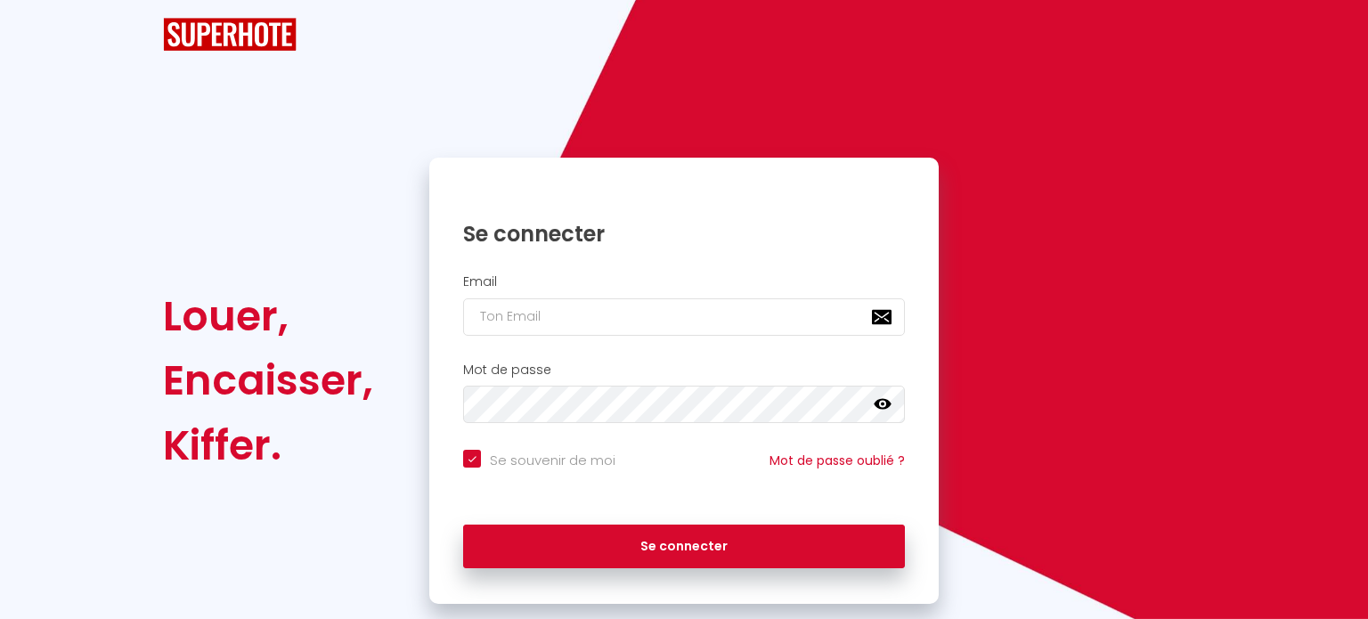
checkbox input "true"
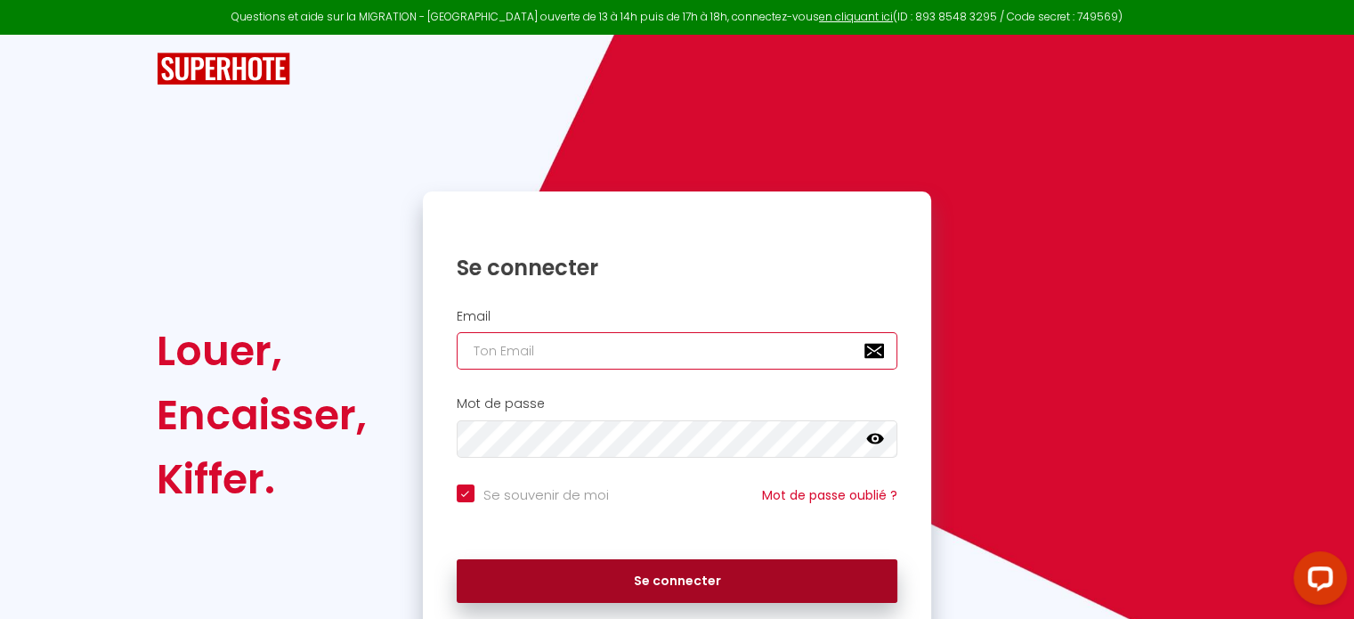
type input "[EMAIL_ADDRESS][DOMAIN_NAME]"
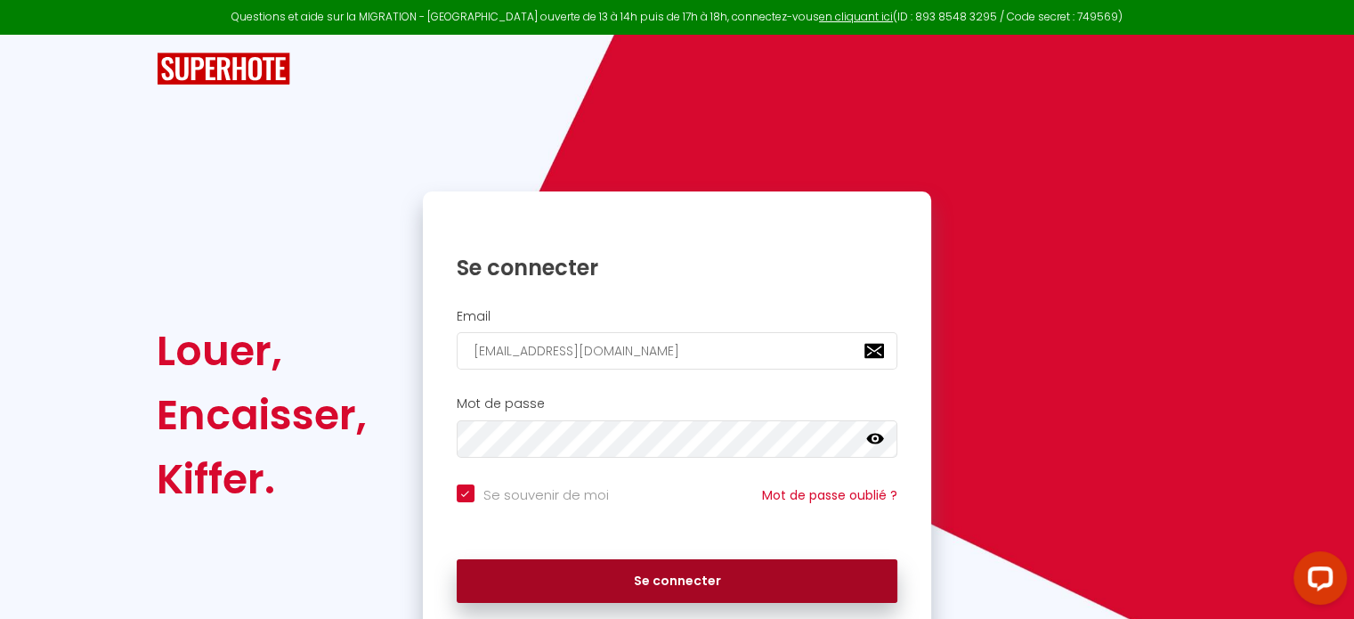
click at [677, 588] on button "Se connecter" at bounding box center [678, 581] width 442 height 45
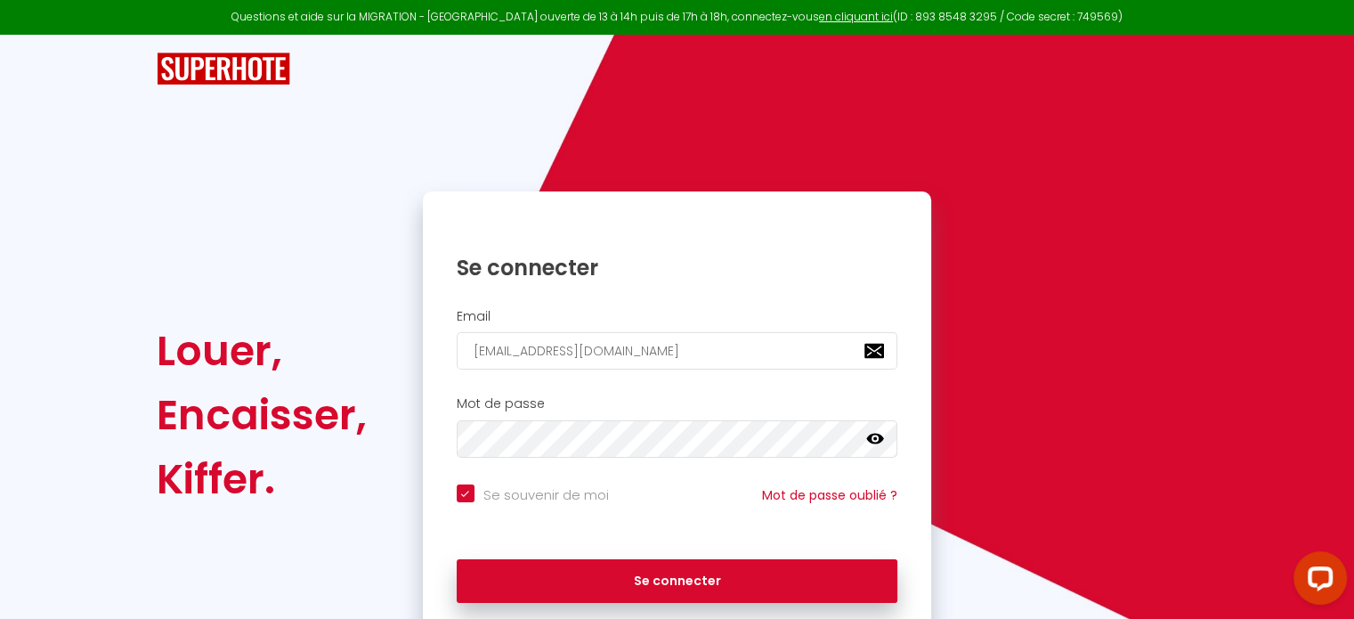
checkbox input "true"
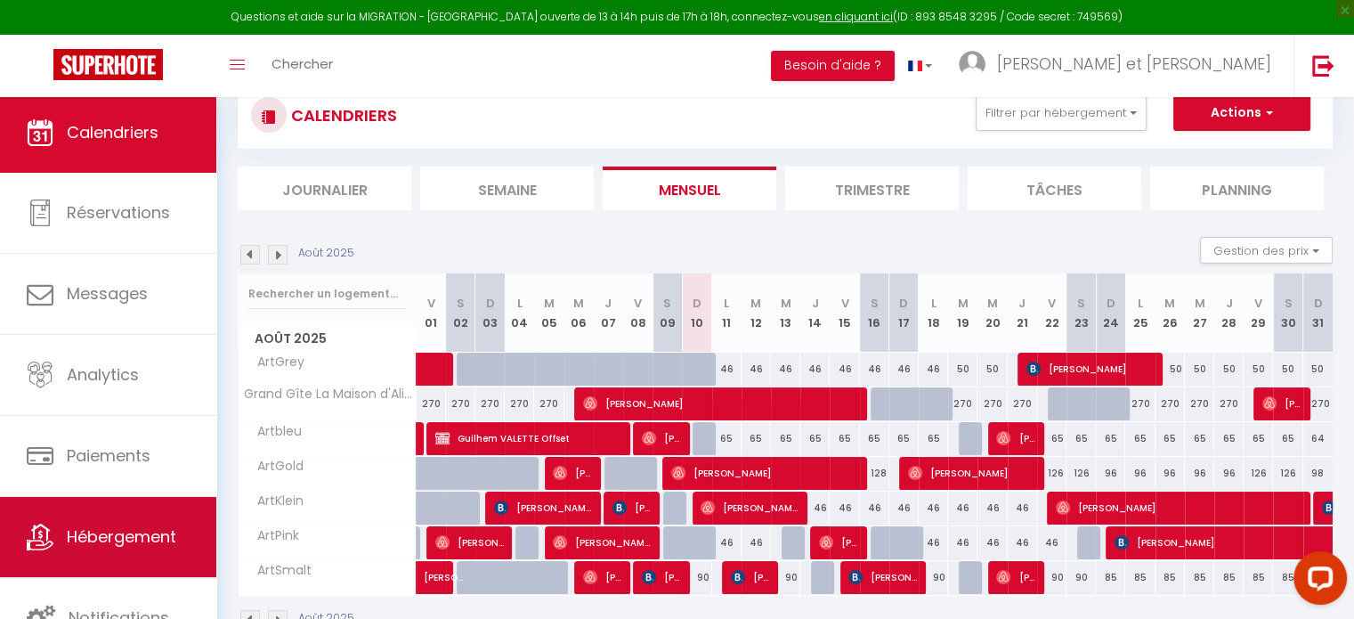
scroll to position [101, 0]
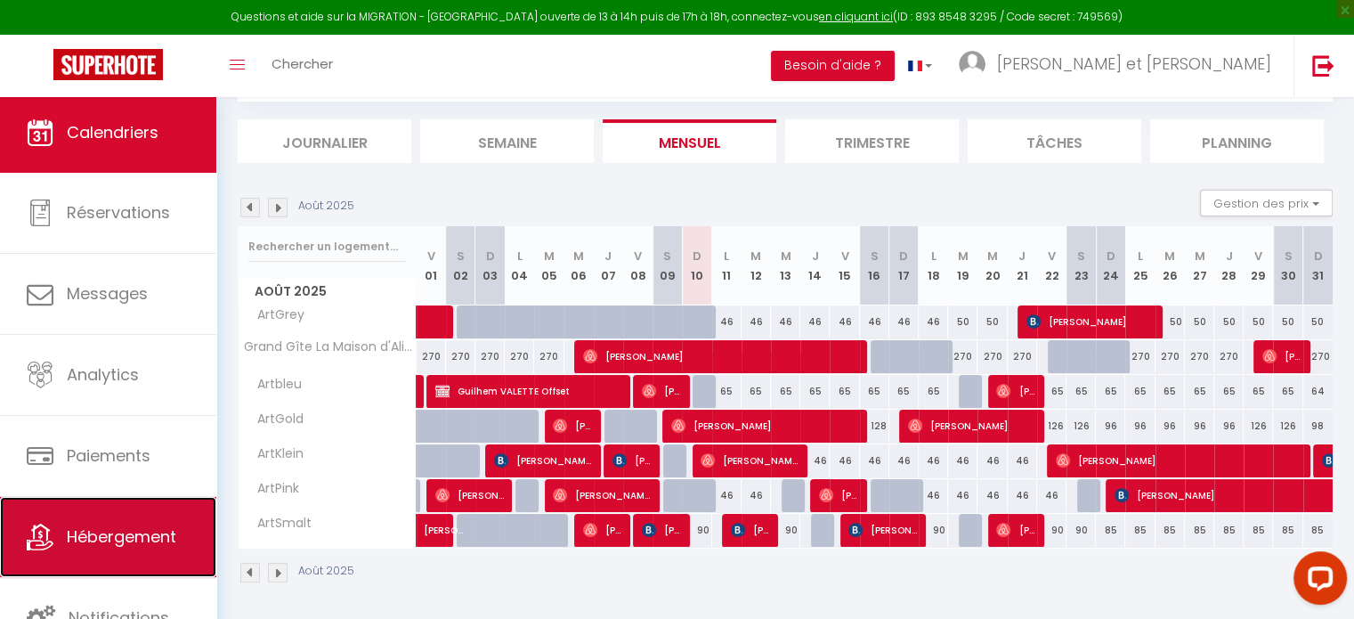
click at [101, 542] on span "Hébergement" at bounding box center [122, 536] width 110 height 22
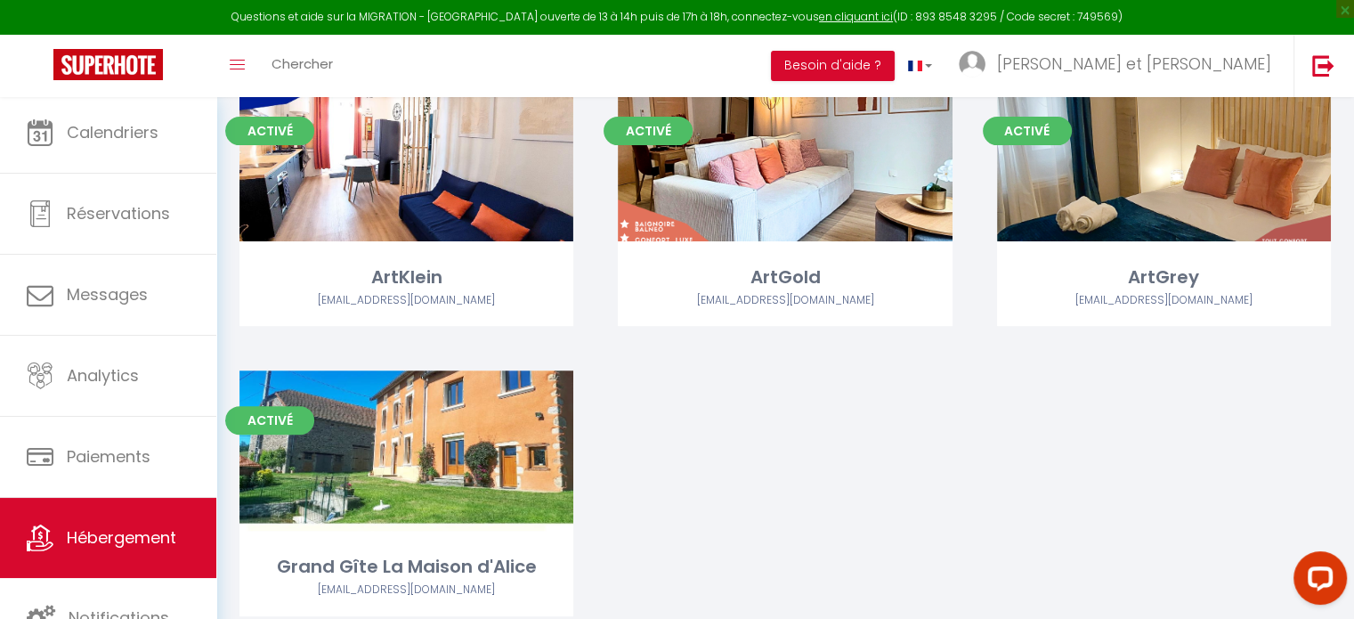
scroll to position [575, 0]
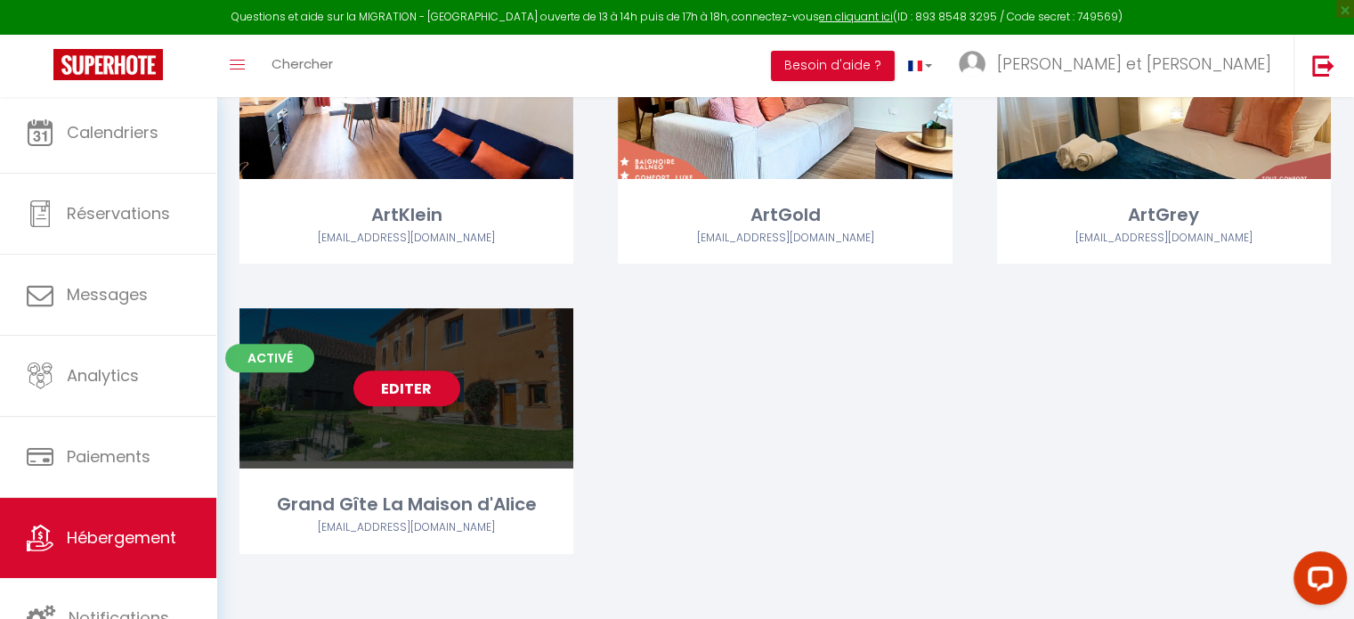
click at [495, 368] on div "Editer" at bounding box center [406, 388] width 334 height 160
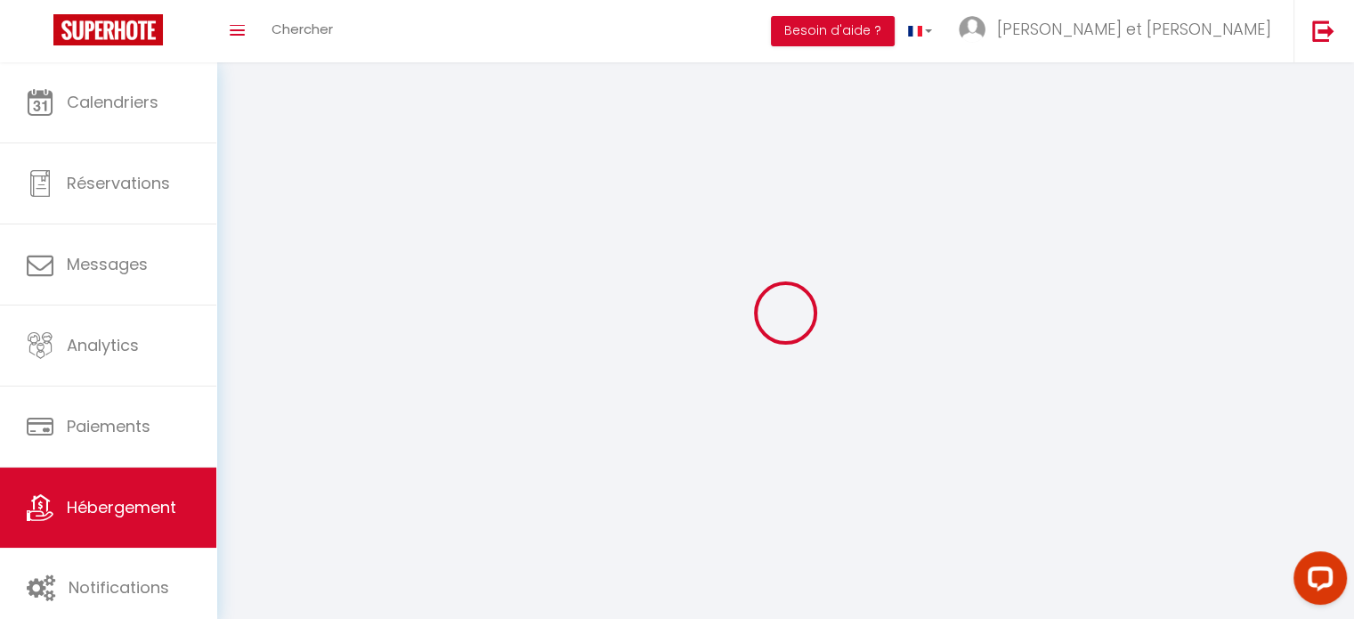
select select "1"
select select
select select "28"
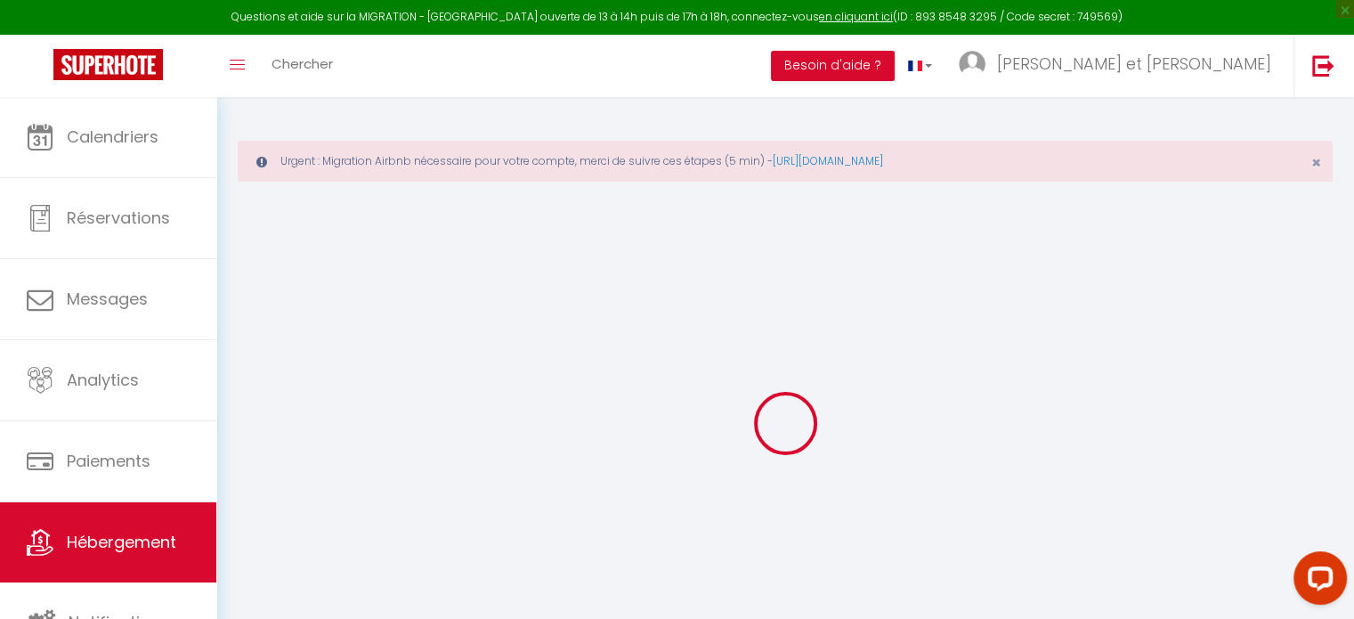
select select
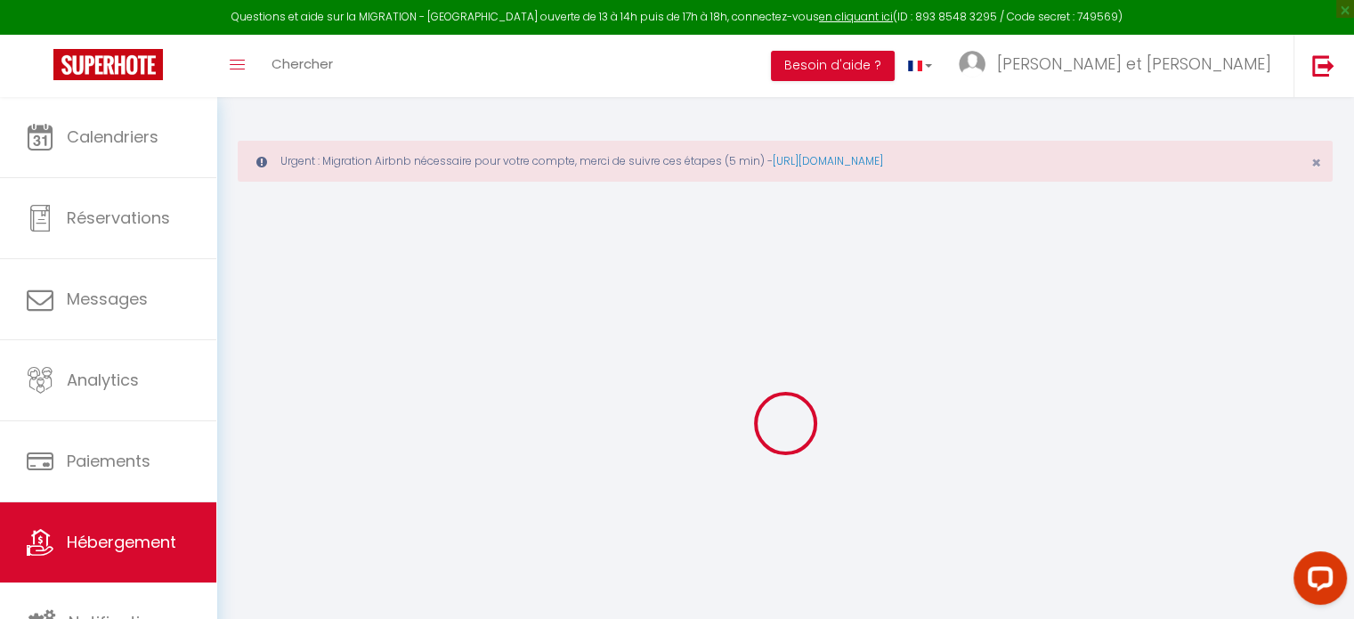
select select
checkbox input "false"
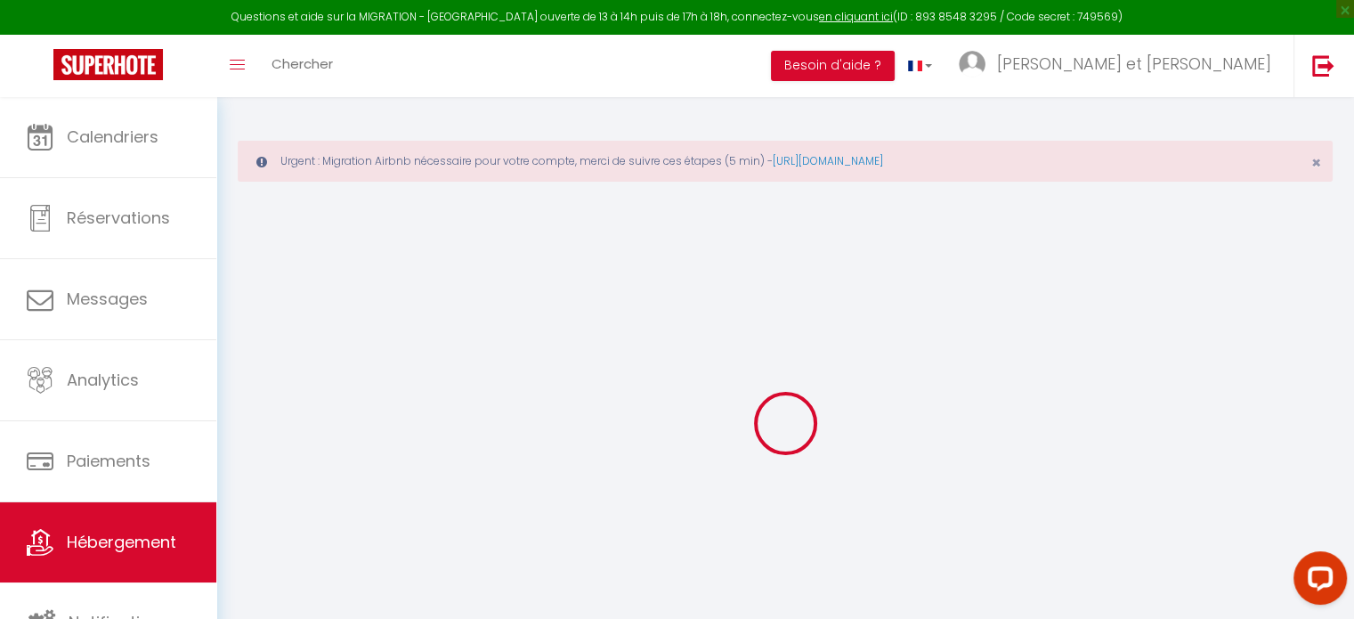
select select
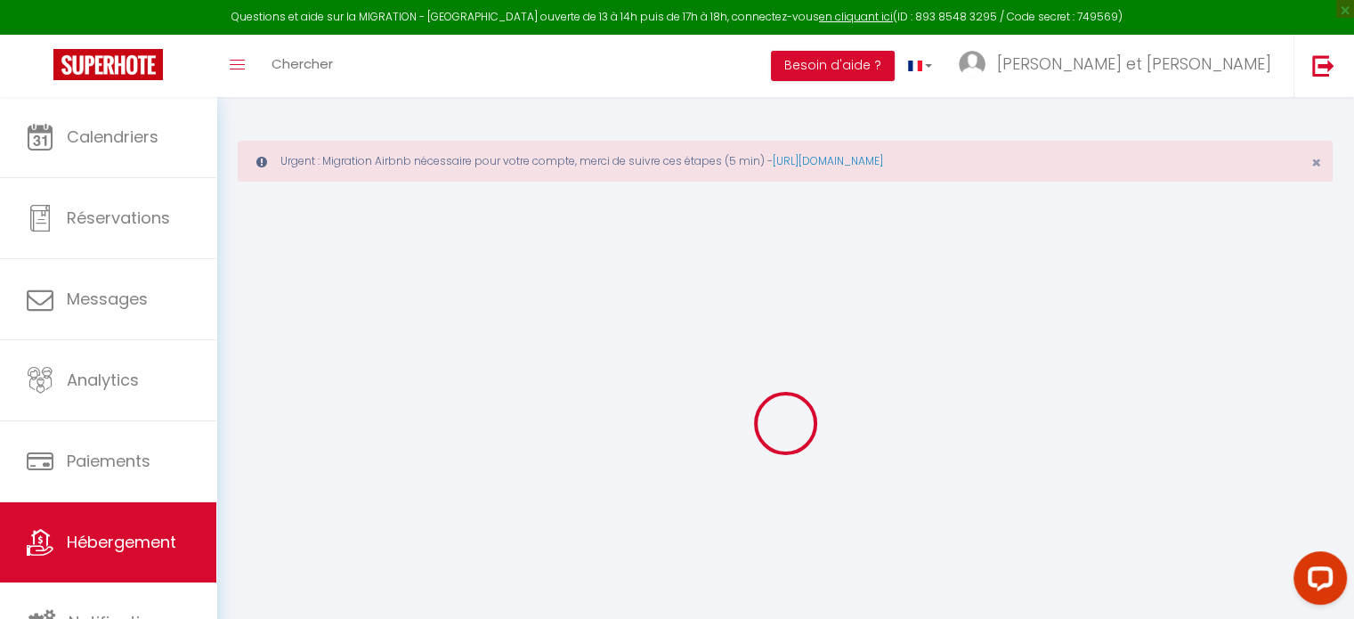
select select
checkbox input "false"
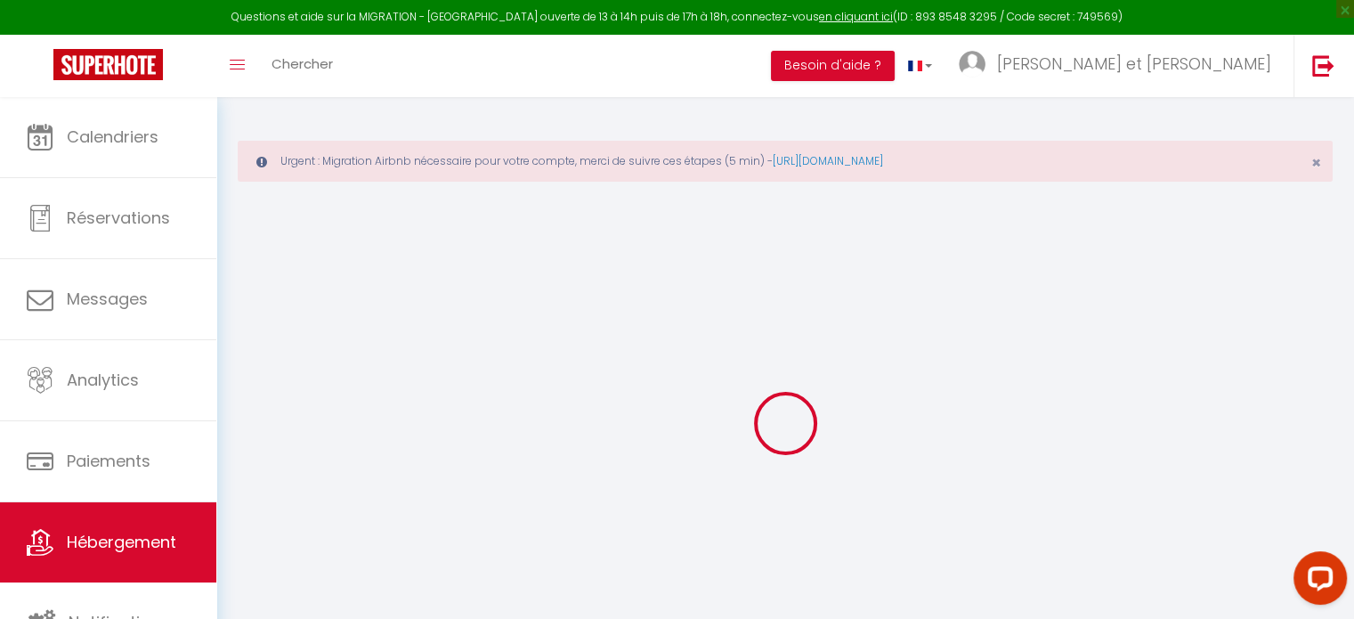
checkbox input "false"
select select
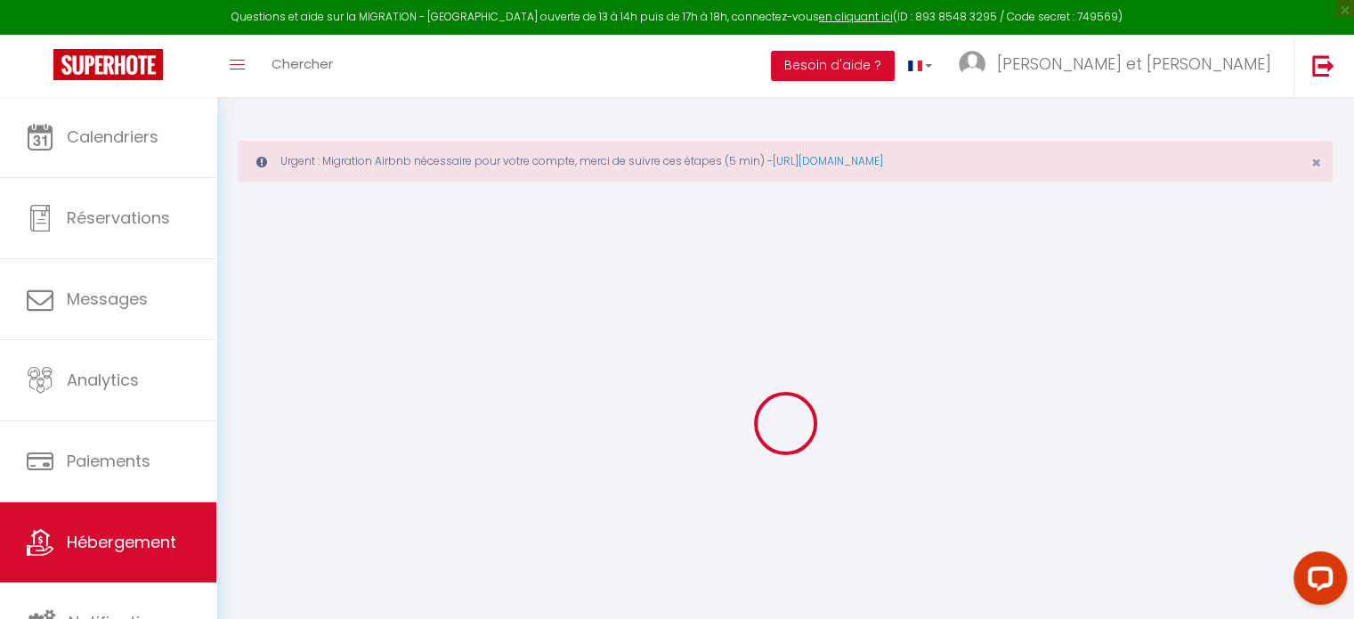
select select
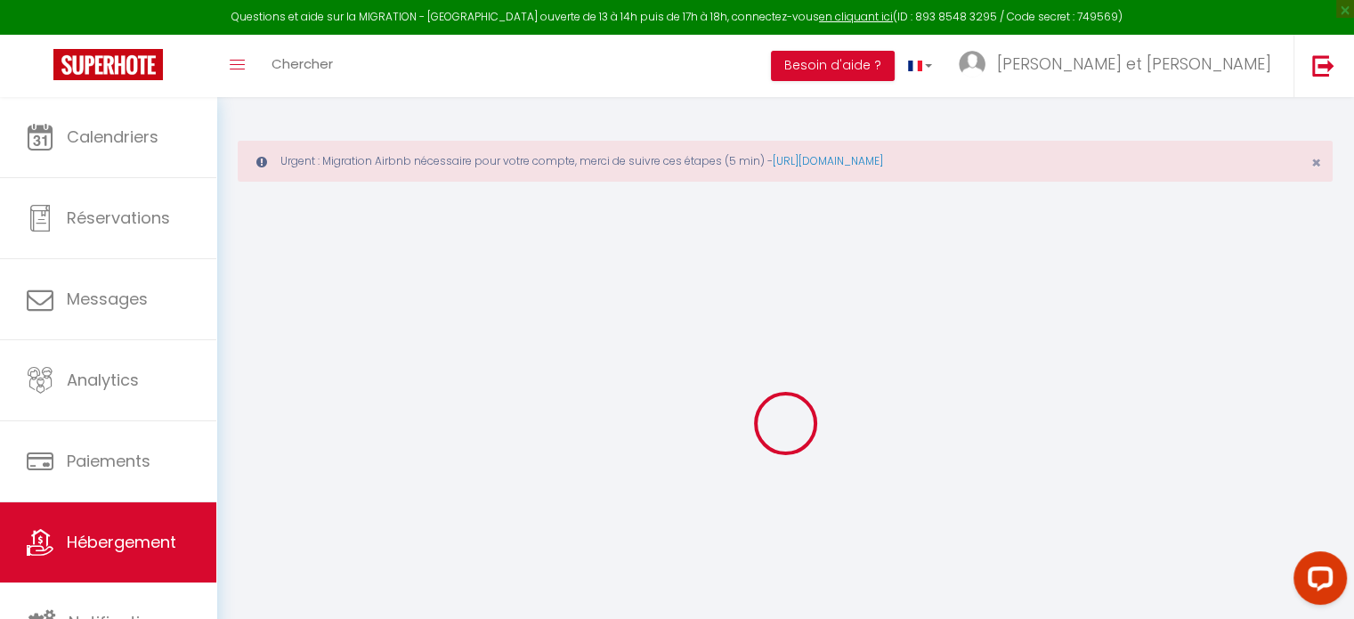
checkbox input "false"
select select
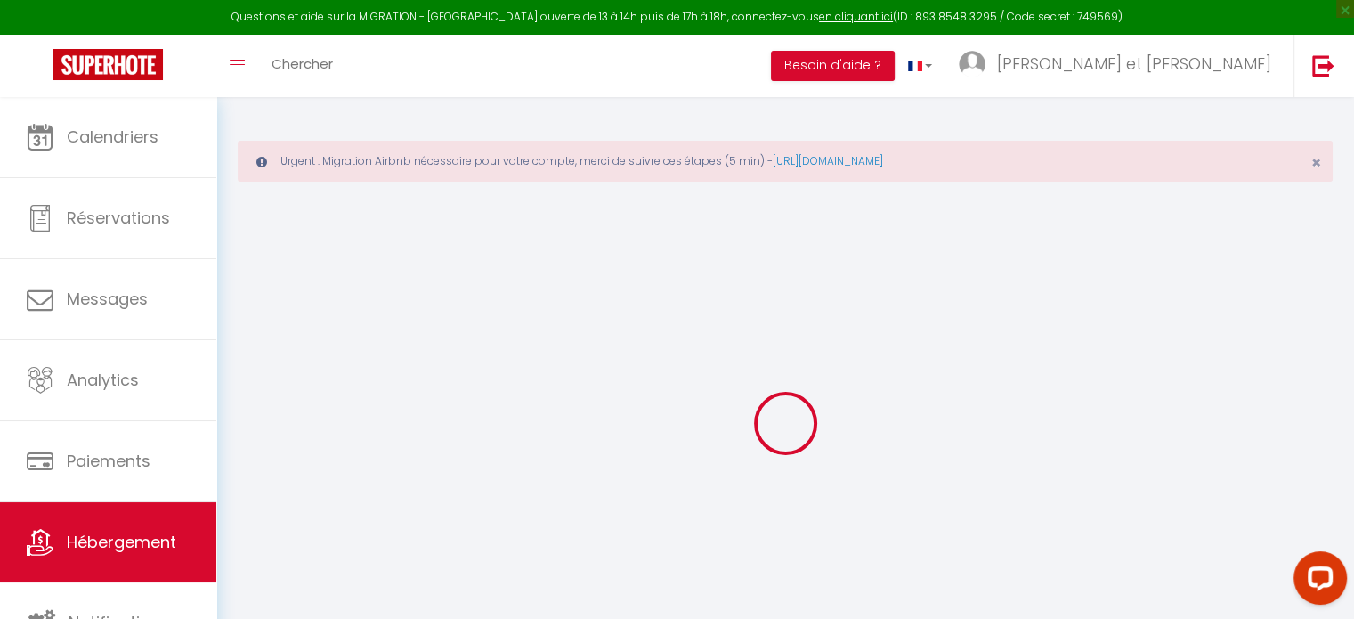
select select
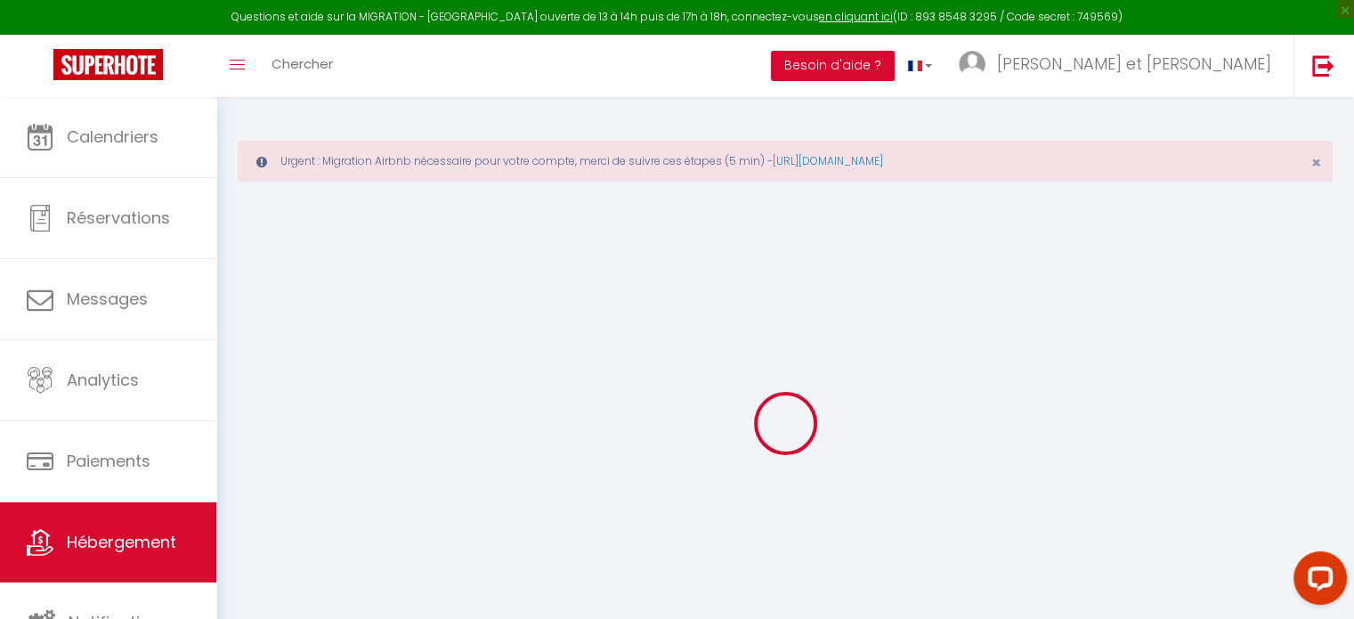
select select
checkbox input "false"
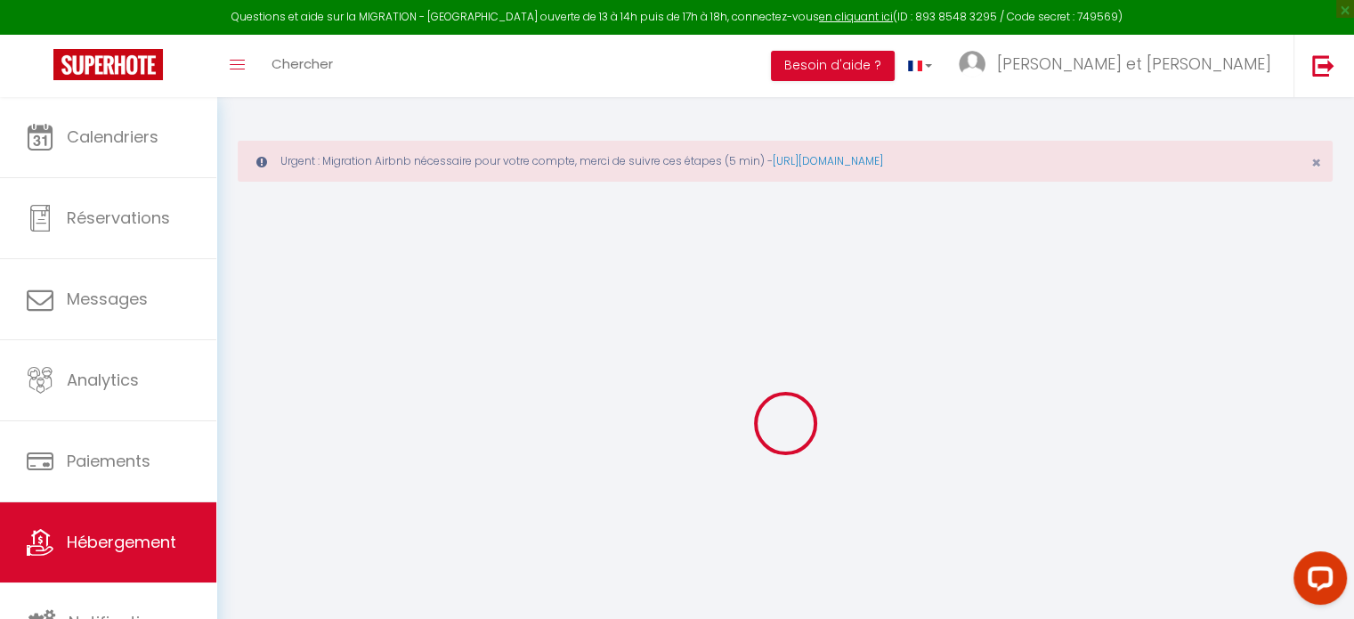
checkbox input "false"
select select
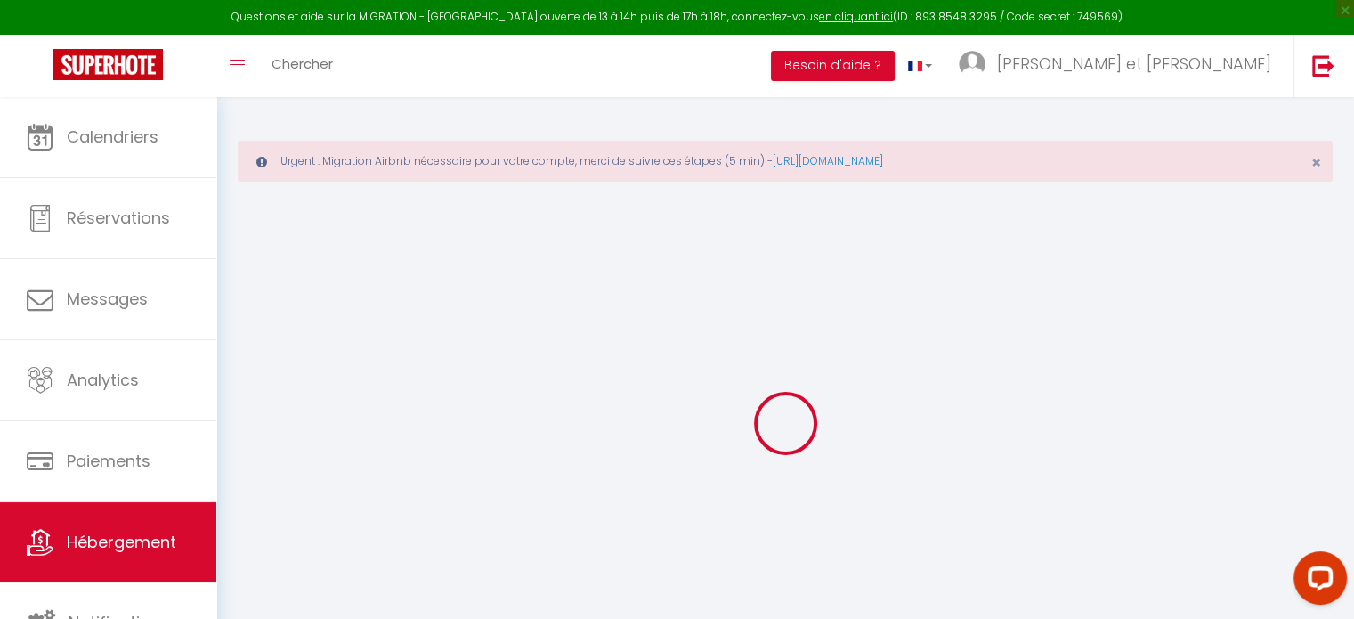
select select
checkbox input "false"
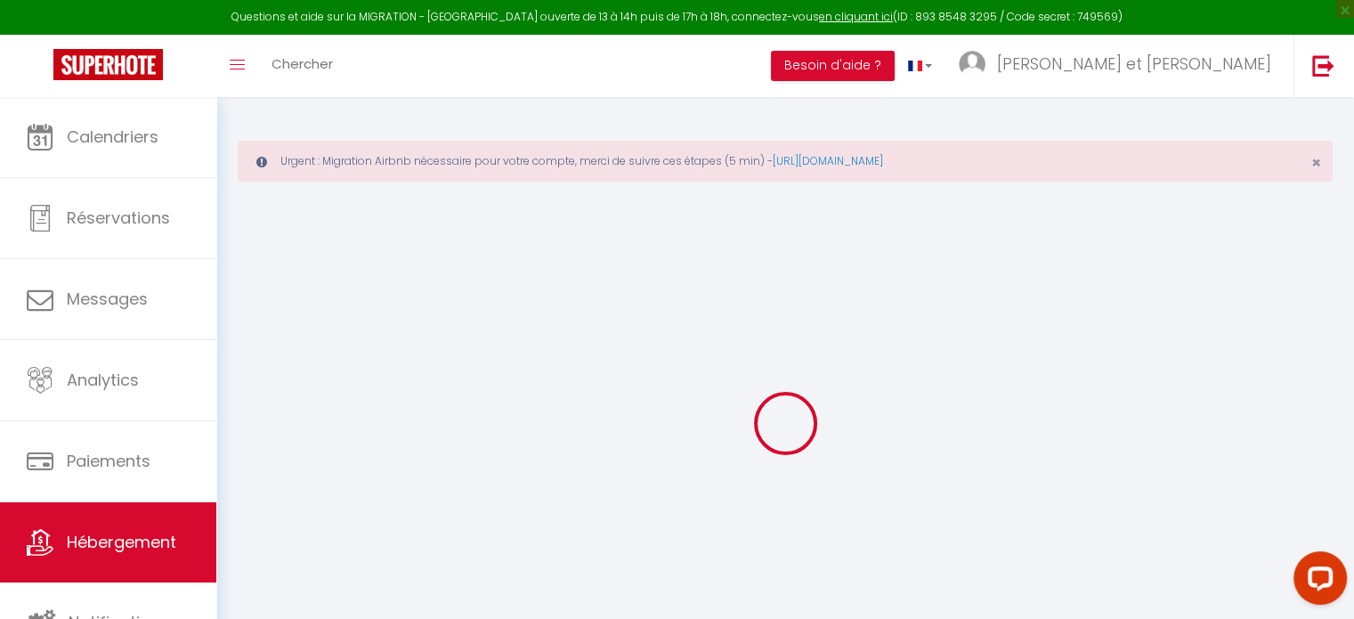
checkbox input "false"
select select
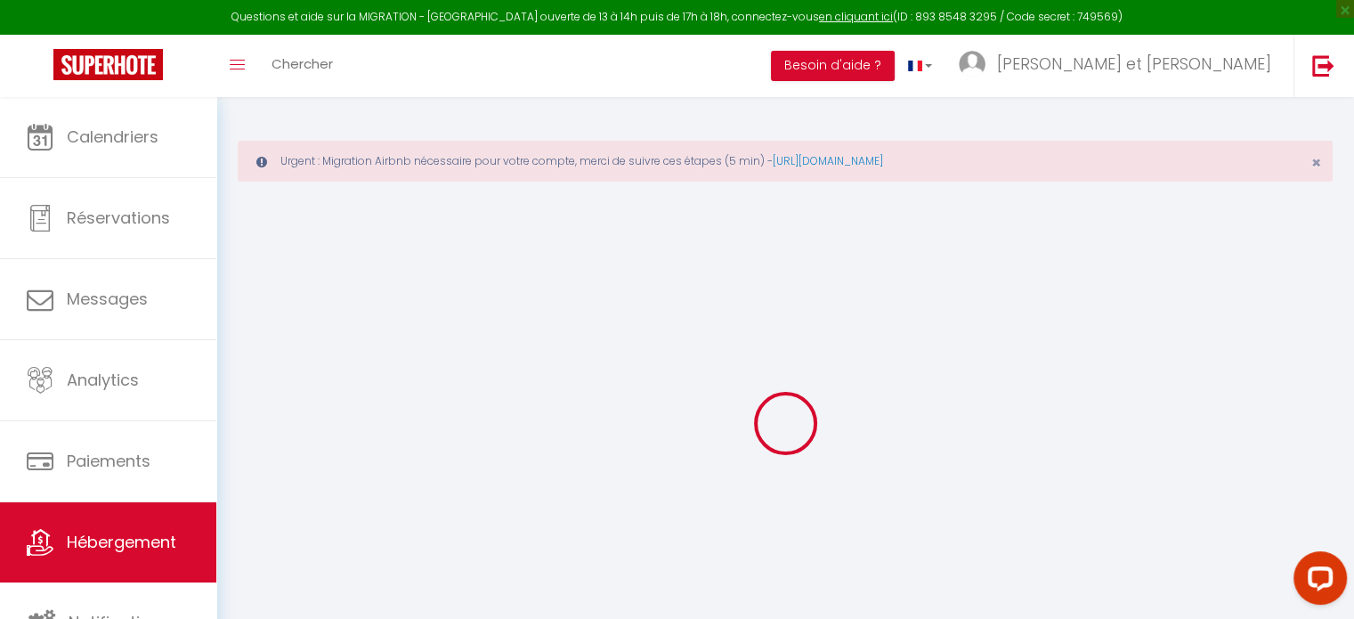
type input "Grand Gîte La Maison d'Alice"
type input "[PERSON_NAME] et [PERSON_NAME]"
select select "houses"
select select "15"
select select "7"
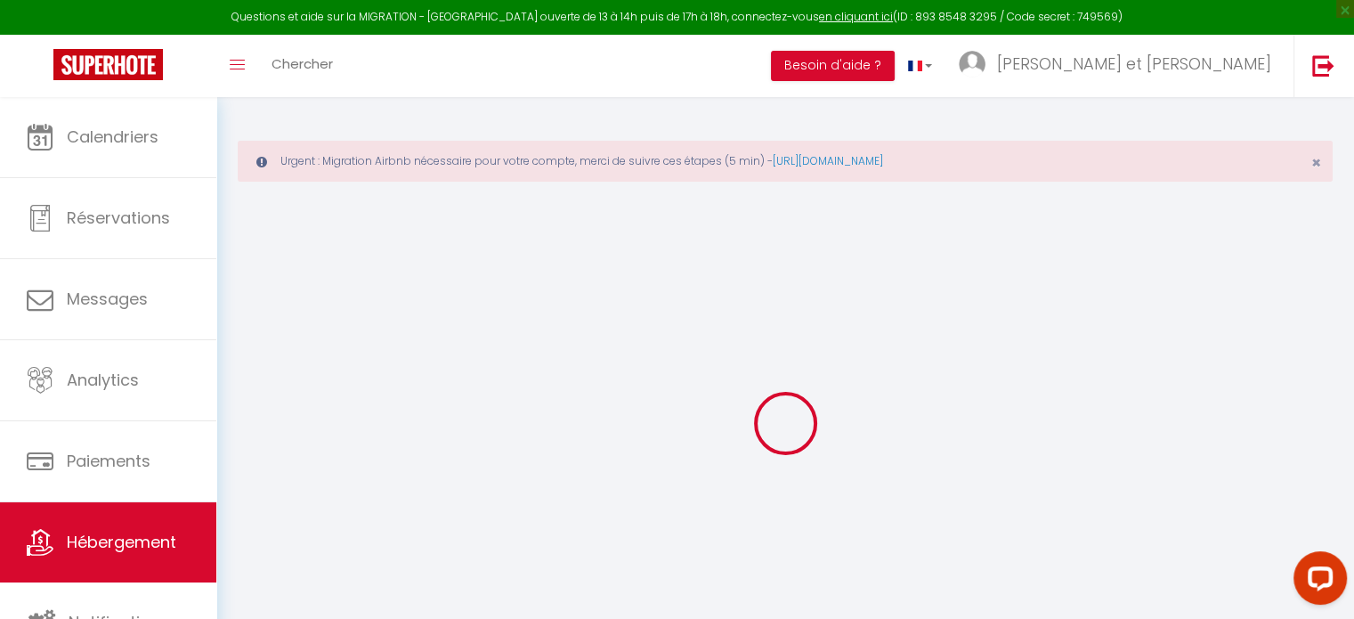
select select "2"
type input "220"
type input "135"
type input "4"
type input "0"
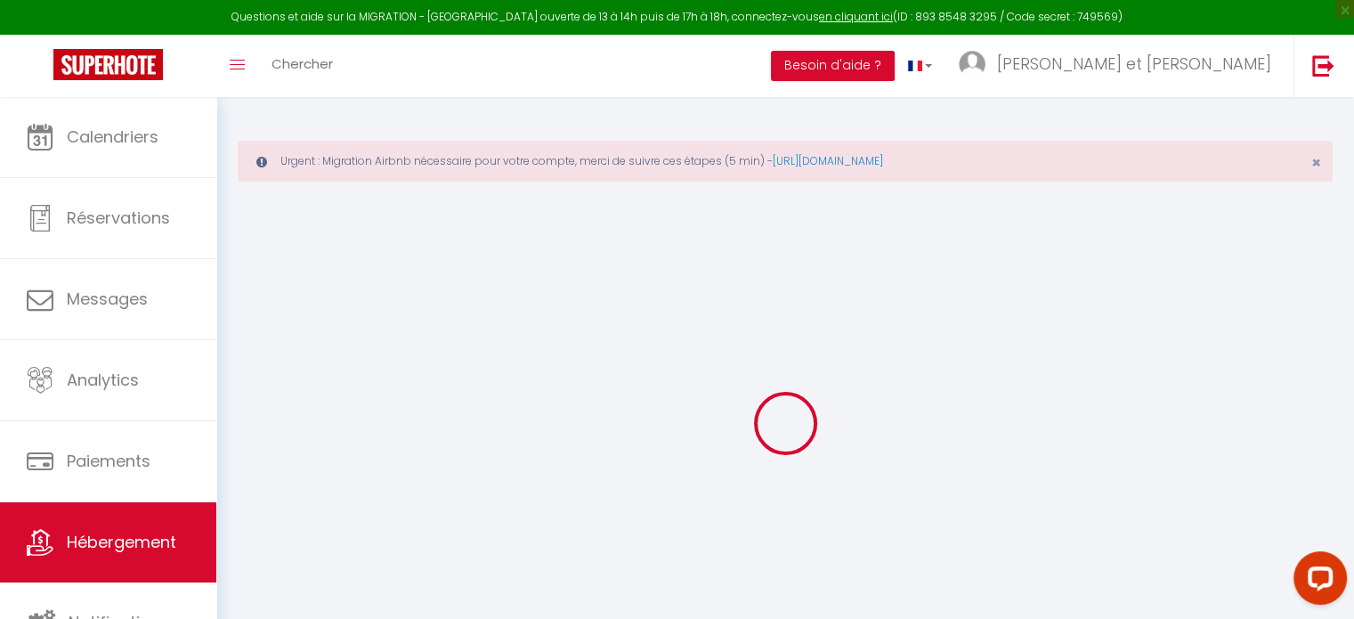
type input "600"
select select
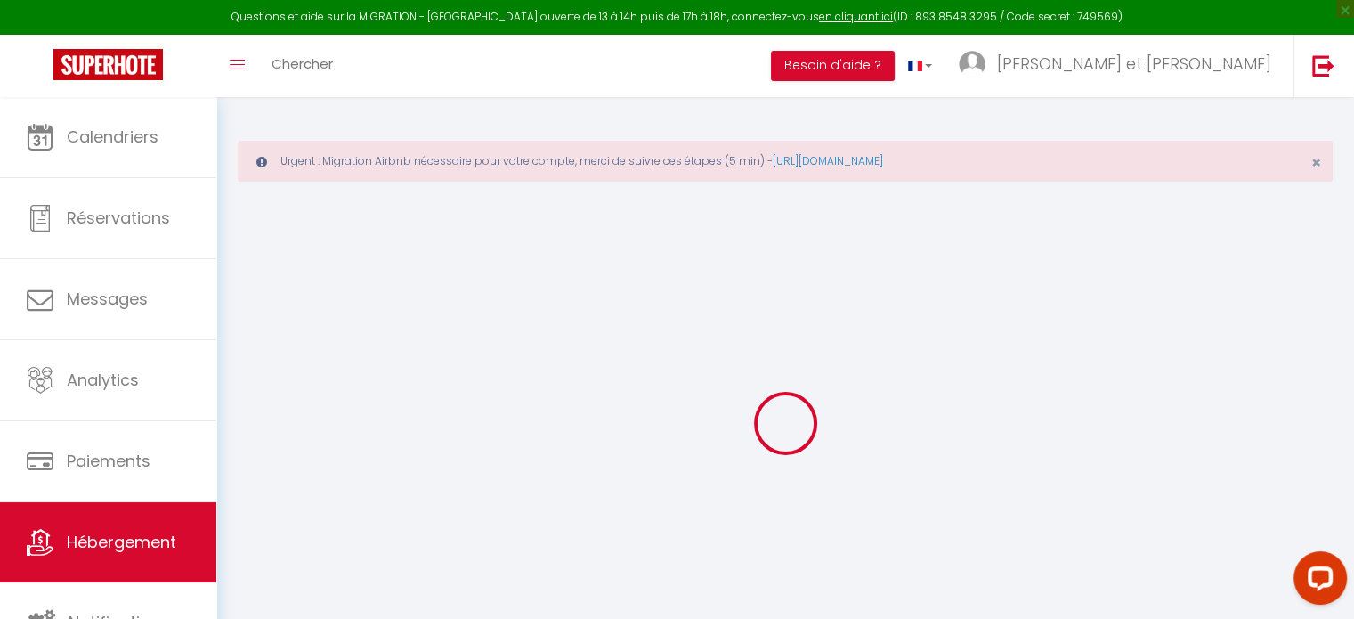
select select
type input "Chassenay"
type input "42310"
type input "[GEOGRAPHIC_DATA]"
type input "[EMAIL_ADDRESS][DOMAIN_NAME]"
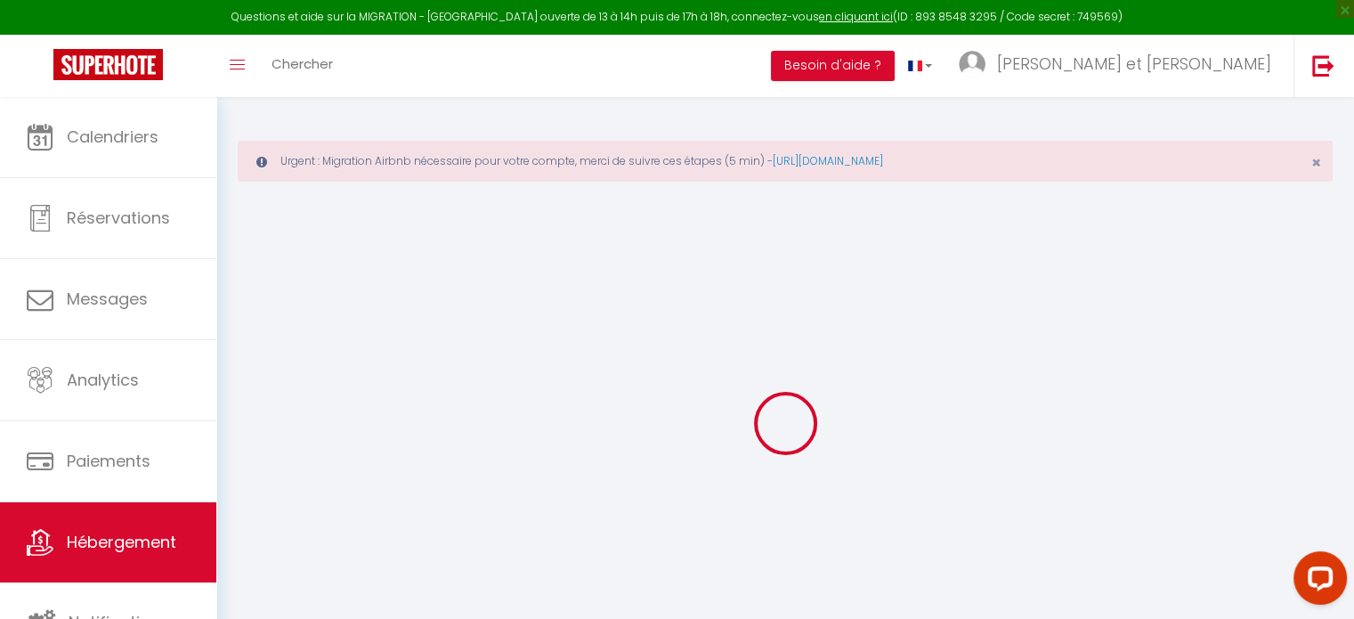
select select
checkbox input "false"
checkbox input "true"
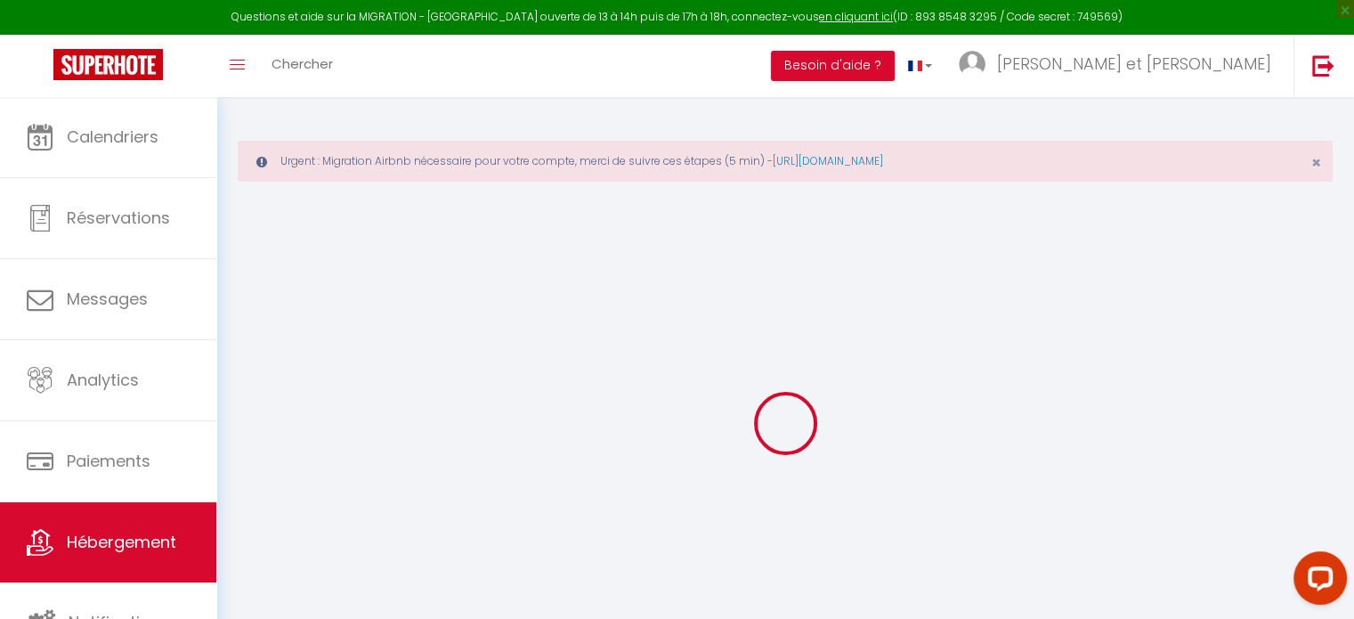
radio input "true"
type input "0"
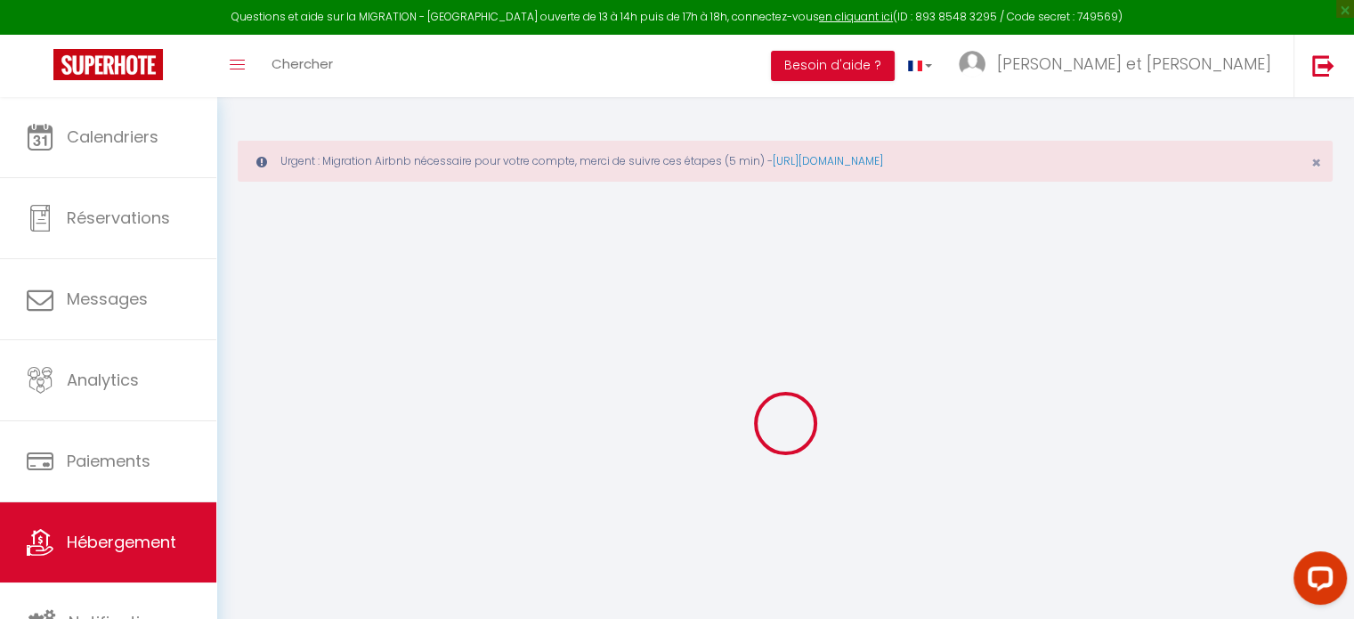
select select
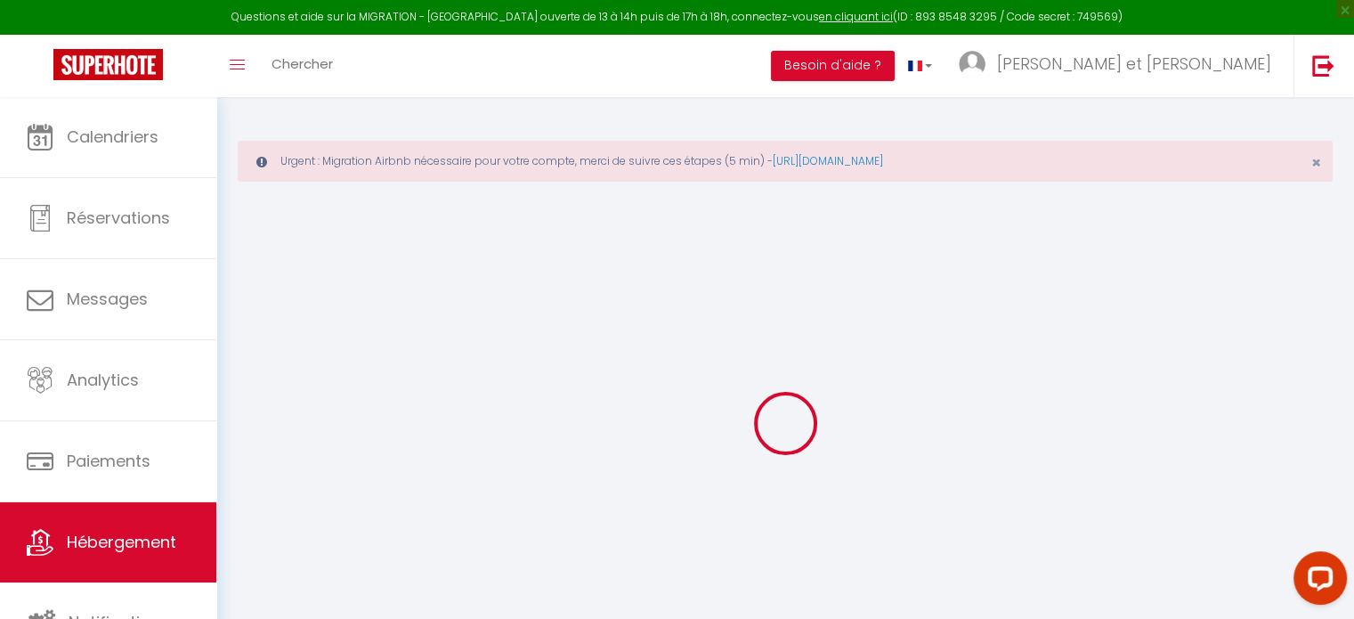
select select
checkbox input "false"
checkbox input "true"
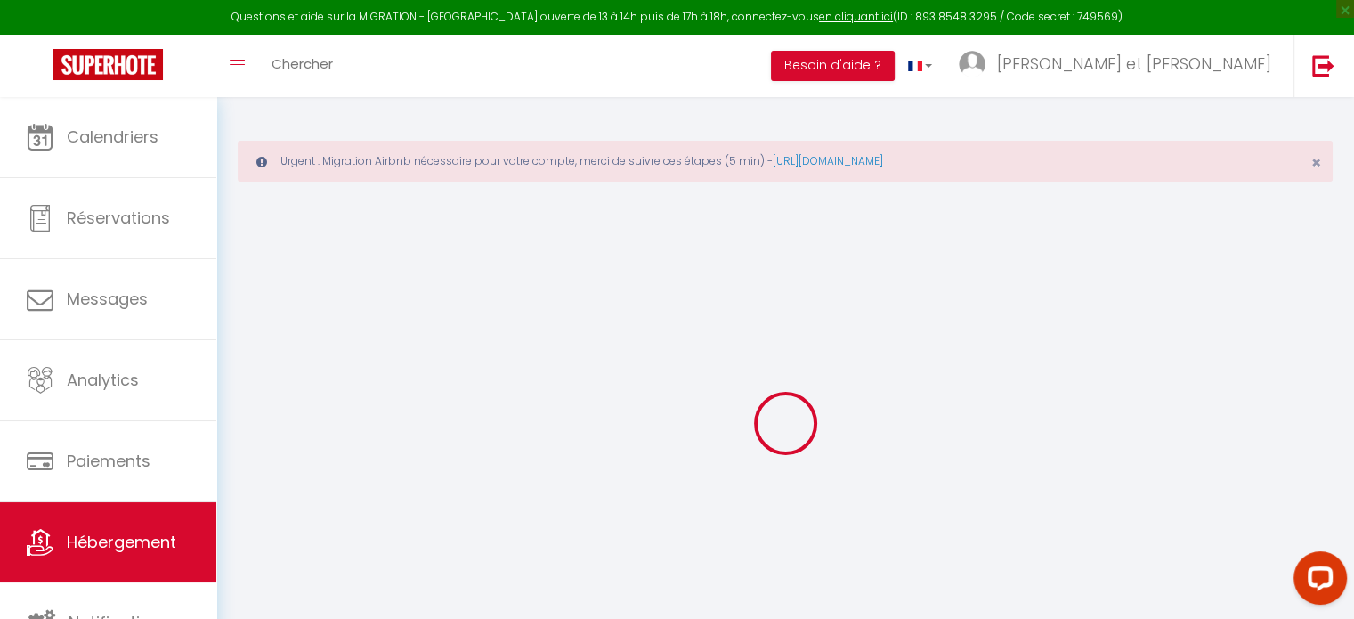
select select
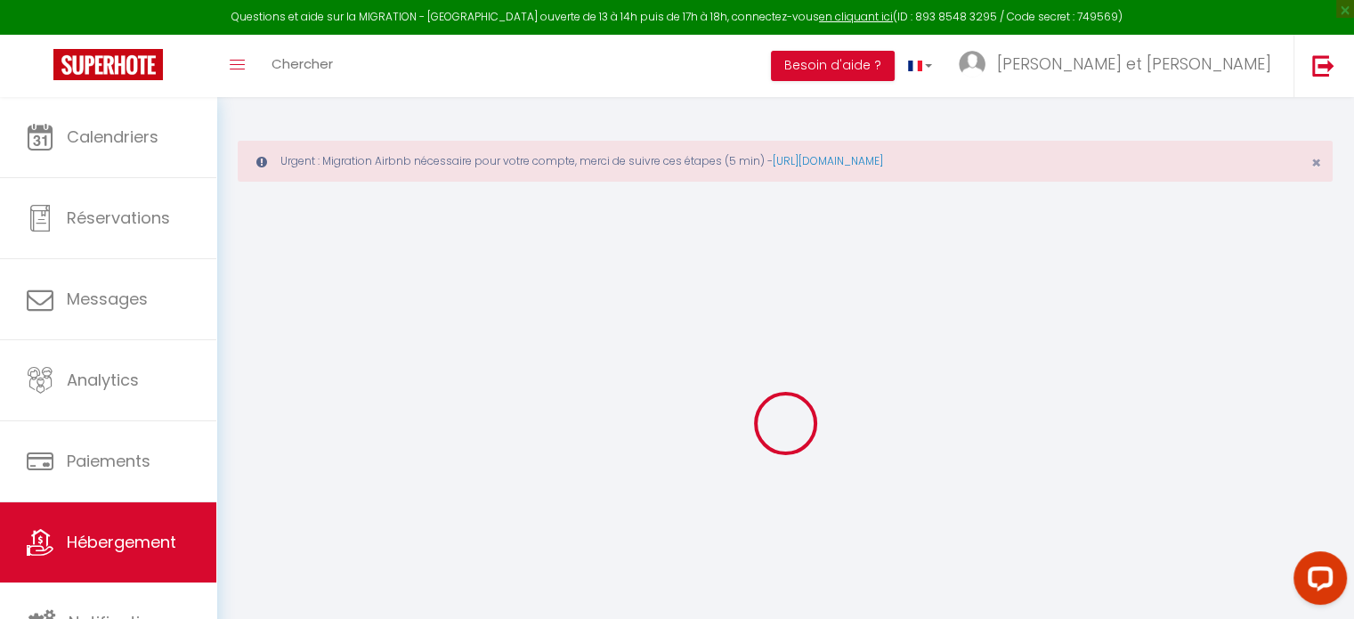
select select
checkbox input "false"
checkbox input "true"
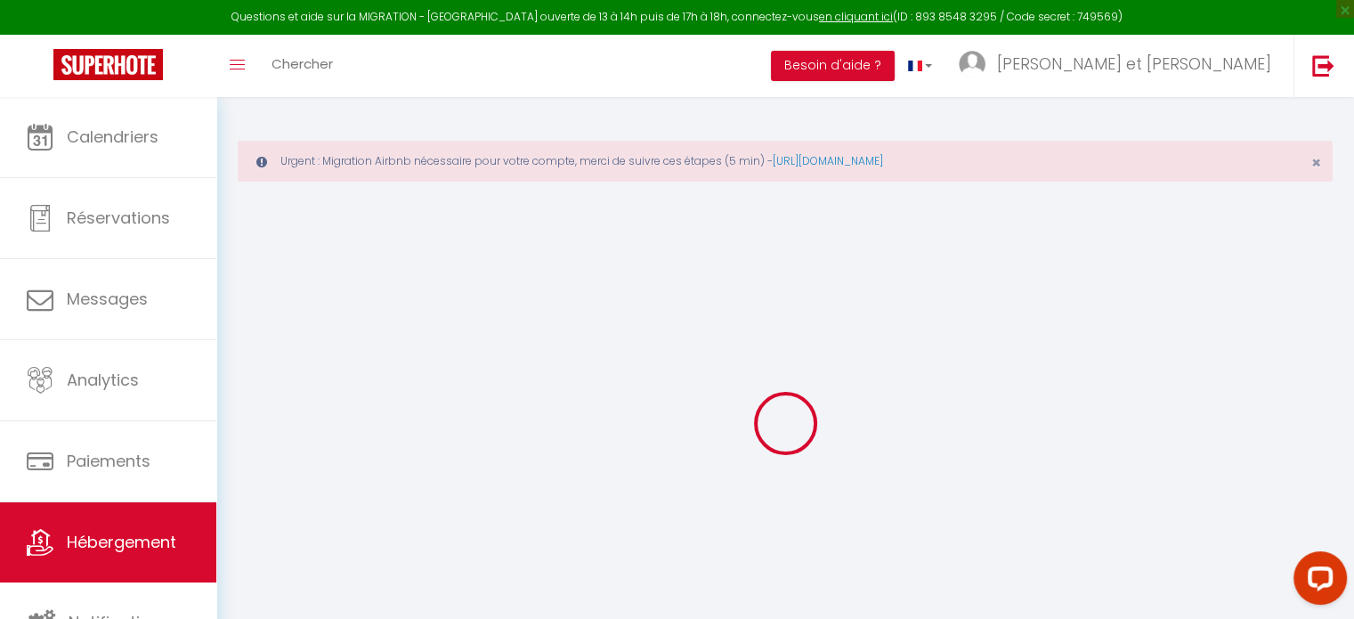
select select
checkbox input "false"
checkbox input "true"
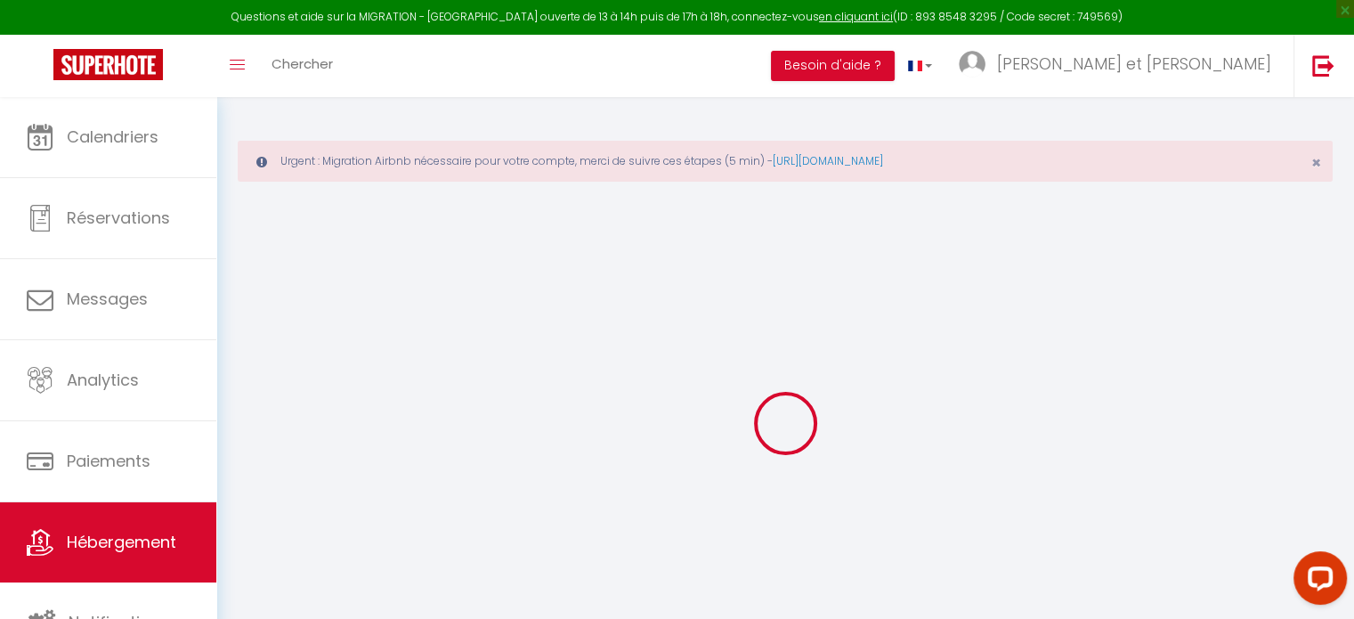
select select
checkbox input "false"
checkbox input "true"
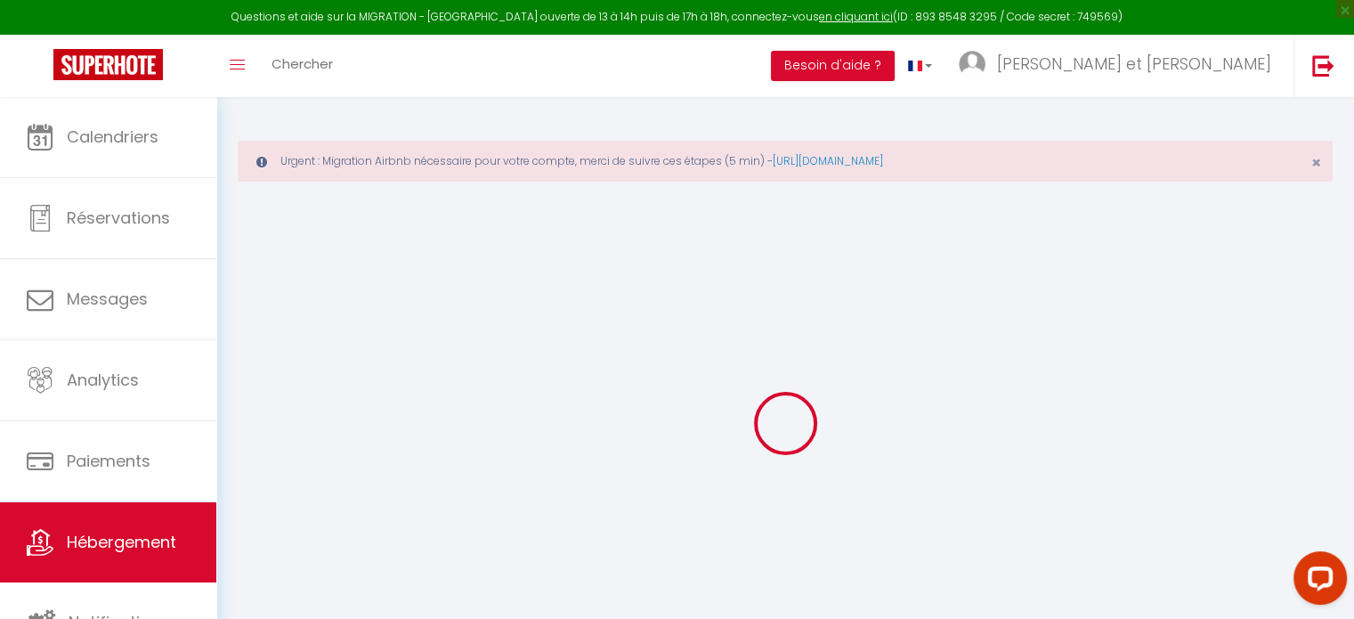
select select "16:00"
select select "22:00"
select select "10:00"
select select "30"
select select "120"
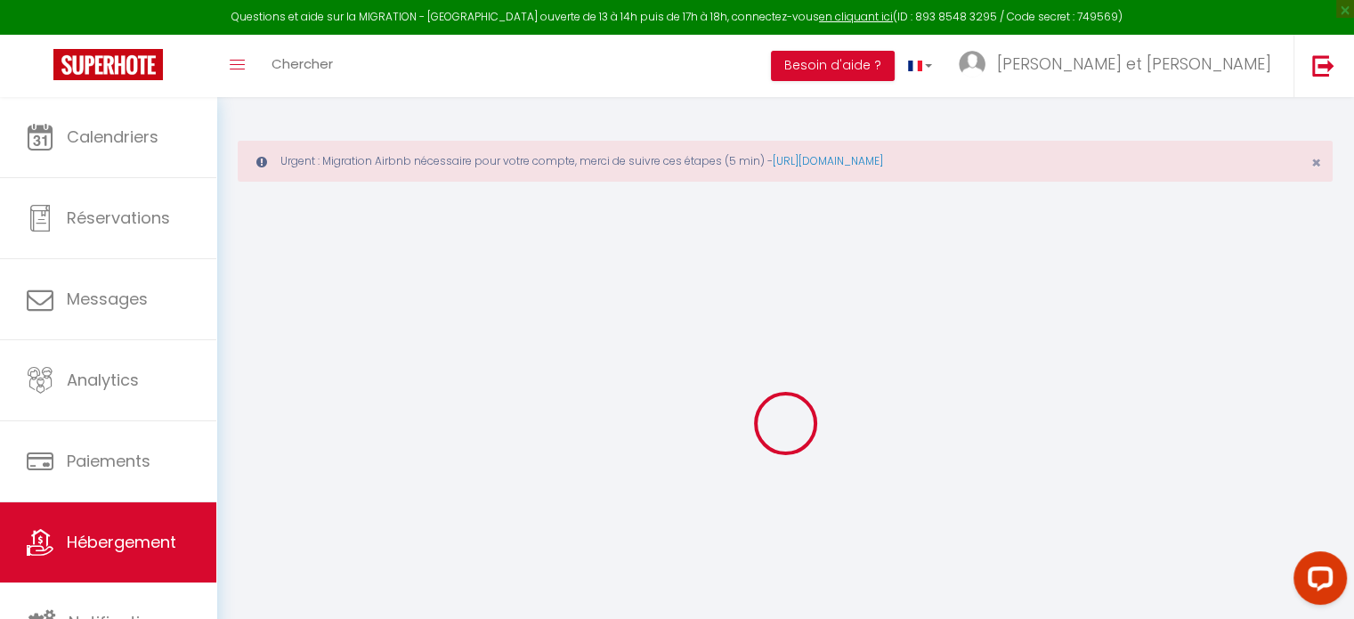
select select
checkbox input "false"
checkbox input "true"
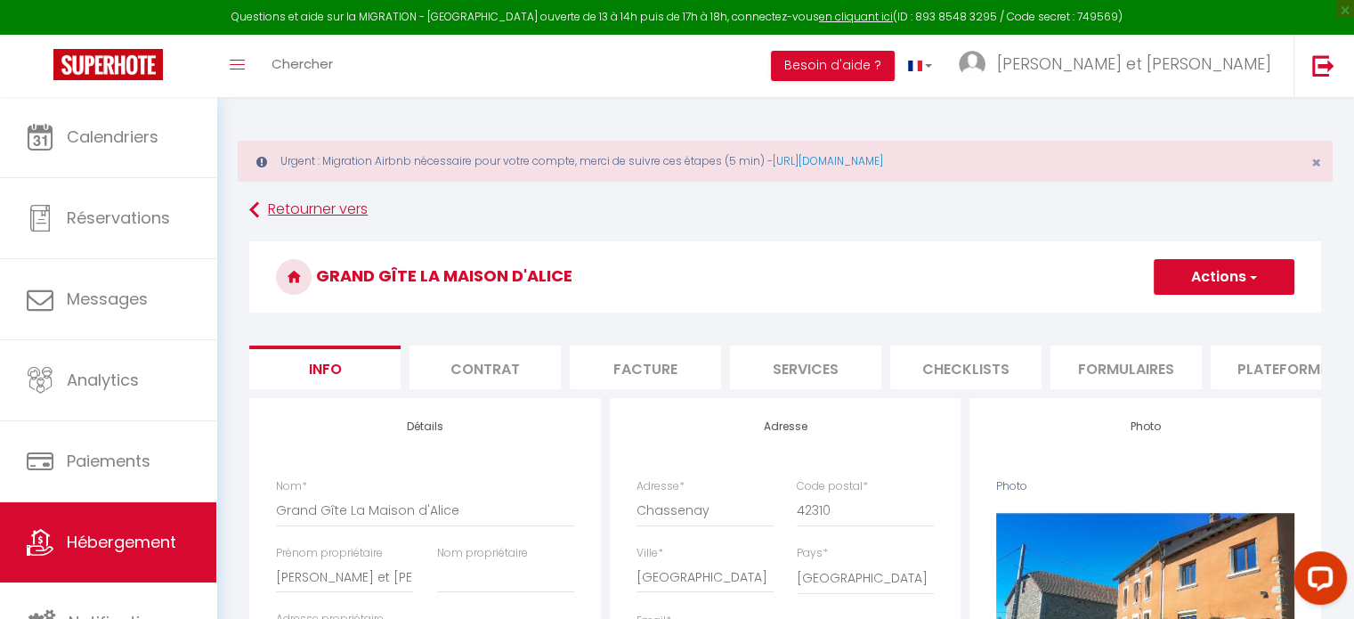
select select
checkbox input "false"
checkbox input "true"
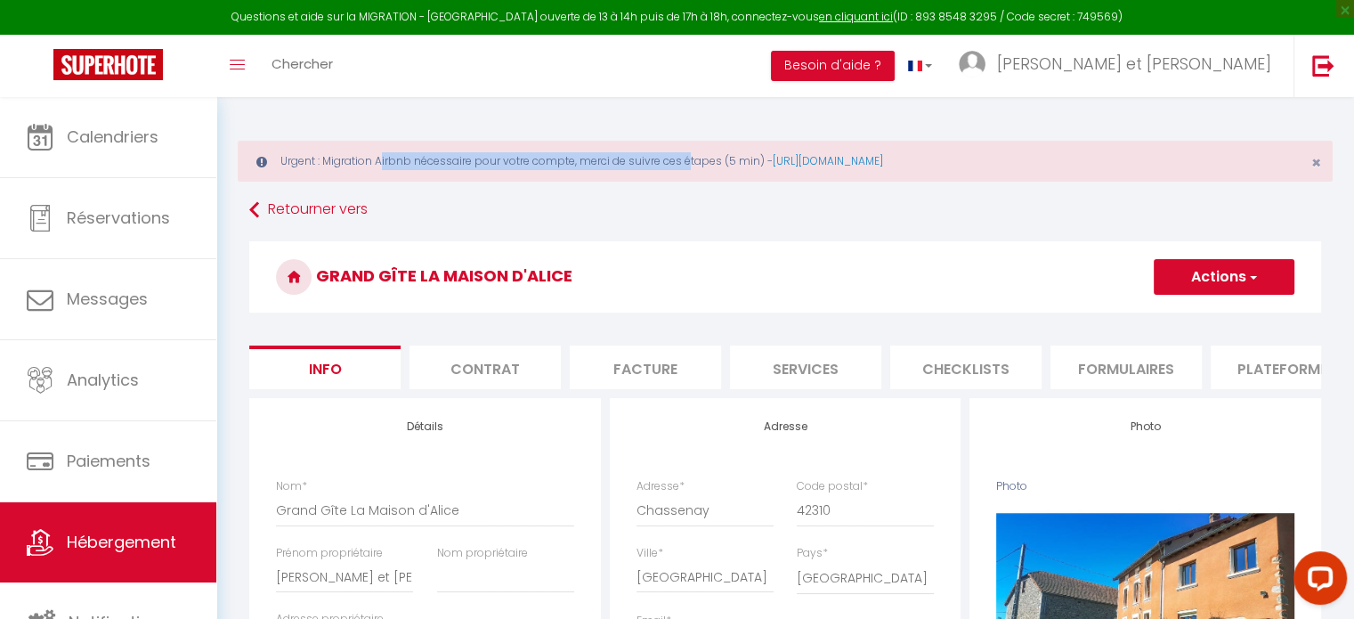
drag, startPoint x: 324, startPoint y: 163, endPoint x: 649, endPoint y: 177, distance: 325.3
click at [635, 175] on div "Urgent : Migration Airbnb nécessaire pour votre compte, merci de suivre ces éta…" at bounding box center [785, 161] width 1095 height 41
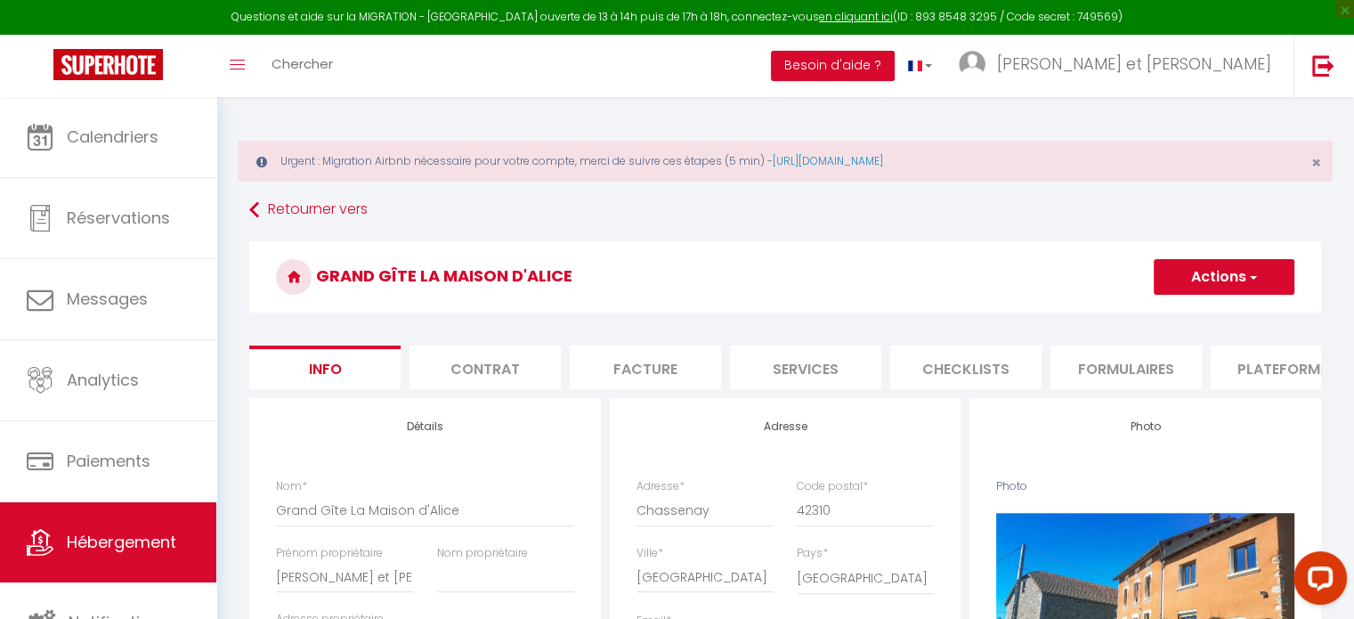
click at [652, 177] on div "Urgent : Migration Airbnb nécessaire pour votre compte, merci de suivre ces éta…" at bounding box center [785, 161] width 1095 height 41
click at [666, 173] on div "Urgent : Migration Airbnb nécessaire pour votre compte, merci de suivre ces éta…" at bounding box center [785, 161] width 1095 height 41
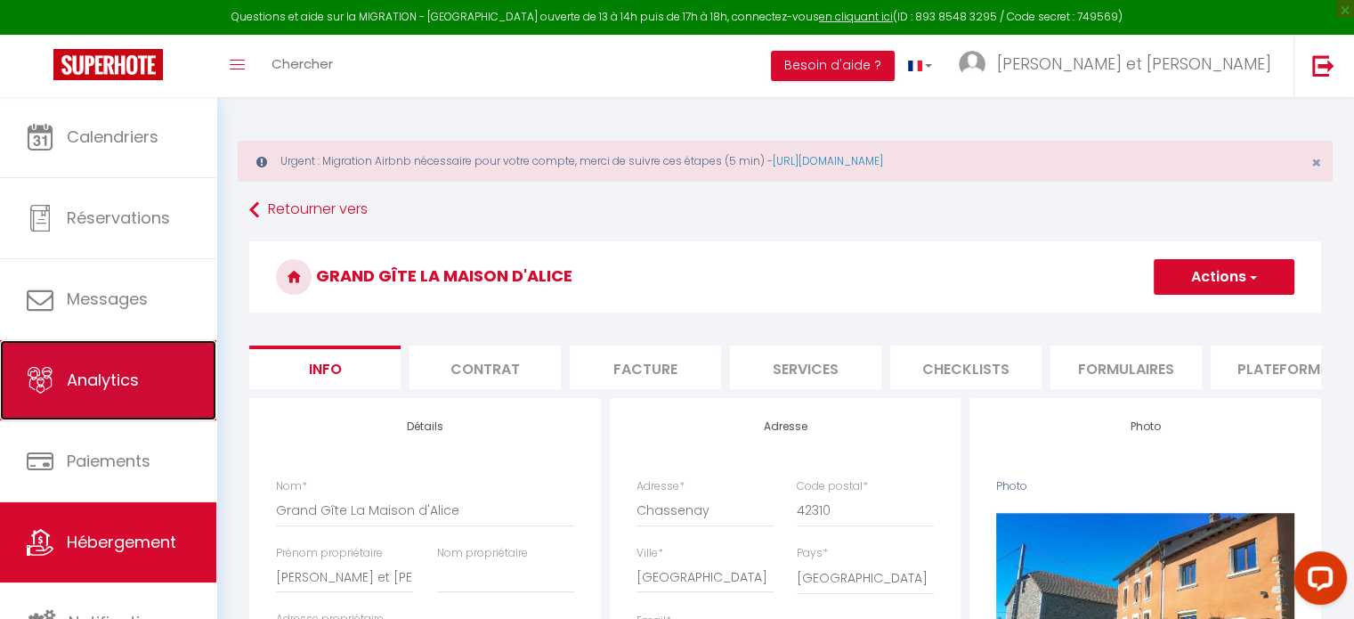
click at [135, 380] on span "Analytics" at bounding box center [103, 380] width 72 height 22
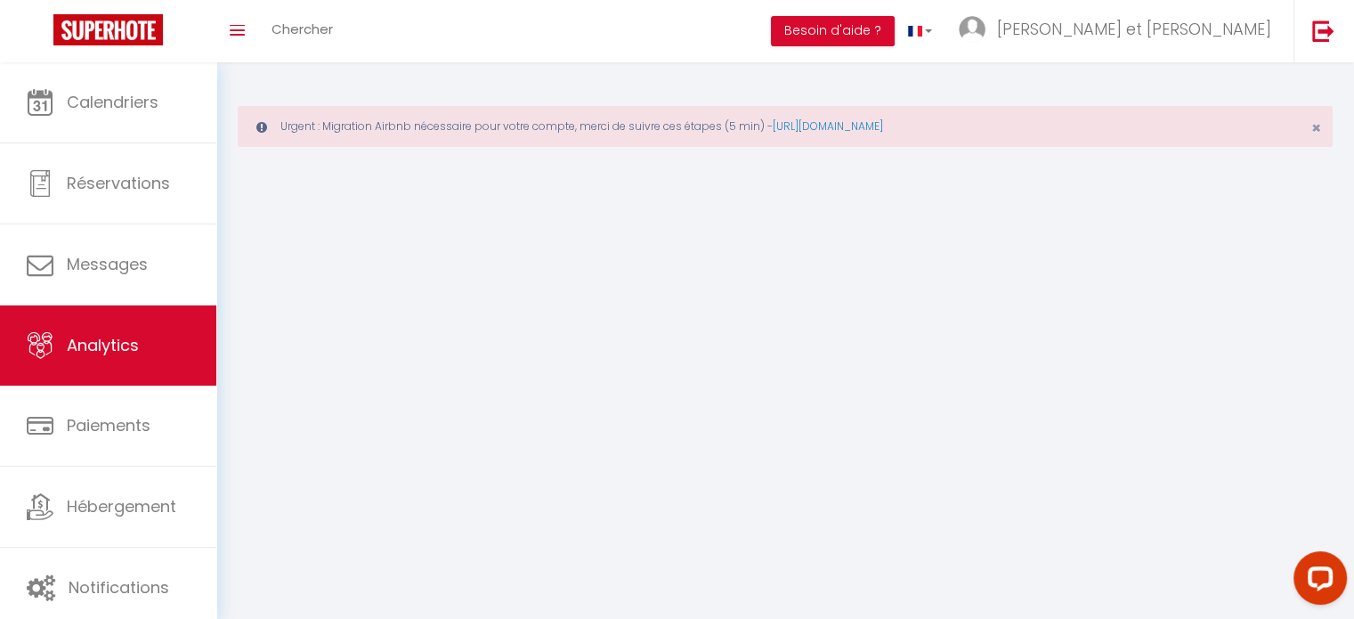
select select "2025"
select select "8"
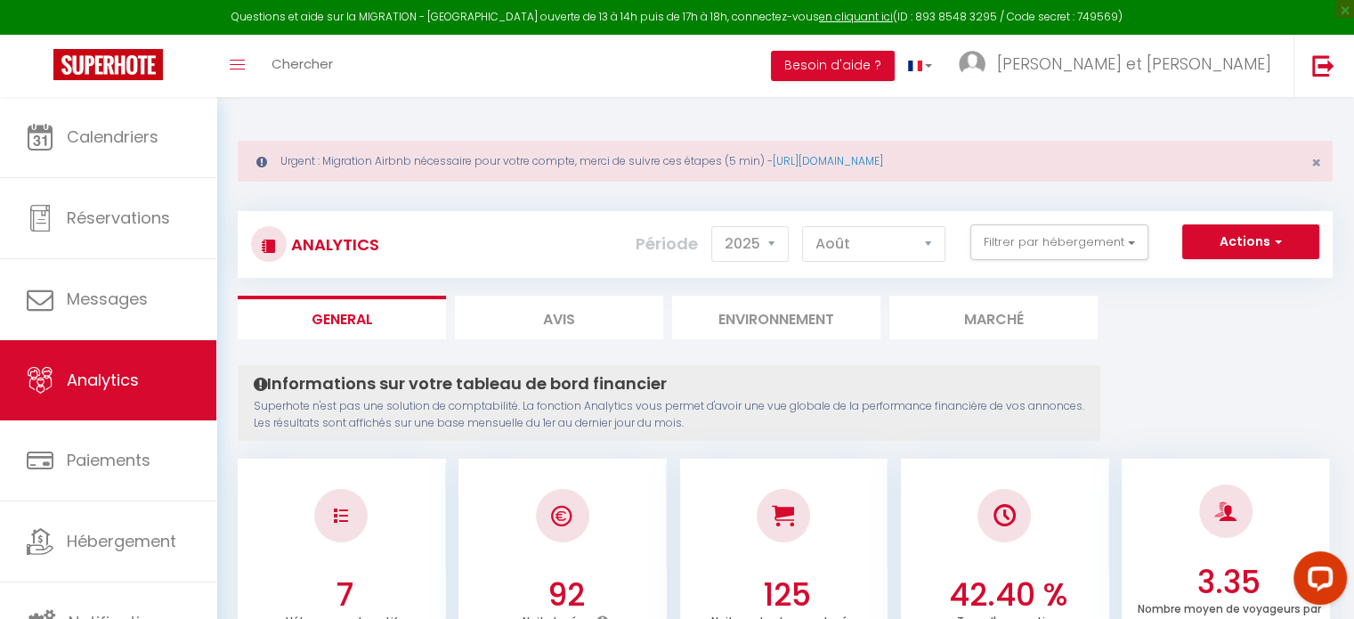
click at [602, 320] on li "Avis" at bounding box center [559, 318] width 208 height 44
select select "2025"
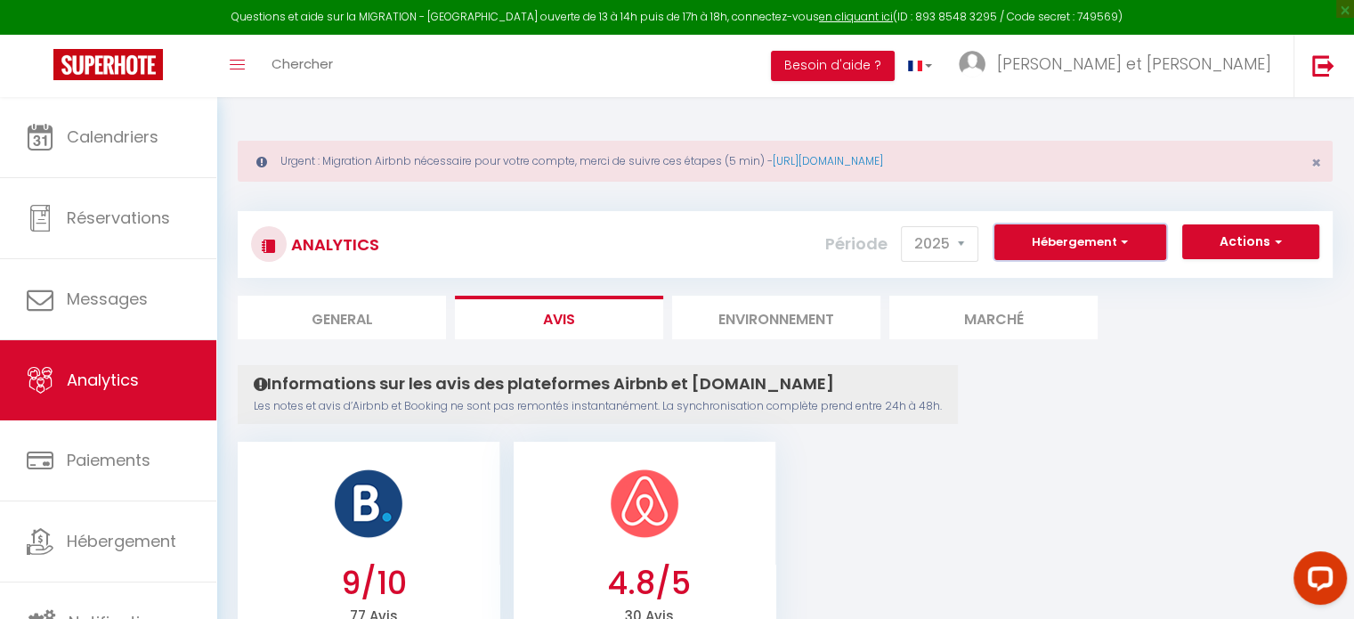
click at [1065, 237] on button "Hébergement" at bounding box center [1080, 242] width 172 height 36
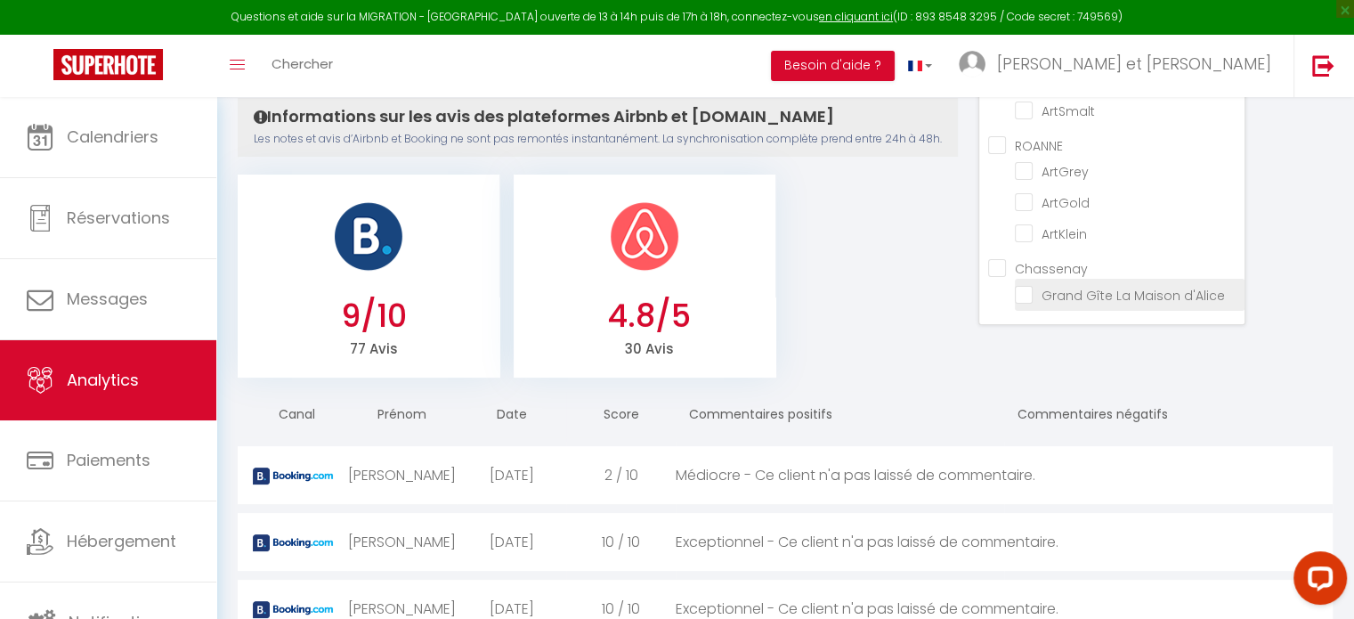
click at [1025, 285] on d\'Alice "Grand Gîte La Maison d'Alice" at bounding box center [1130, 293] width 230 height 18
checkbox d\'Alice "true"
checkbox input "false"
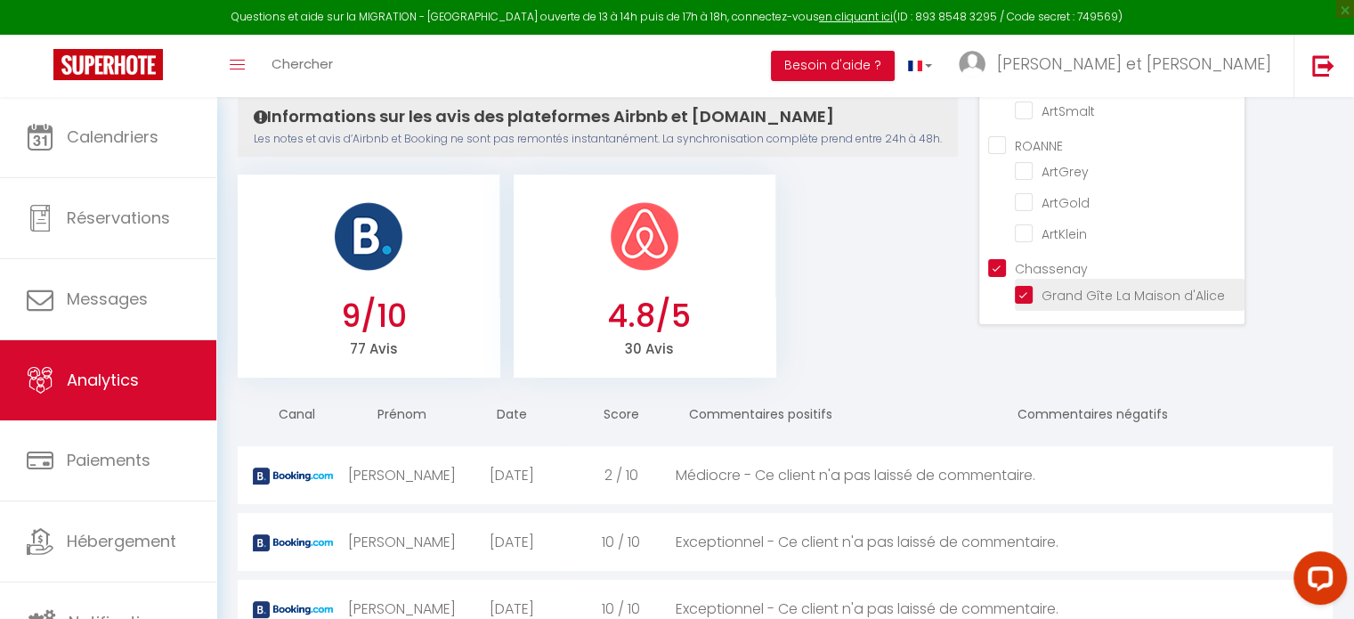
checkbox input "false"
checkbox input "true"
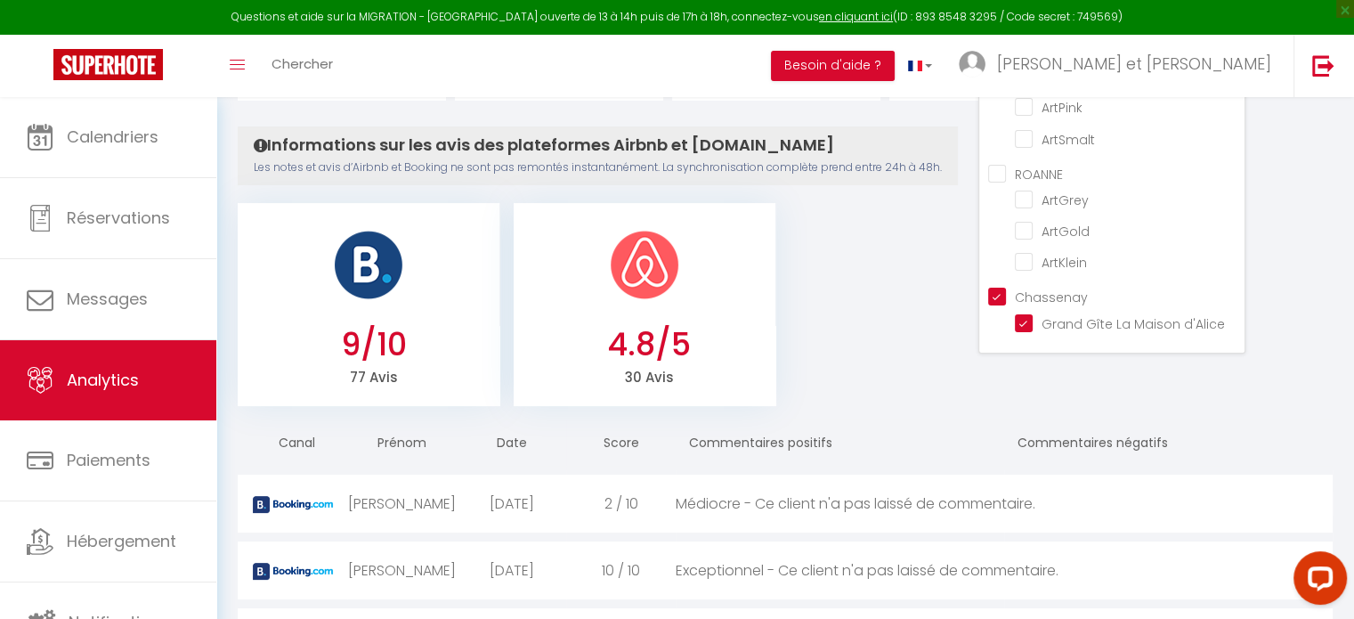
checkbox input "false"
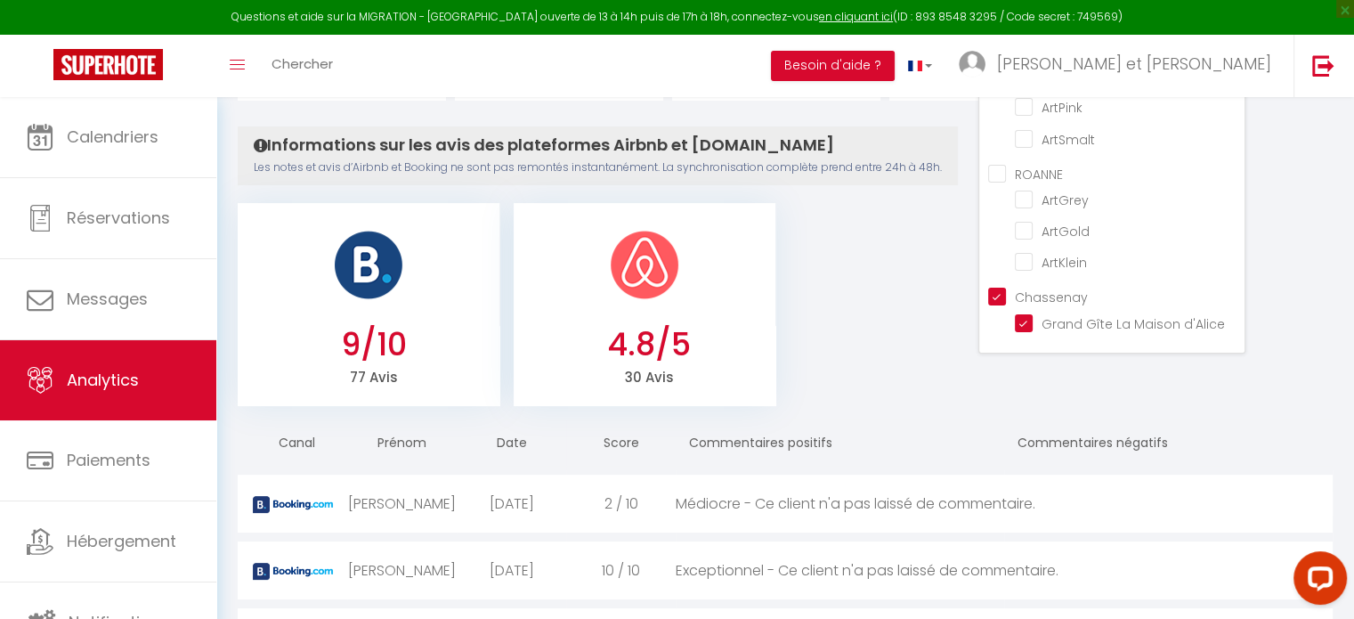
checkbox input "false"
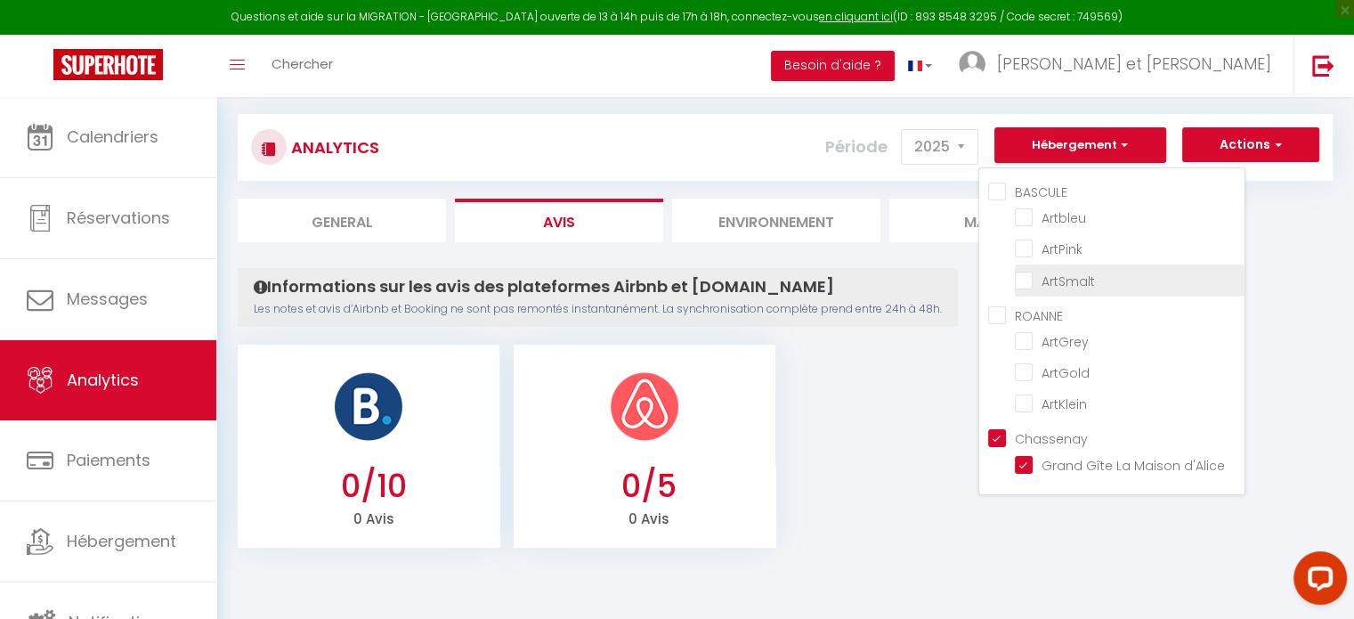
scroll to position [96, 0]
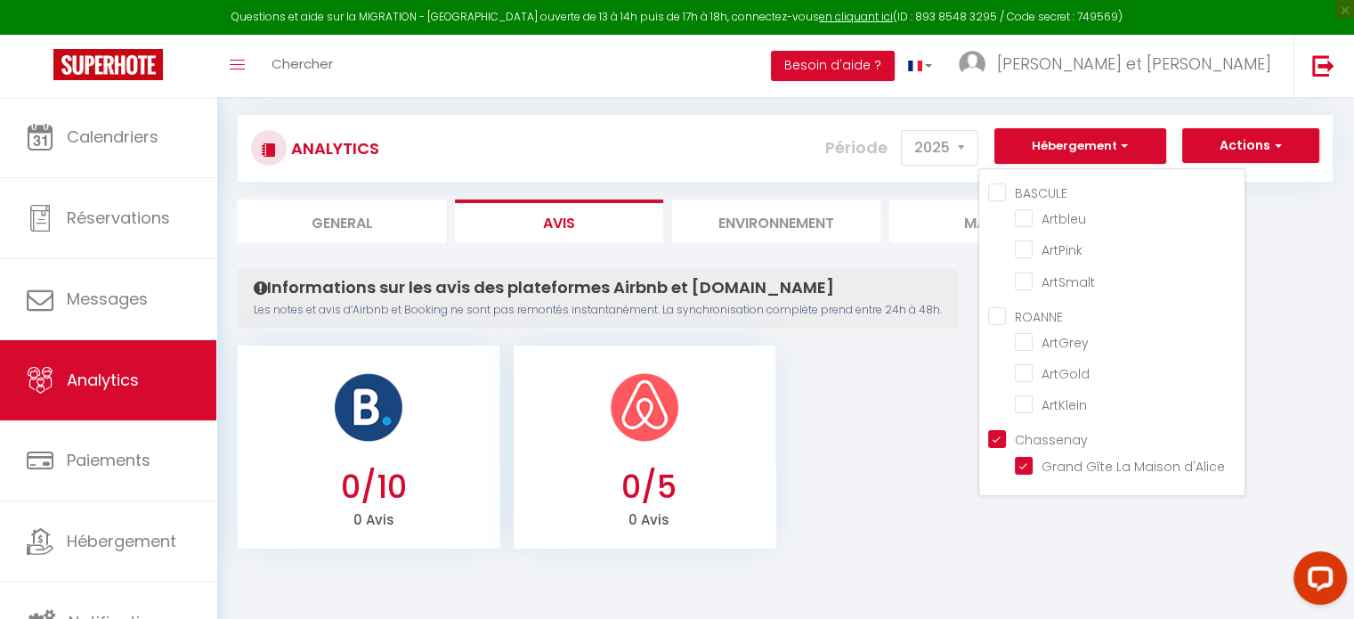
click at [1290, 280] on div "Informations sur les avis des plateformes Airbnb et [DOMAIN_NAME] Les notes et …" at bounding box center [785, 409] width 1095 height 280
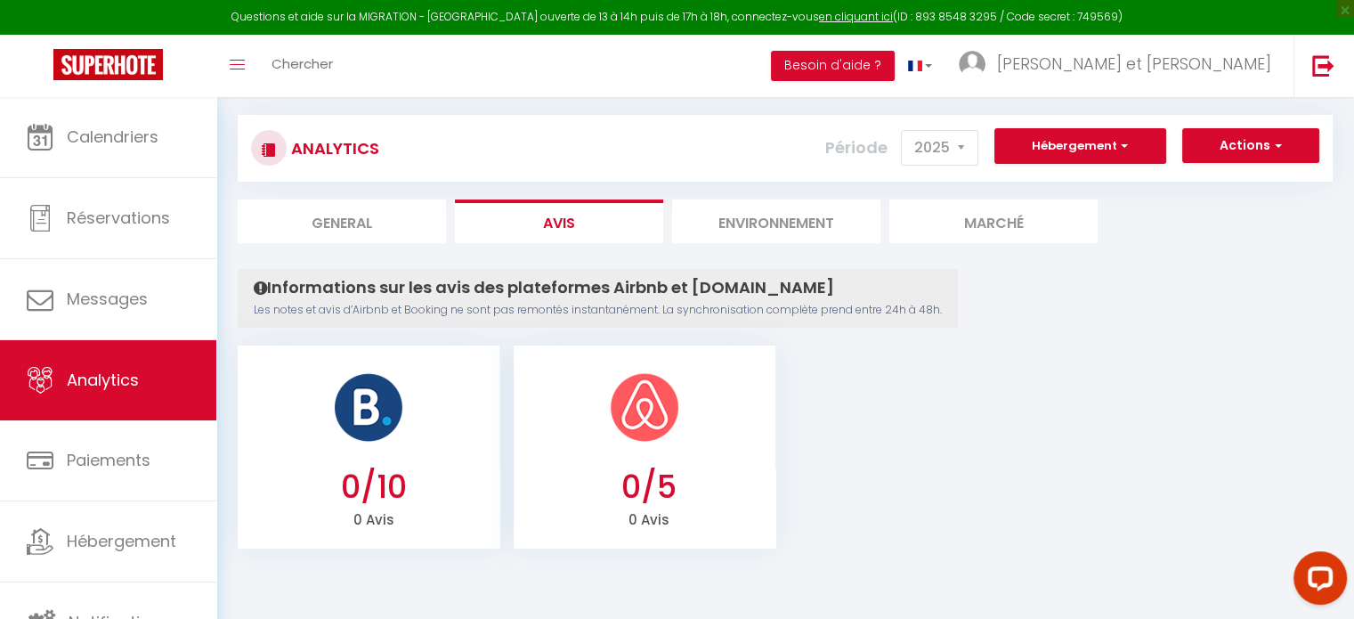
click at [1172, 263] on div "Analytics Actions Ajouter des avis Ajouter des Alertes Génération SuperConcierg…" at bounding box center [785, 323] width 1095 height 450
click at [1246, 259] on div "Analytics Actions Ajouter des avis Ajouter des Alertes Génération SuperConcierg…" at bounding box center [785, 323] width 1095 height 450
click at [1108, 411] on ul "0/10 0 Avis 0/5 0 Avis" at bounding box center [785, 444] width 1095 height 207
click at [1273, 139] on span "button" at bounding box center [1275, 145] width 11 height 18
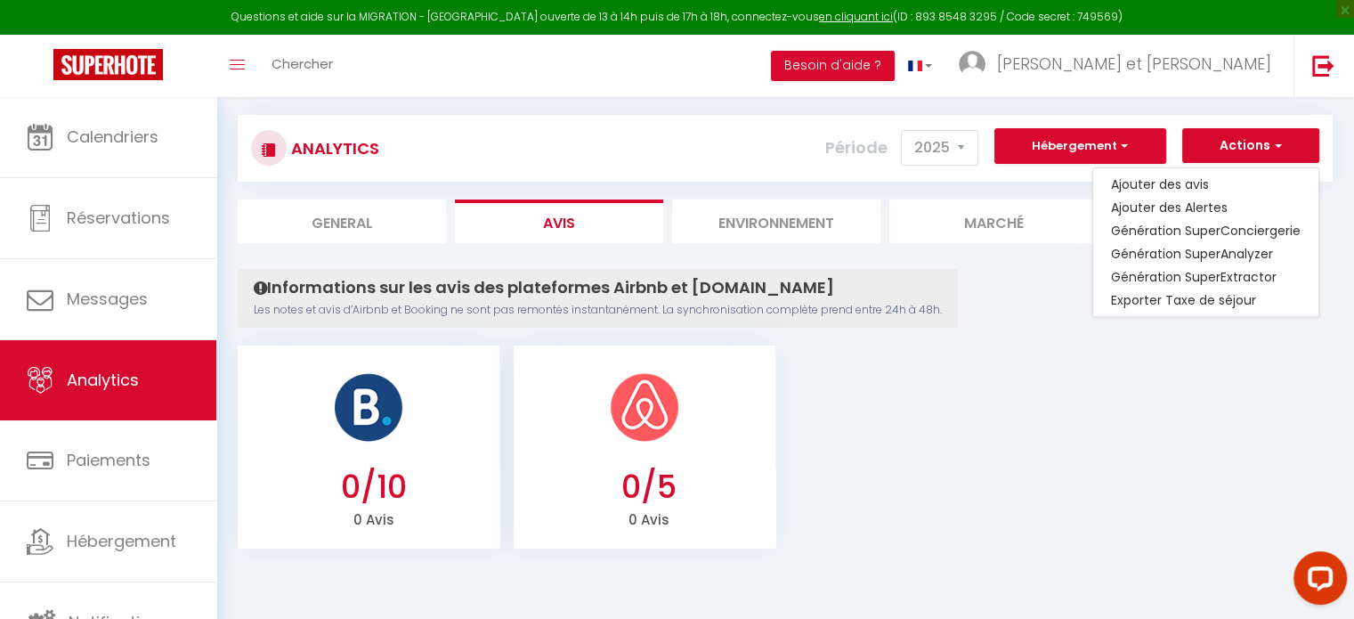
drag, startPoint x: 1169, startPoint y: 422, endPoint x: 994, endPoint y: 389, distance: 177.6
click at [1169, 423] on ul "0/10 0 Avis 0/5 0 Avis" at bounding box center [785, 444] width 1095 height 207
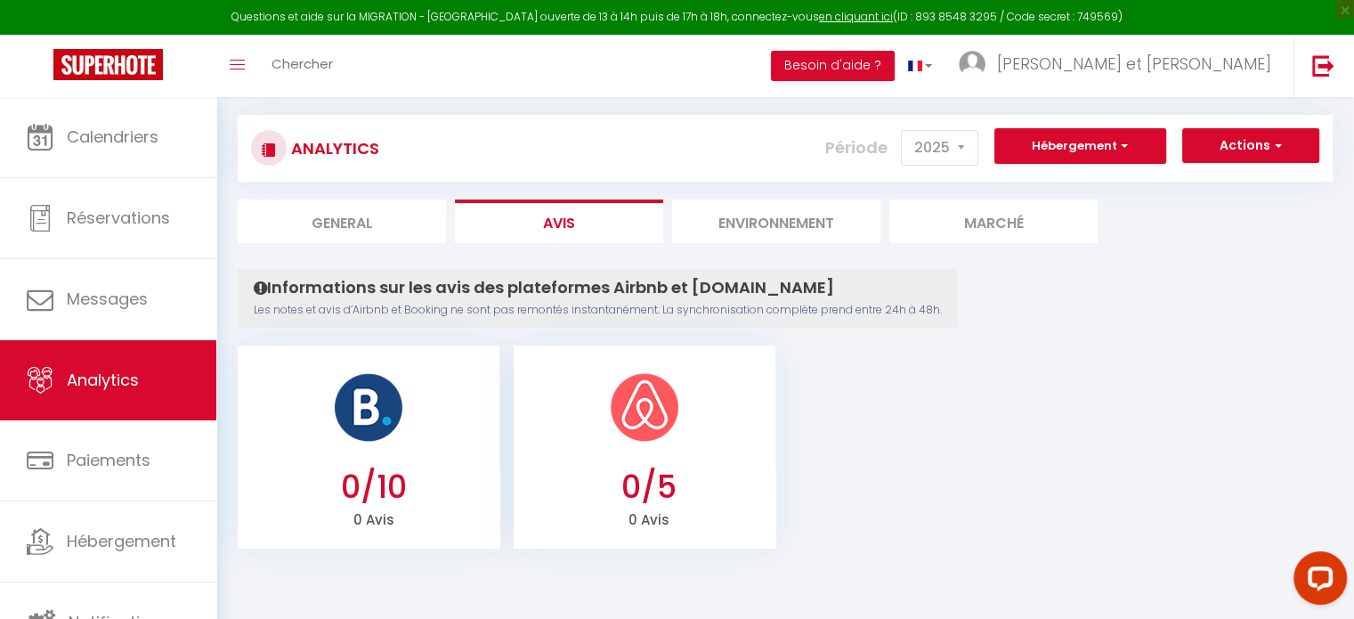
click at [927, 402] on ul "0/10 0 Avis 0/5 0 Avis" at bounding box center [785, 444] width 1095 height 207
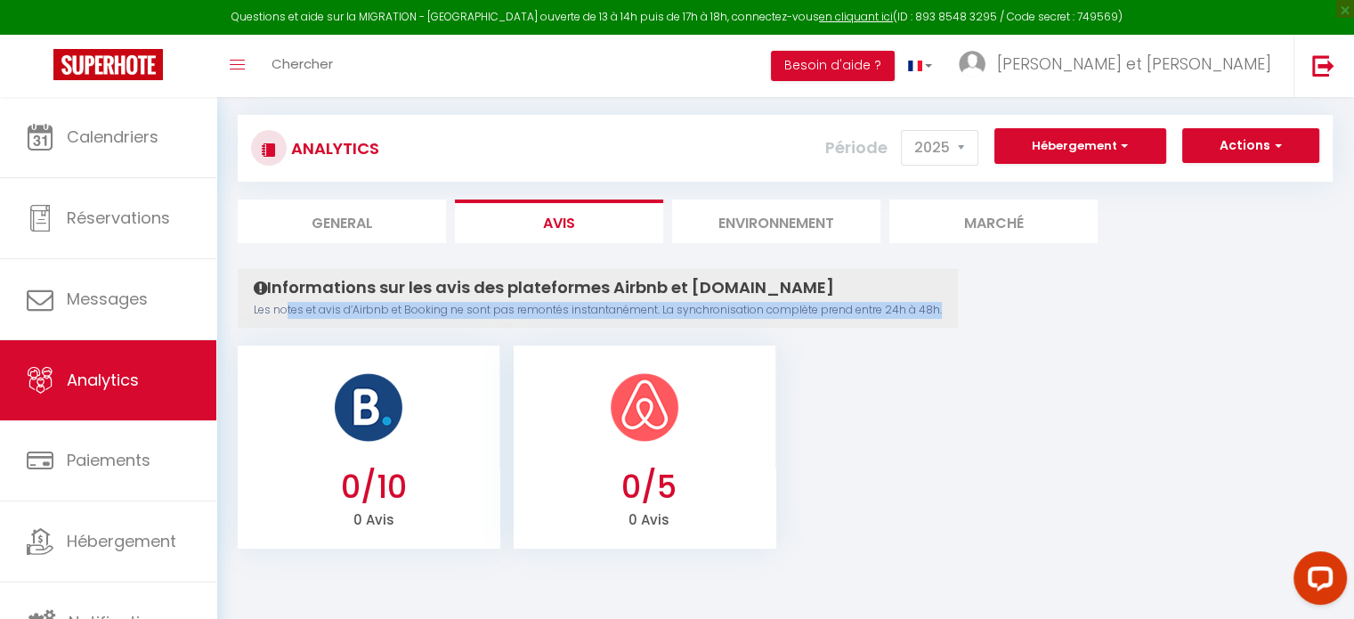
drag, startPoint x: 306, startPoint y: 305, endPoint x: 971, endPoint y: 309, distance: 665.1
click at [968, 309] on div "Informations sur les avis des plateformes Airbnb et [DOMAIN_NAME] Les notes et …" at bounding box center [785, 409] width 1095 height 280
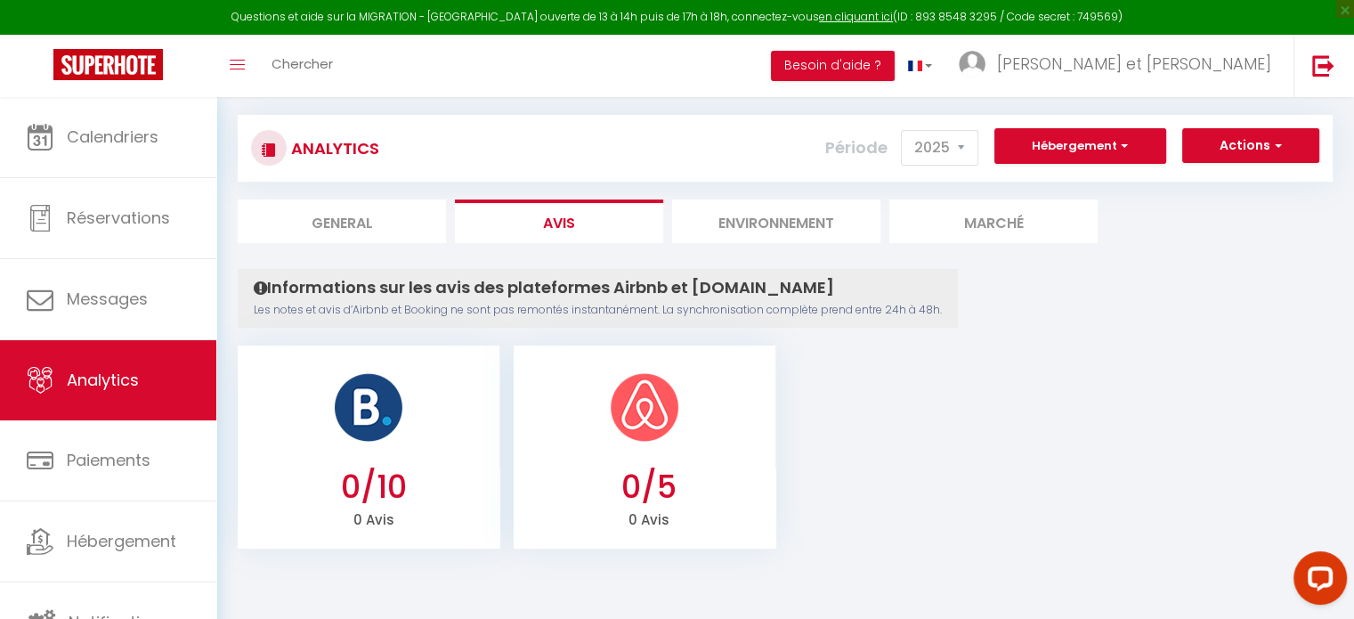
click at [979, 314] on div "Informations sur les avis des plateformes Airbnb et [DOMAIN_NAME] Les notes et …" at bounding box center [785, 409] width 1095 height 280
click at [1010, 329] on div "Informations sur les avis des plateformes Airbnb et [DOMAIN_NAME] Les notes et …" at bounding box center [785, 409] width 1095 height 280
select select "2025"
select select "8"
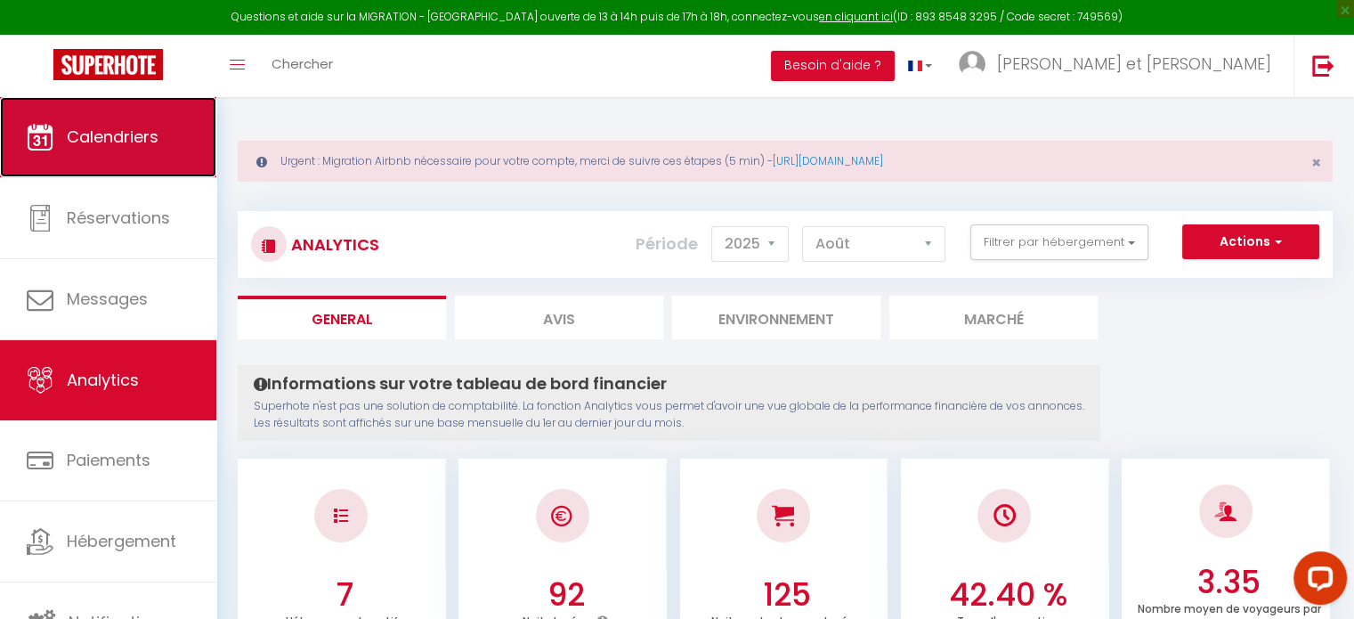
click at [129, 145] on span "Calendriers" at bounding box center [113, 137] width 92 height 22
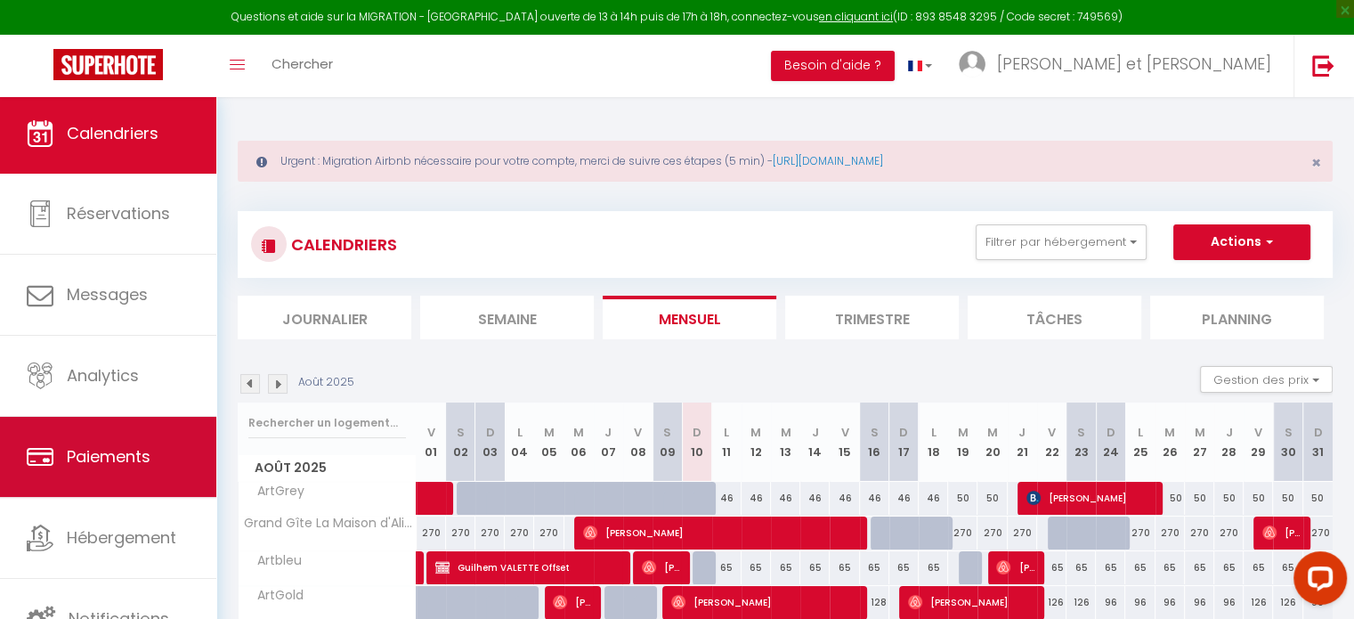
scroll to position [4, 0]
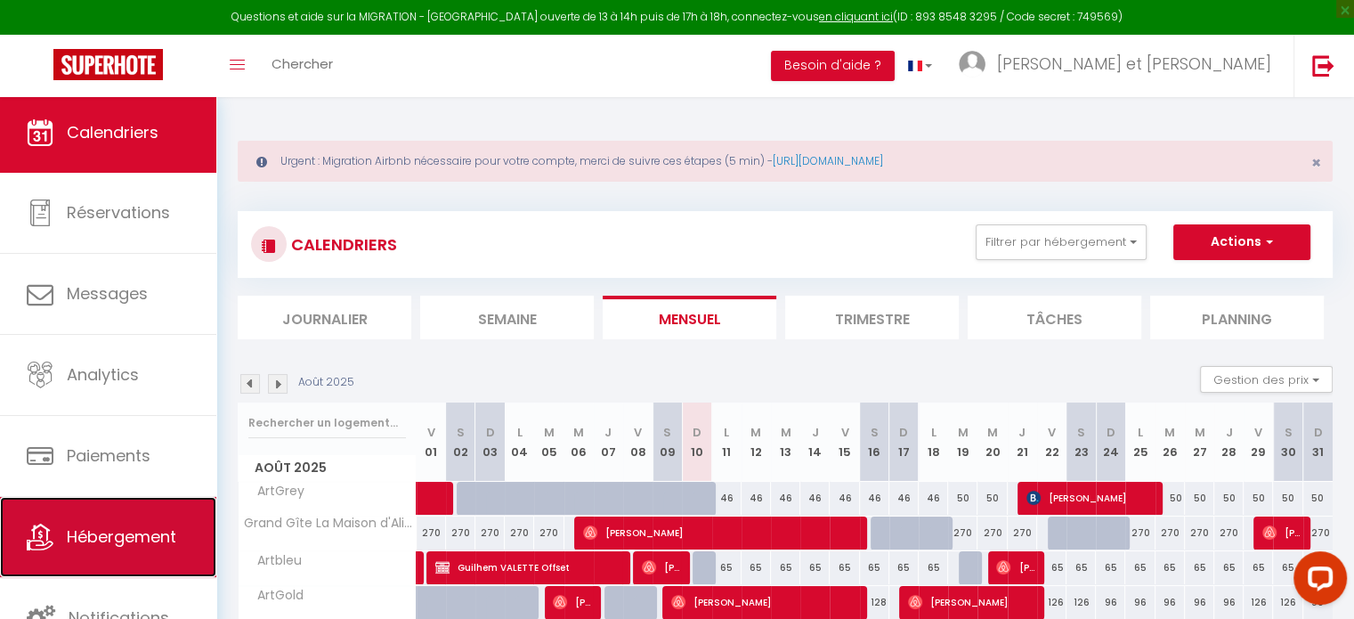
click at [135, 545] on span "Hébergement" at bounding box center [122, 536] width 110 height 22
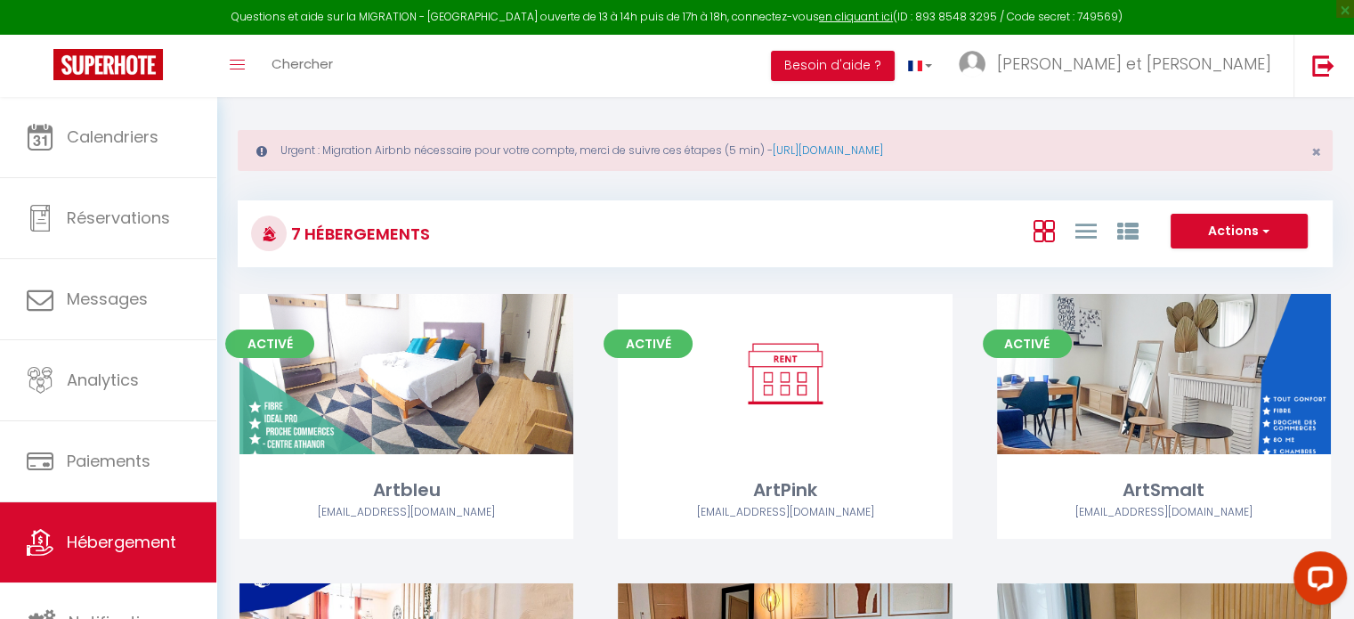
scroll to position [178, 0]
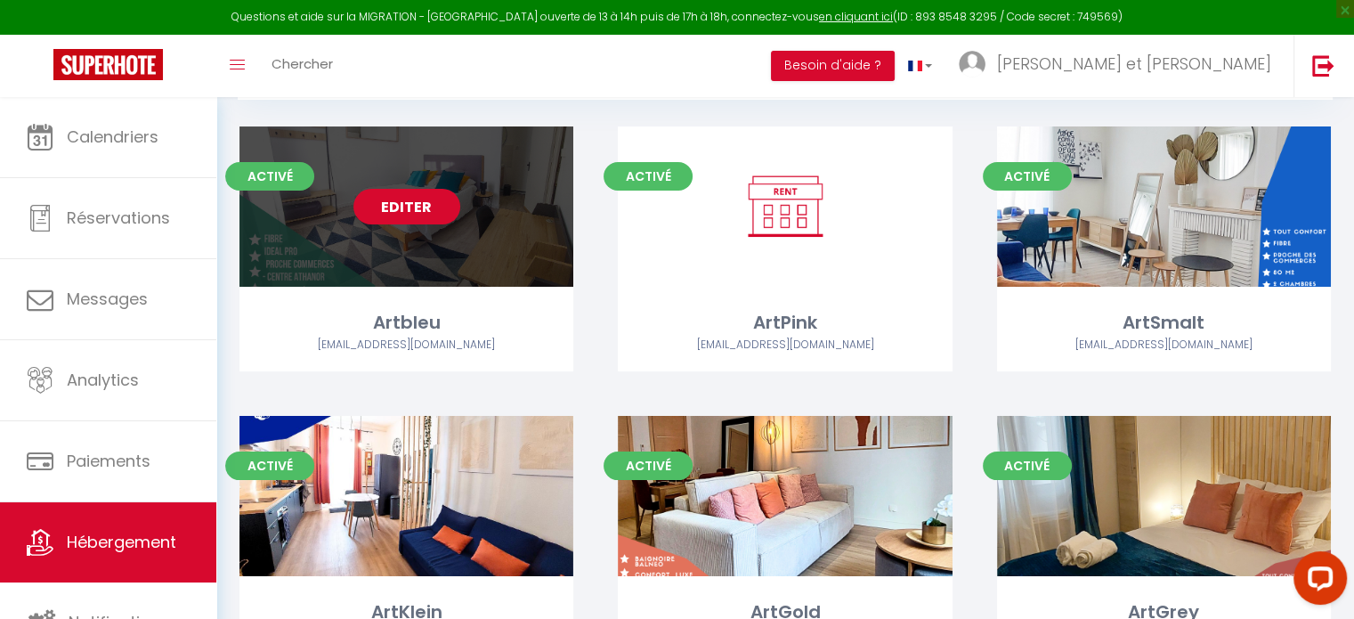
click at [426, 218] on link "Editer" at bounding box center [406, 207] width 107 height 36
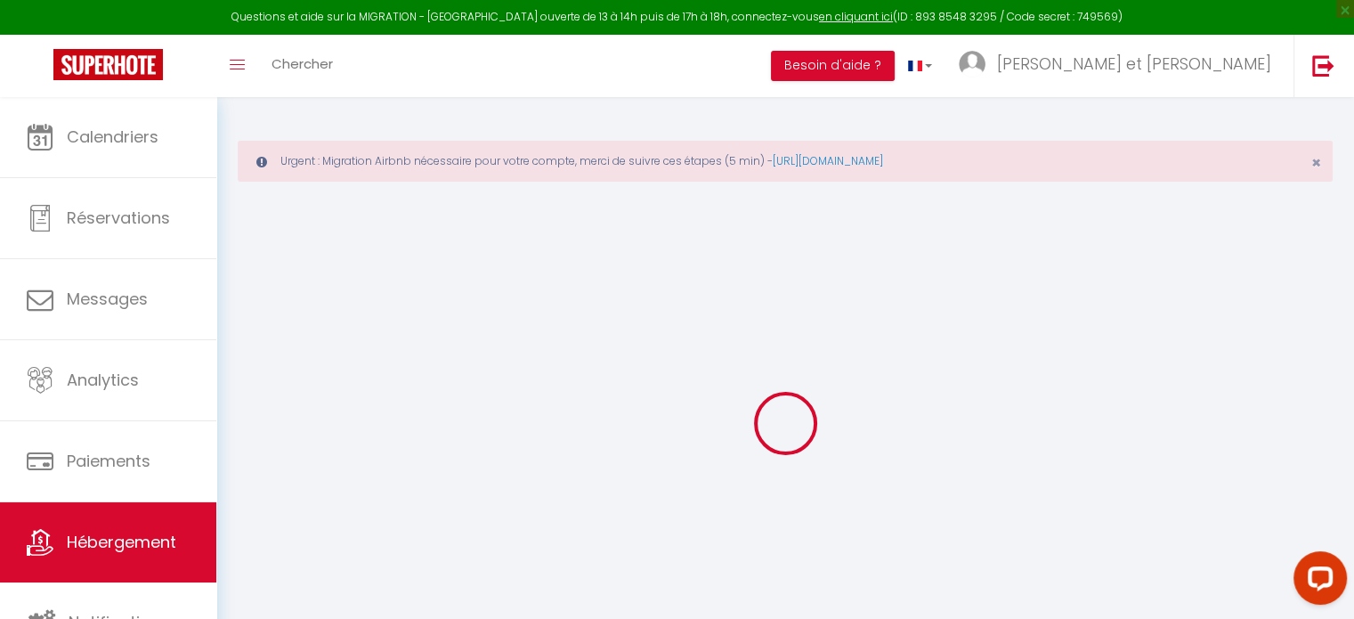
select select "Igloohome"
select select "+ 10 %"
checkbox input "false"
checkbox input "true"
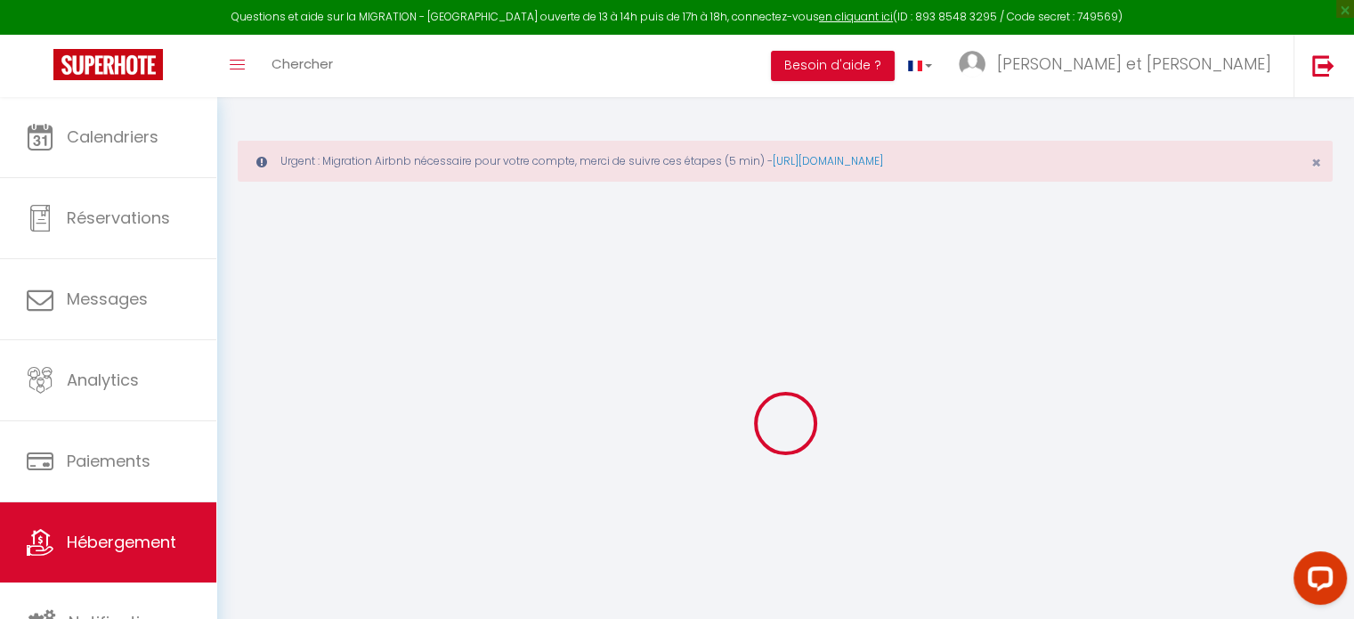
checkbox input "false"
select select "424-46572259"
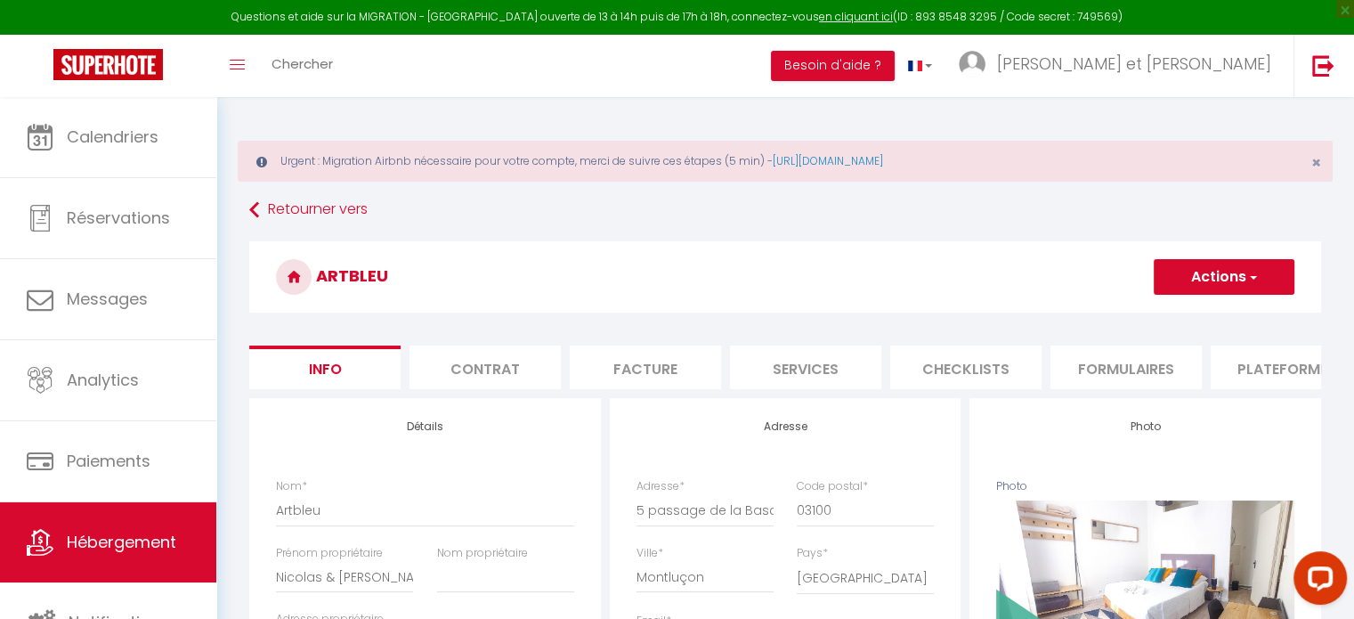
click at [813, 366] on li "Services" at bounding box center [805, 367] width 151 height 44
checkbox input "true"
checkbox input "false"
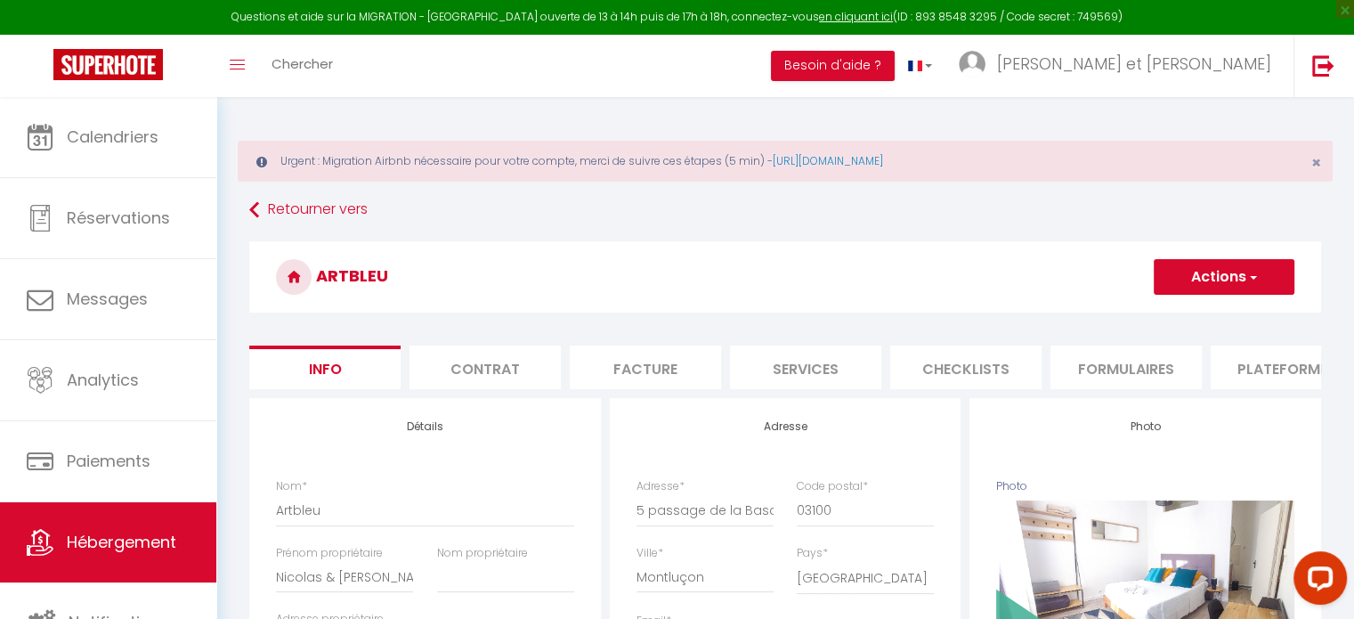
checkbox input "false"
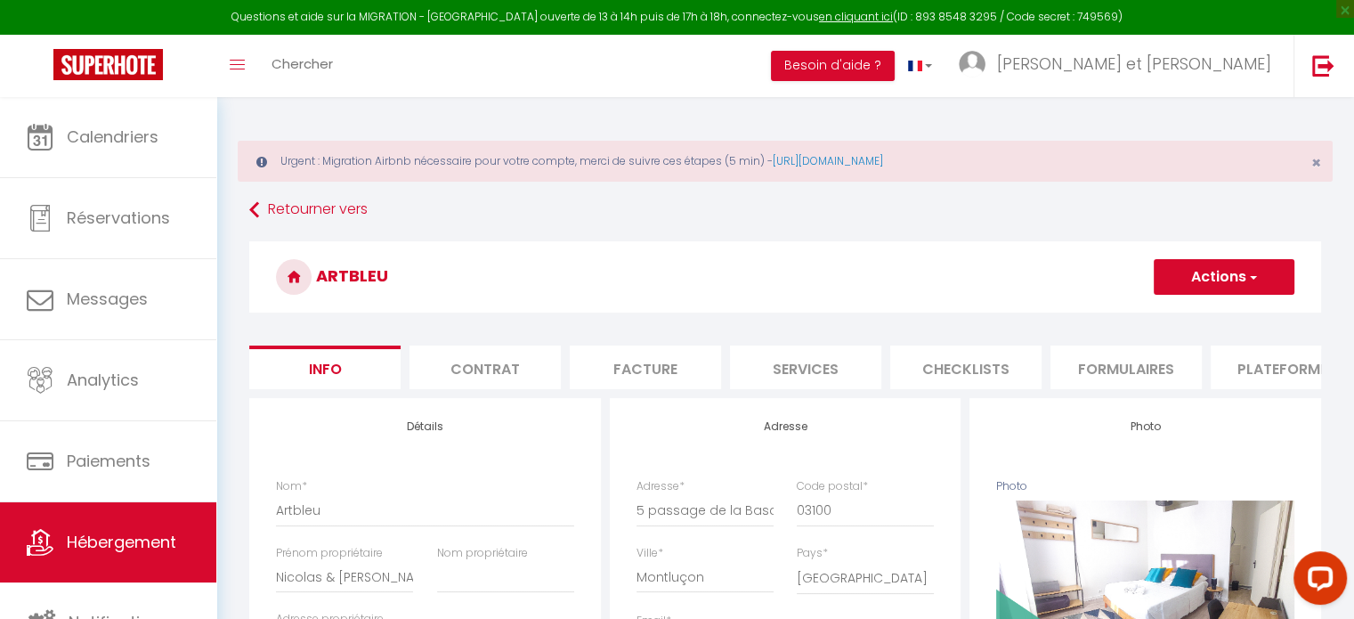
checkbox input "false"
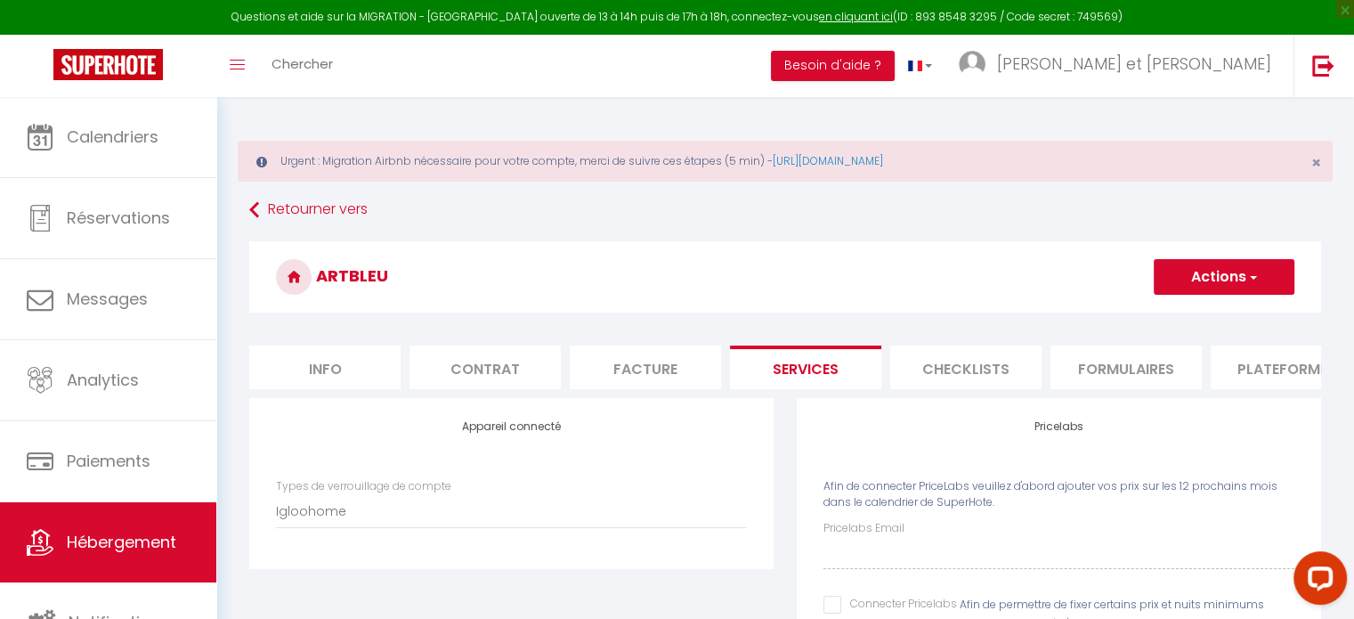
click at [1249, 367] on li "Plateformes" at bounding box center [1286, 367] width 151 height 44
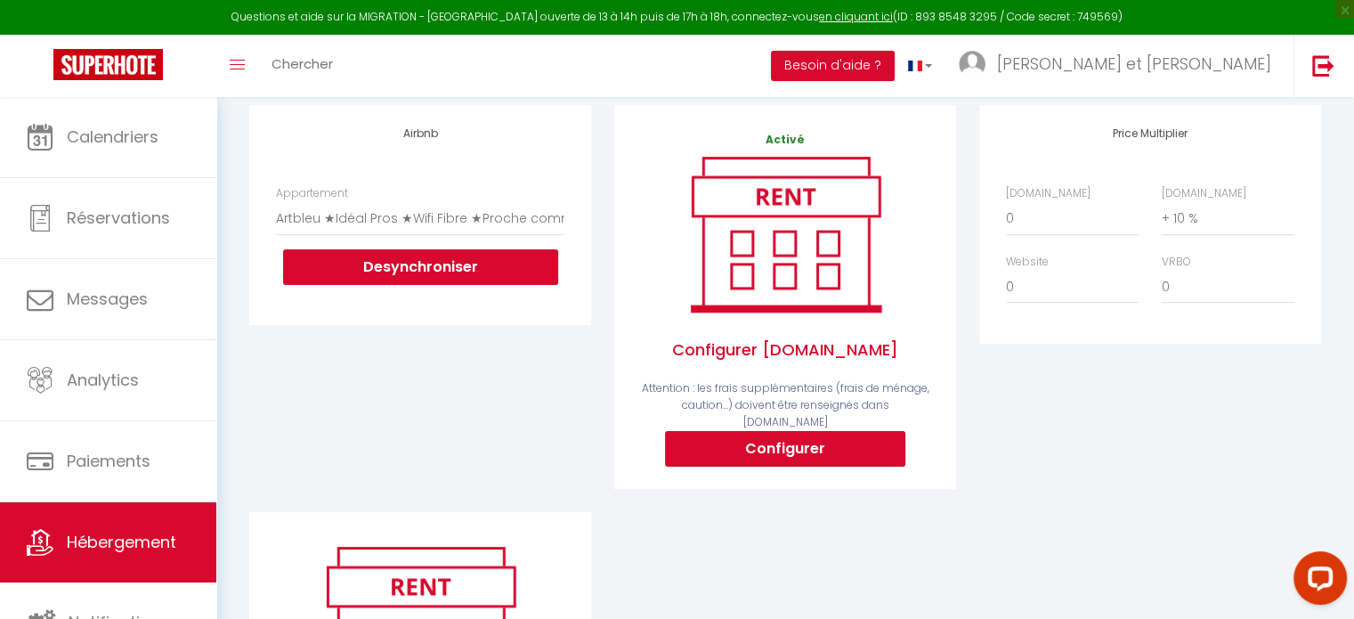
scroll to position [178, 0]
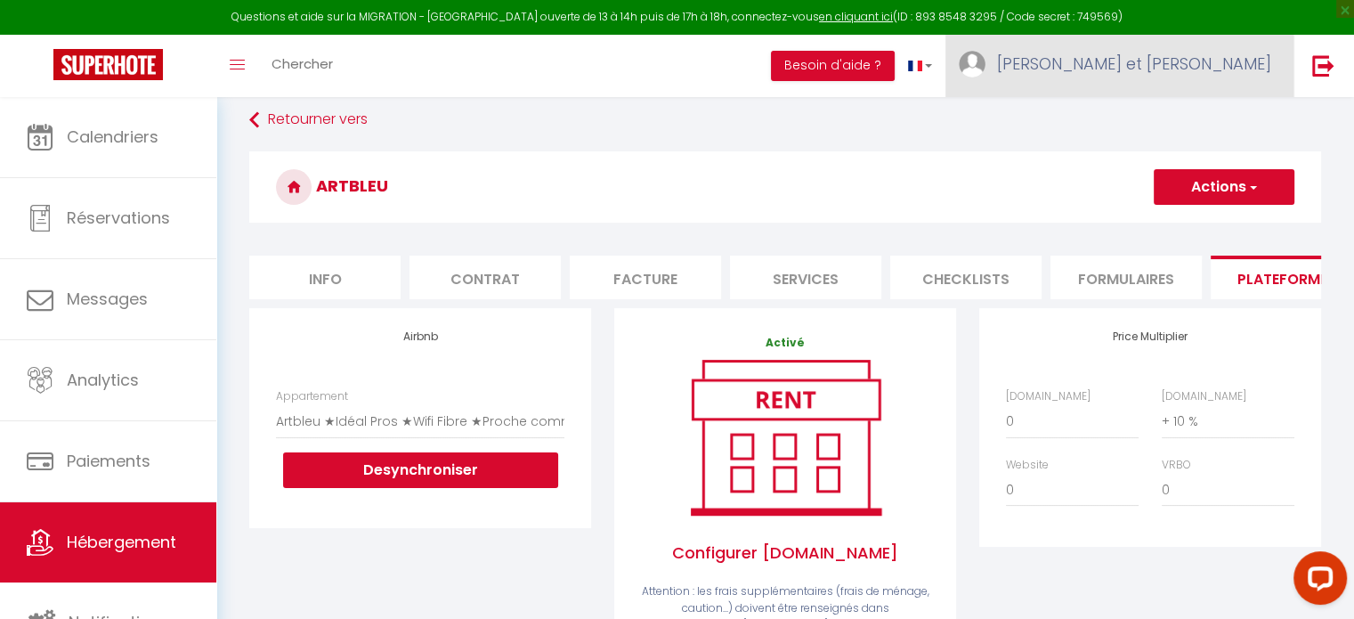
click at [1253, 67] on span "[PERSON_NAME] et [PERSON_NAME]" at bounding box center [1134, 64] width 274 height 22
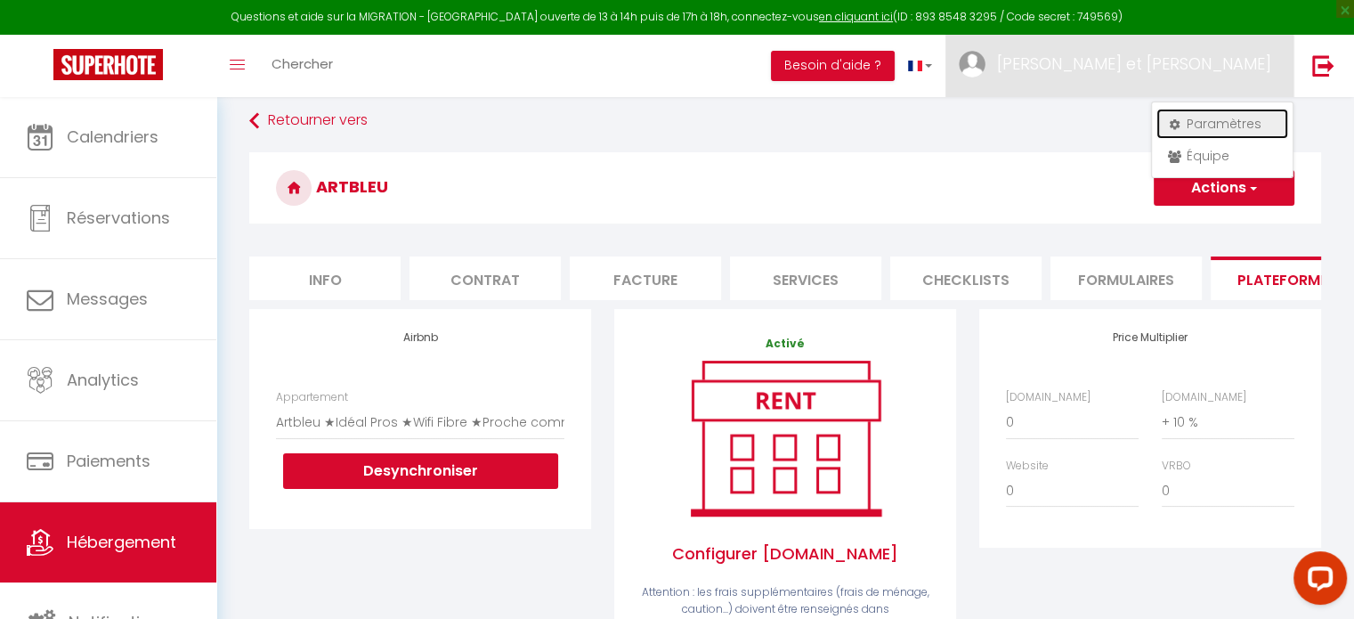
click at [1228, 118] on link "Paramètres" at bounding box center [1223, 124] width 132 height 30
select select "fr"
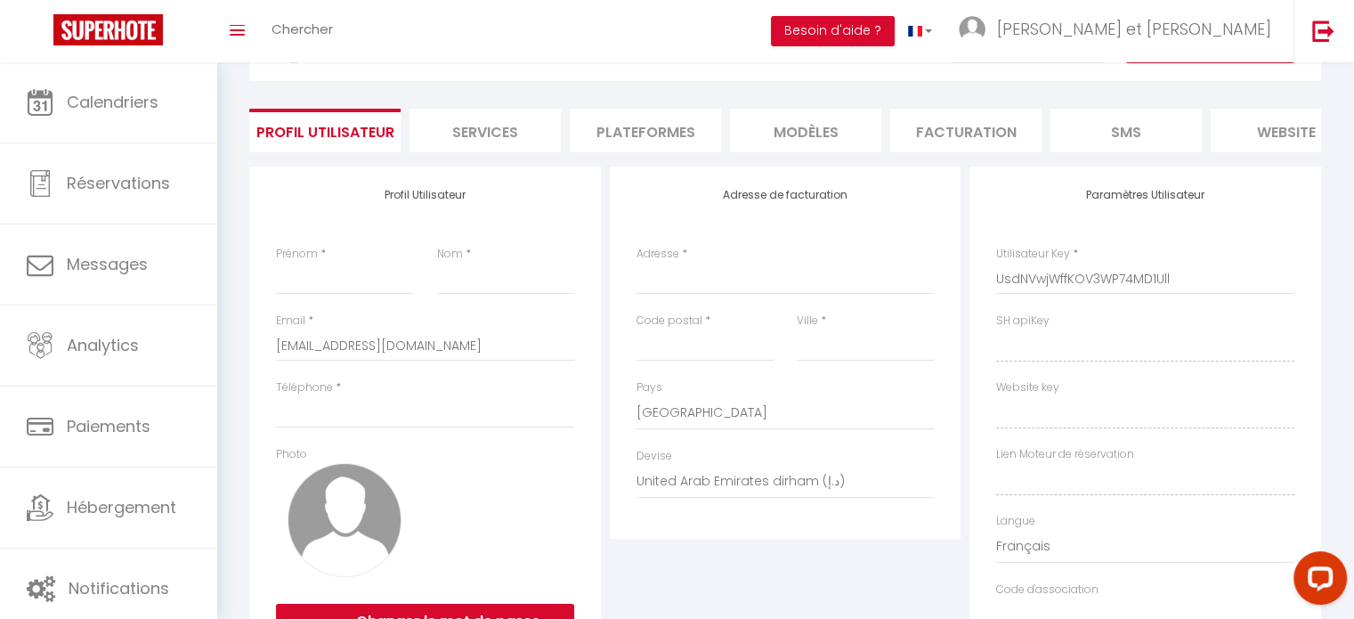
type input "[PERSON_NAME] et [PERSON_NAME]"
type input "MEUNIER-[PERSON_NAME]"
type input "0668820604"
type input "CHEZ MARMIN"
type input "42310"
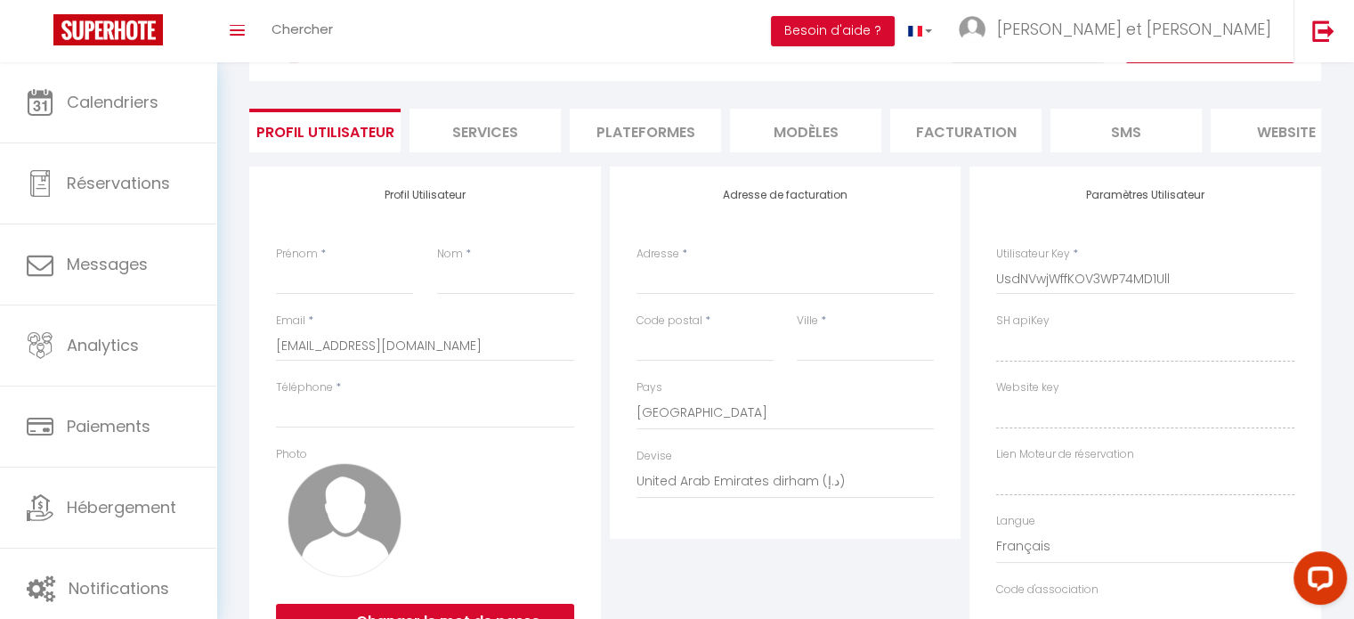
type input "SAINT BONNET DES QUARTS"
select select "28"
type input "c4yzGXMh2JgCnsDKzIR5twPEP"
type input "C0Nm9LQiTSxRGMtrwbbjgw9dF"
type input "[URL][DOMAIN_NAME]"
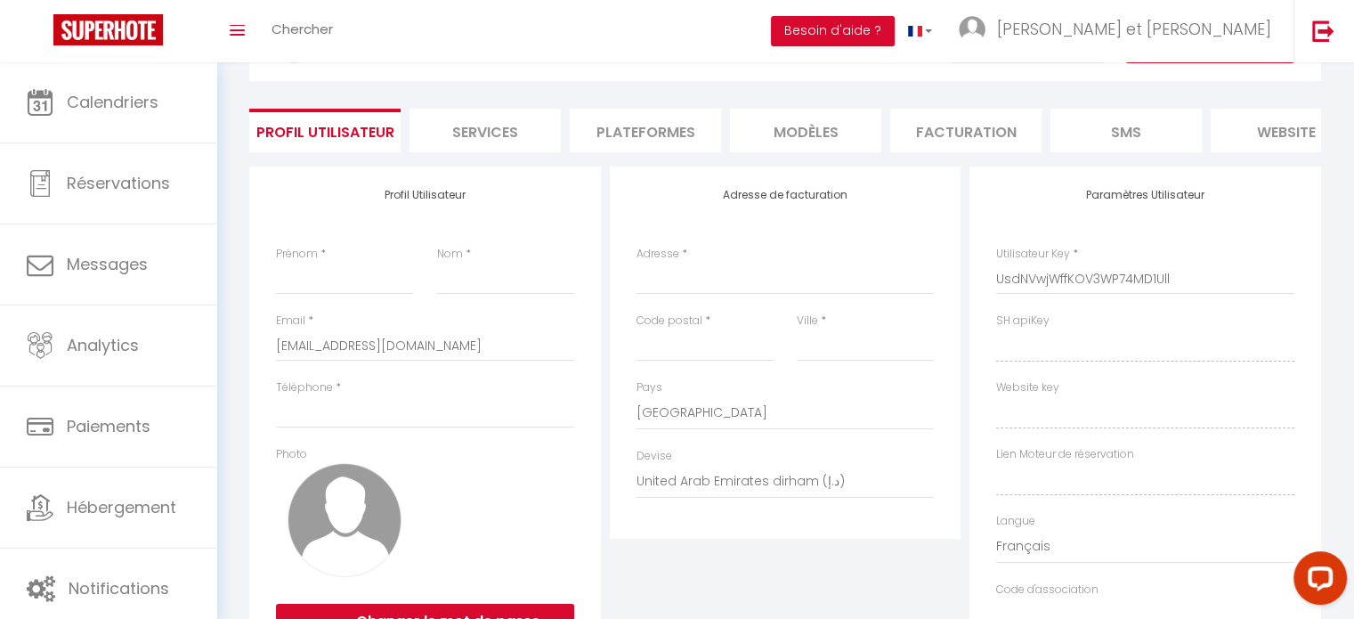
type input "PG69042"
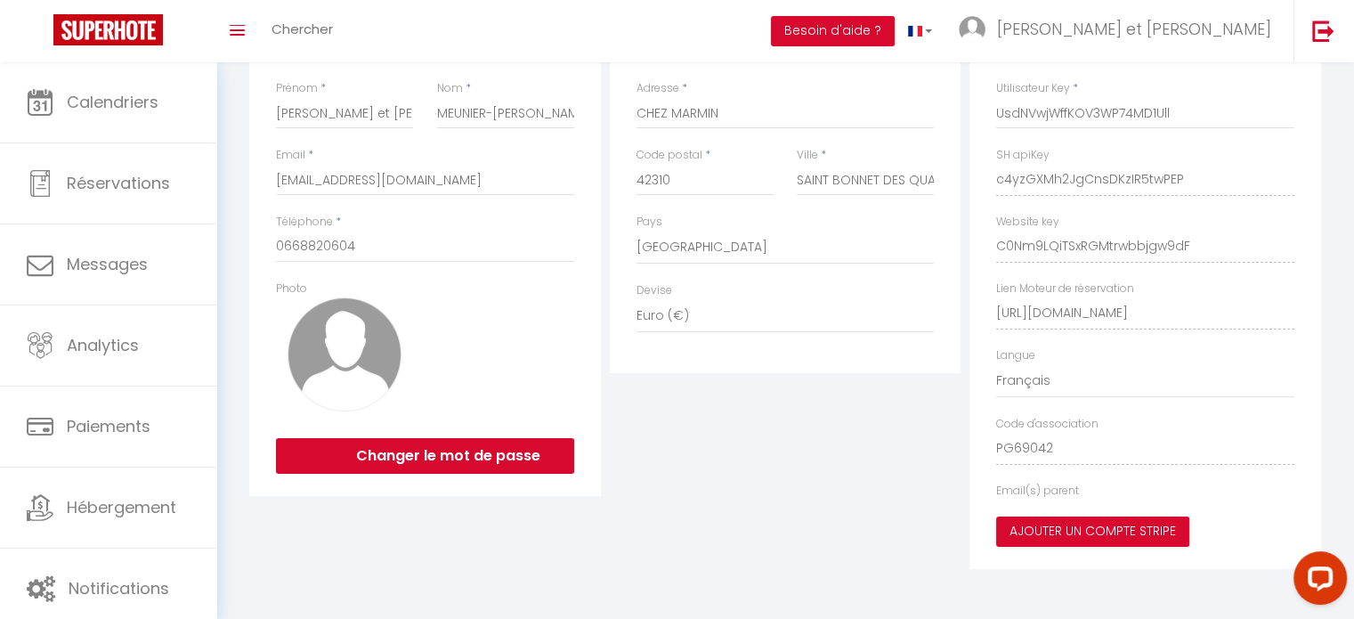
select select "fr"
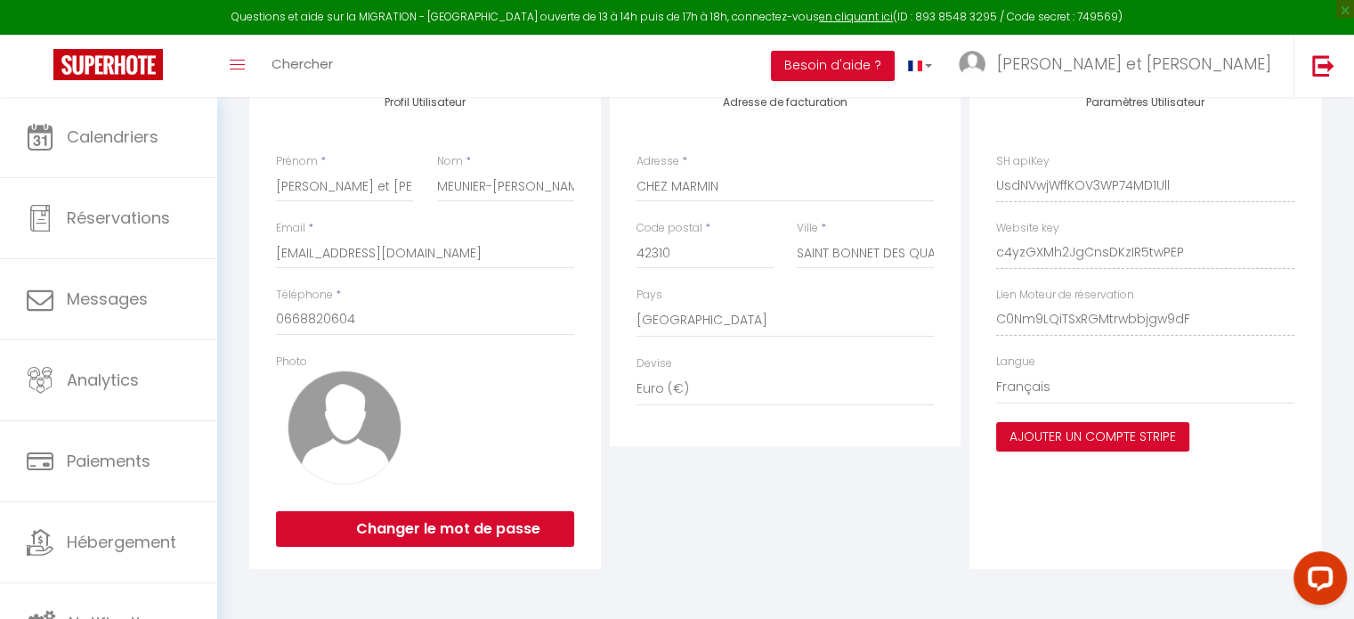
type input "c4yzGXMh2JgCnsDKzIR5twPEP"
type input "C0Nm9LQiTSxRGMtrwbbjgw9dF"
type input "[URL][DOMAIN_NAME]"
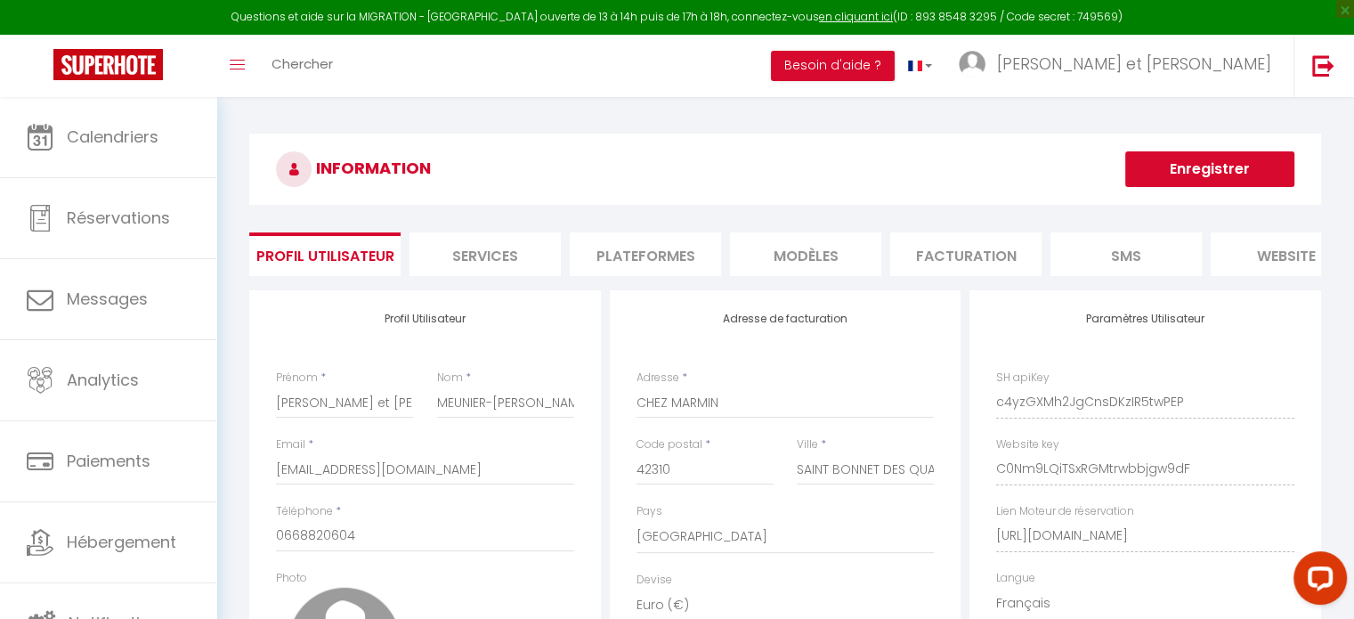
click at [666, 264] on li "Plateformes" at bounding box center [645, 254] width 151 height 44
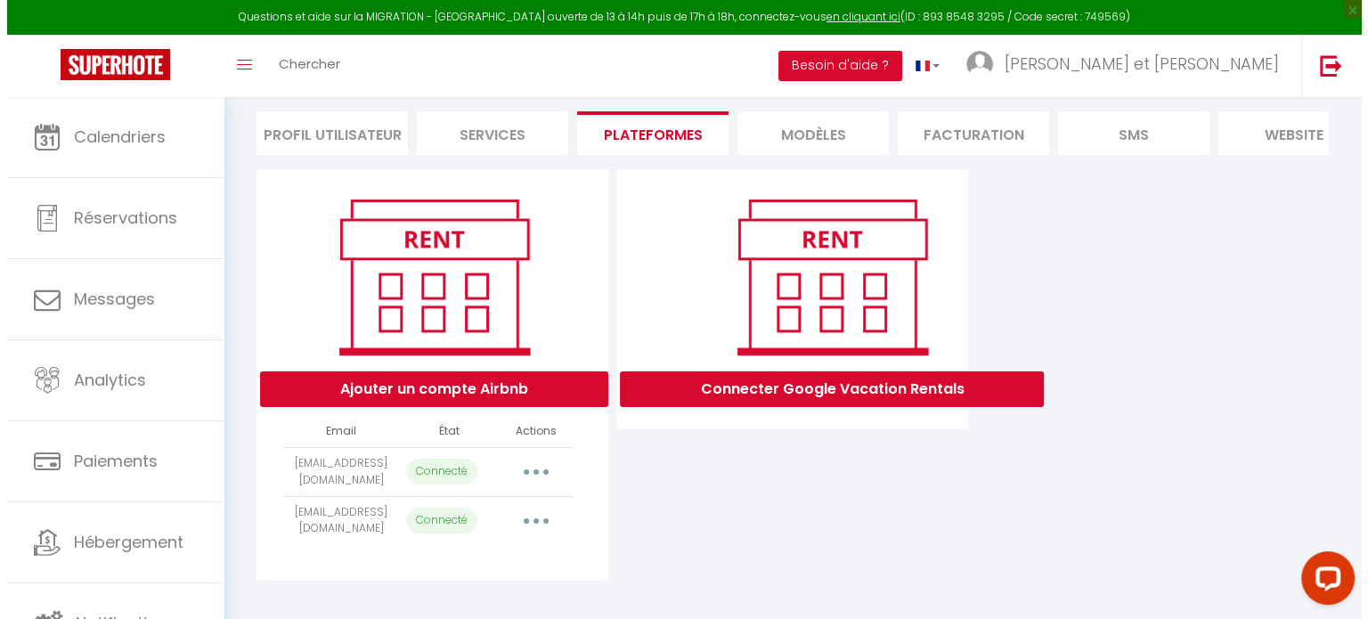
scroll to position [144, 0]
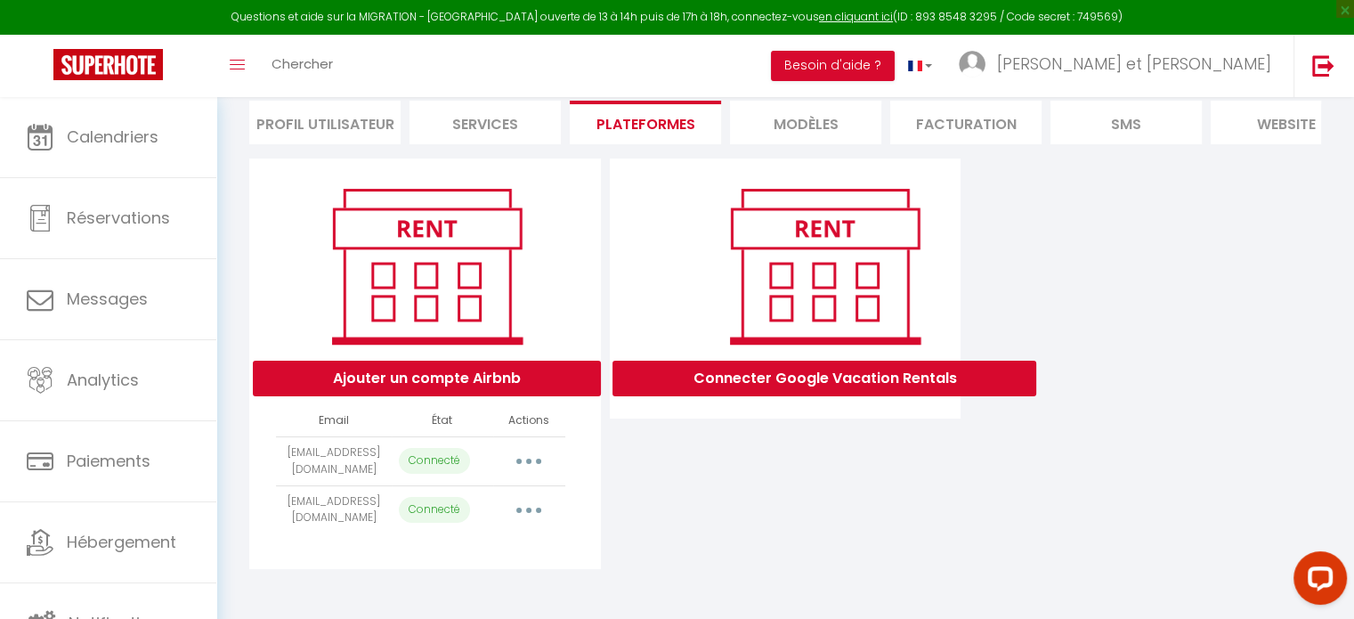
click at [533, 464] on button "button" at bounding box center [529, 461] width 50 height 28
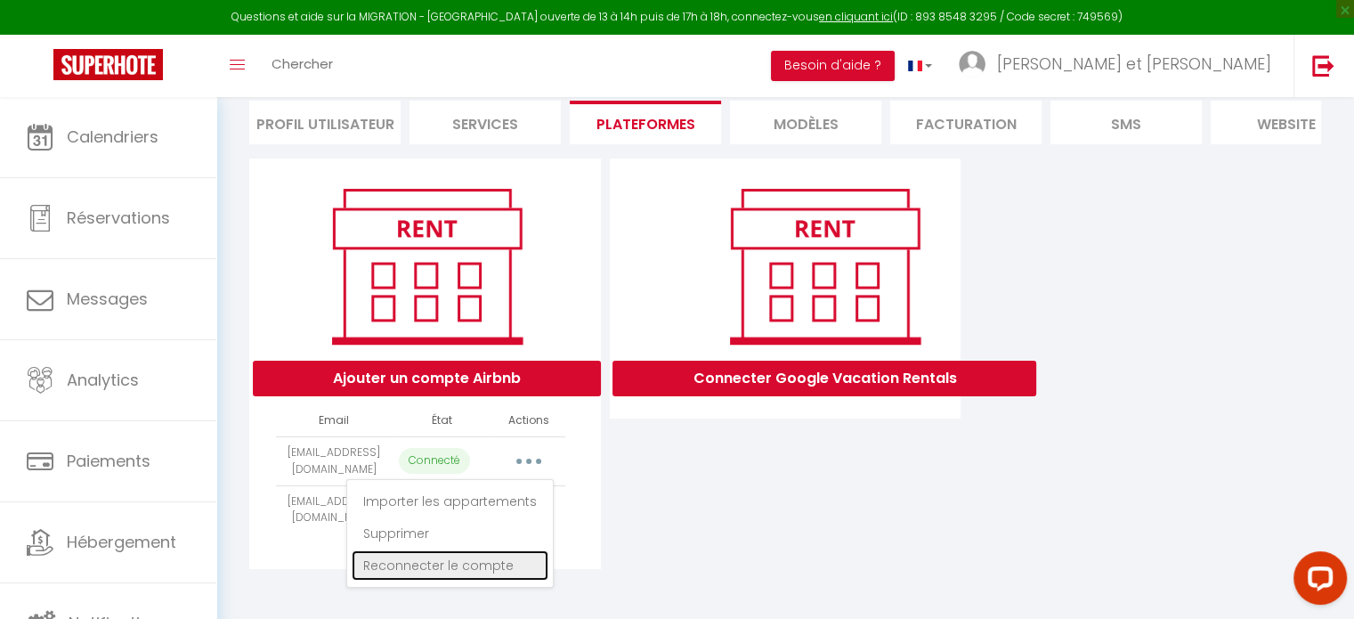
click at [488, 566] on link "Reconnecter le compte" at bounding box center [450, 565] width 197 height 30
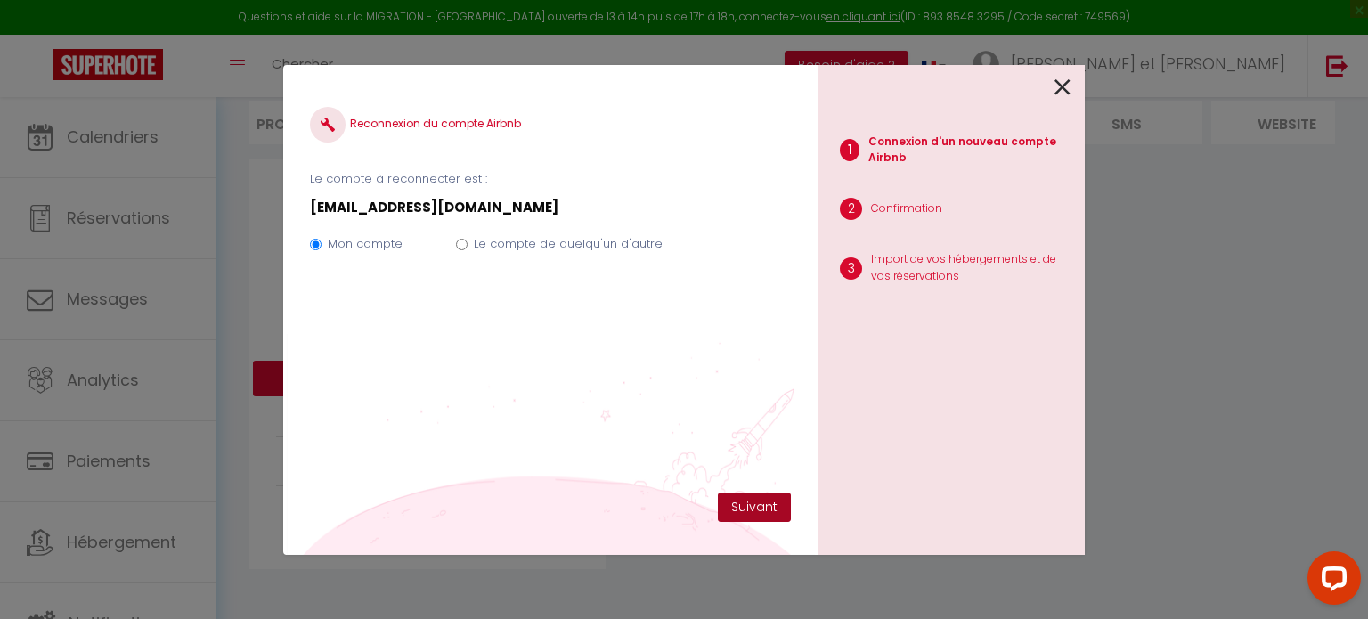
click at [766, 501] on button "Suivant" at bounding box center [754, 507] width 73 height 30
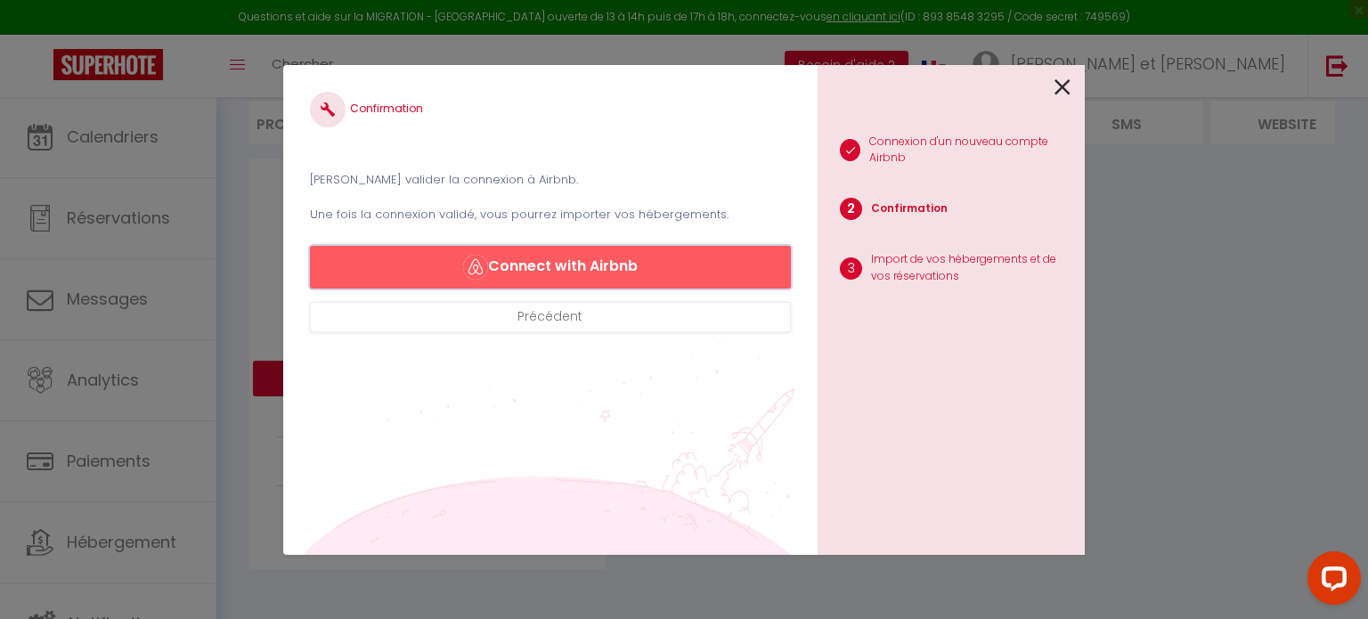
click at [629, 268] on button "Connect with Airbnb" at bounding box center [550, 267] width 481 height 43
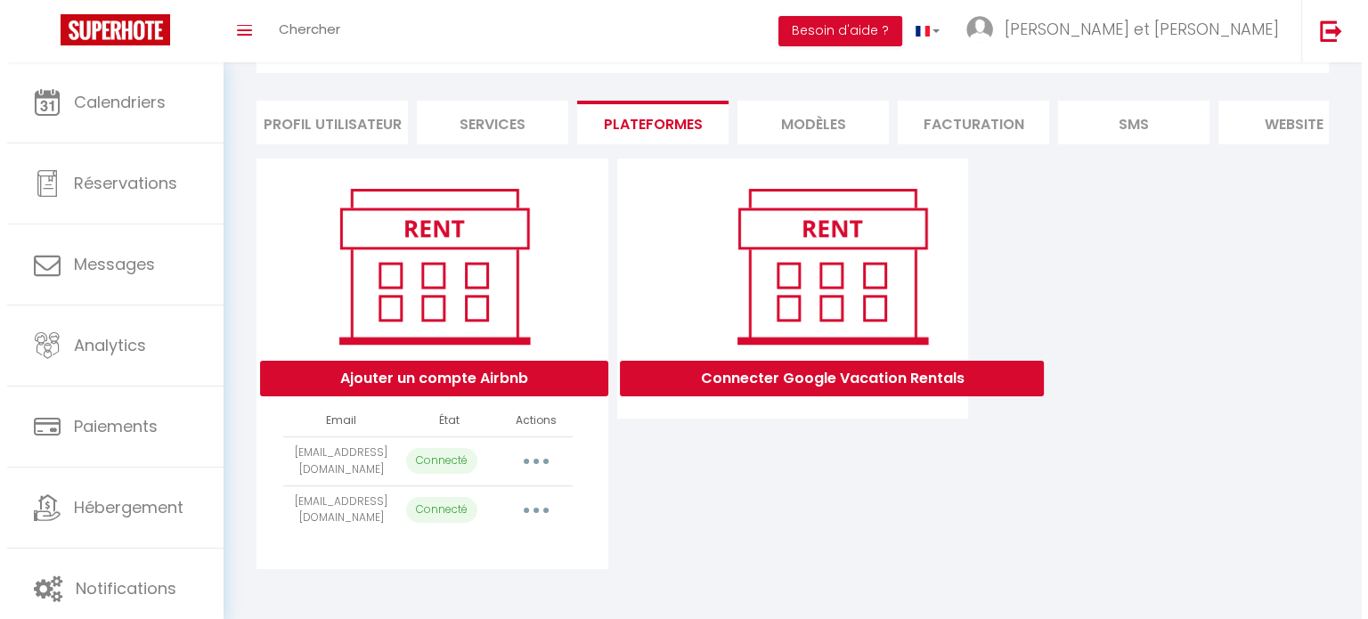
scroll to position [110, 0]
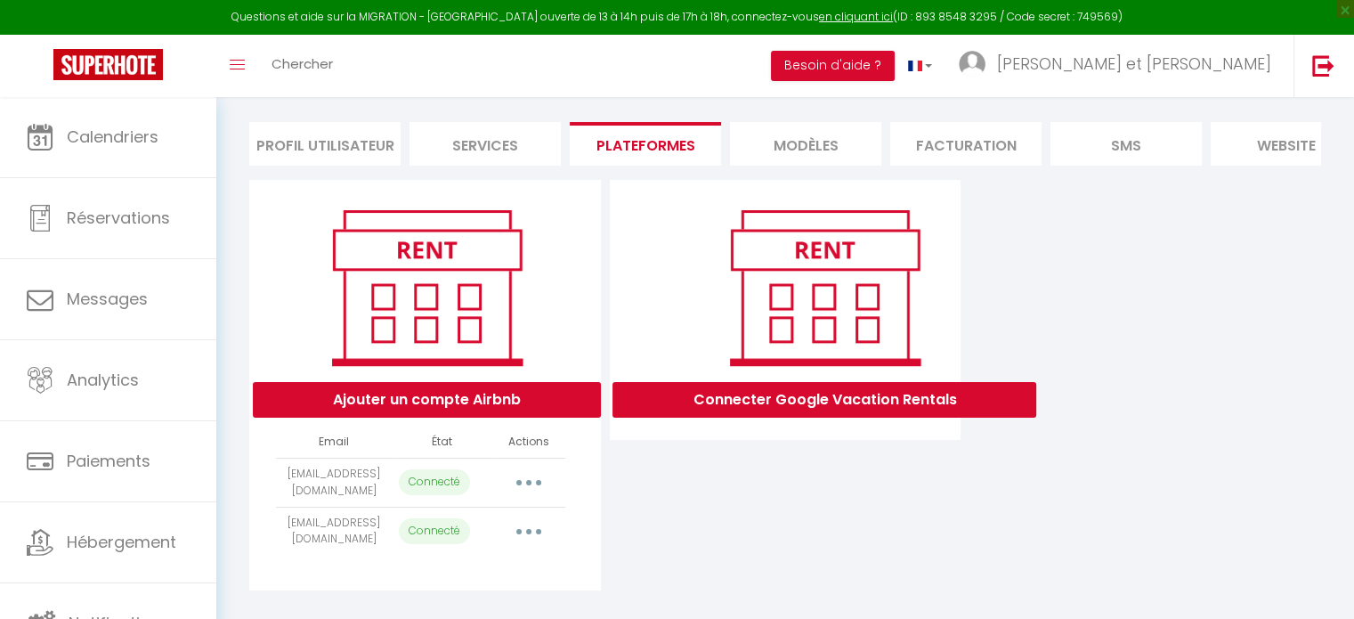
select select "18430"
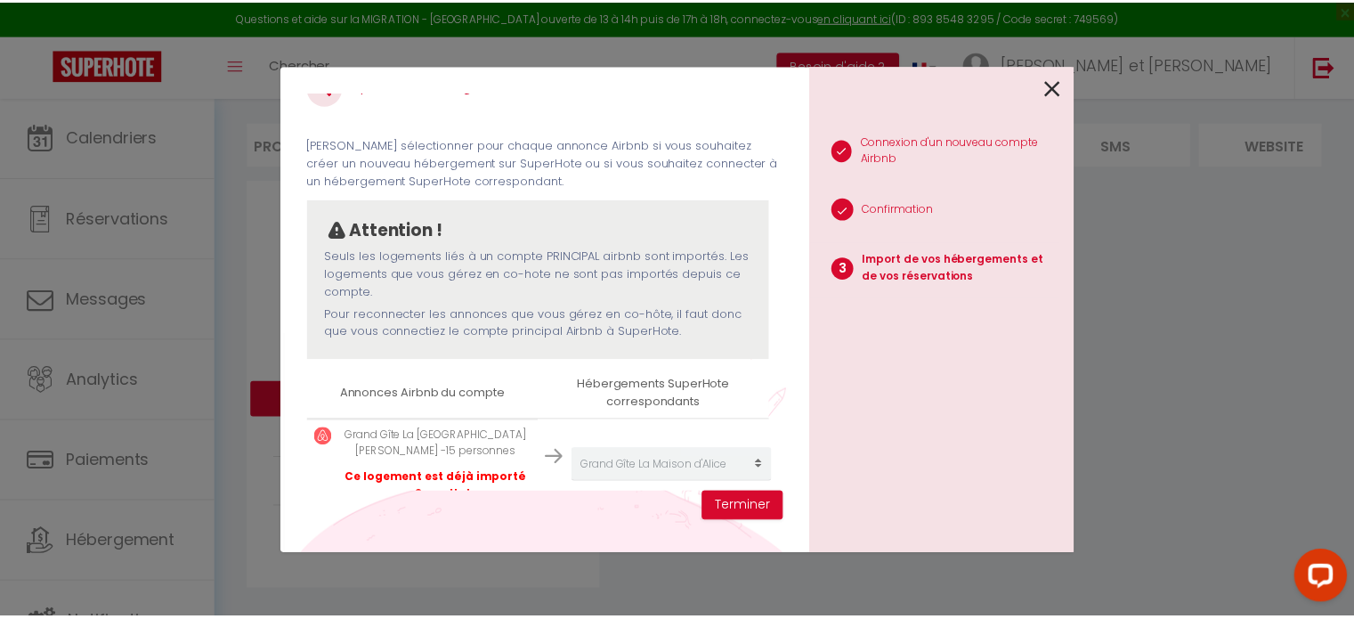
scroll to position [69, 0]
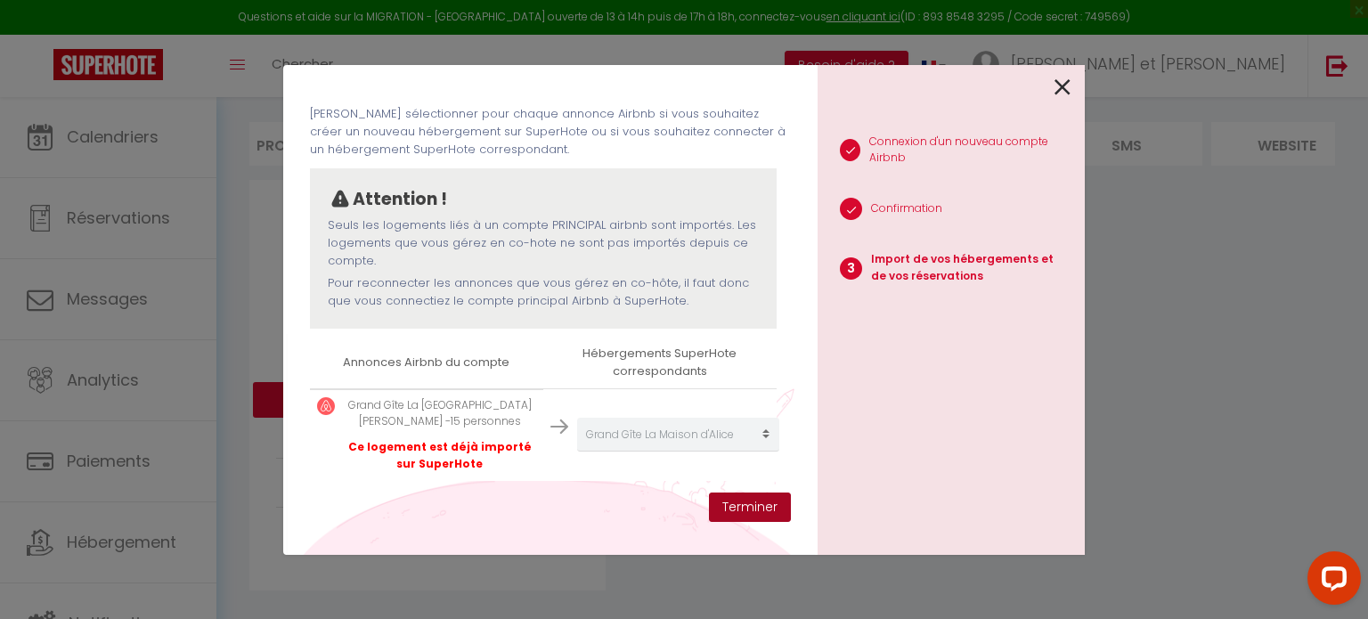
click at [746, 499] on button "Terminer" at bounding box center [750, 507] width 82 height 30
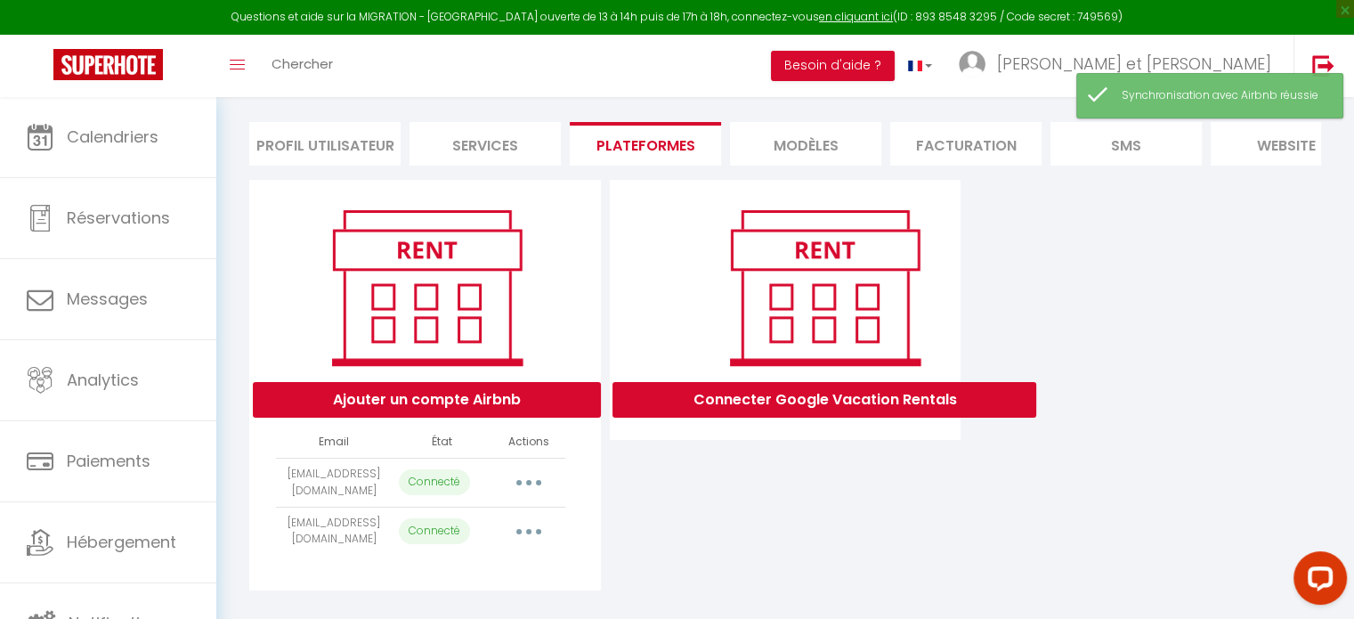
scroll to position [144, 0]
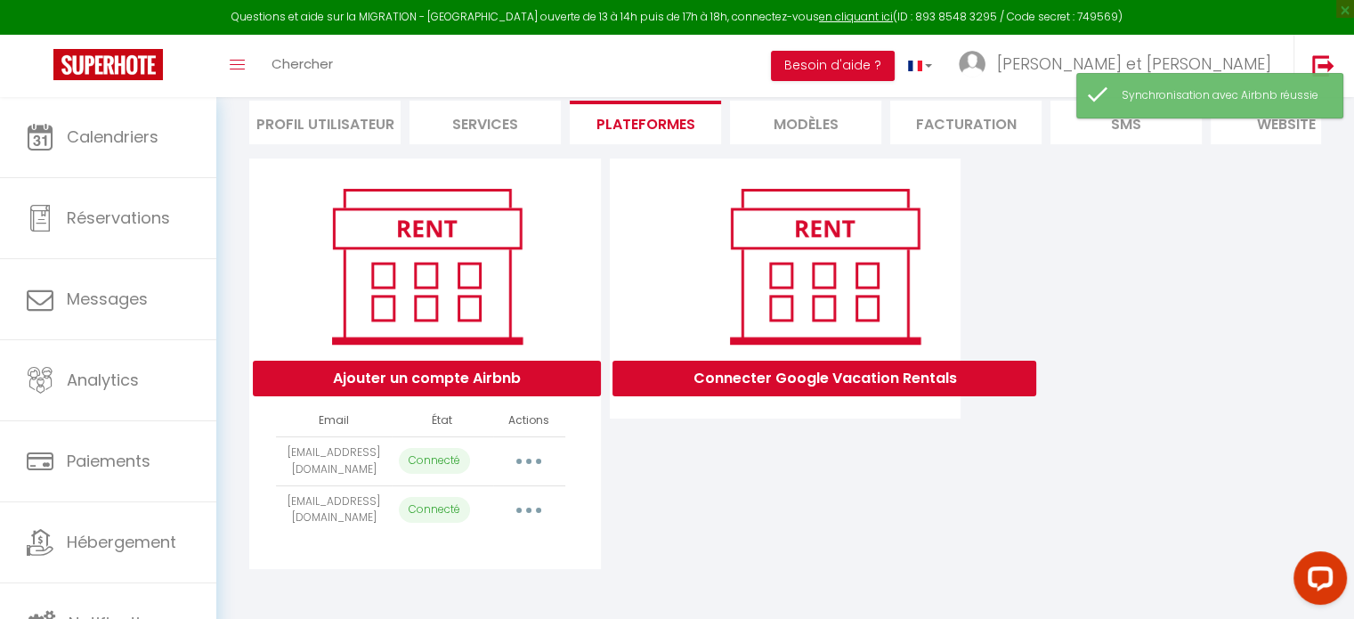
click at [537, 506] on button "button" at bounding box center [529, 510] width 50 height 28
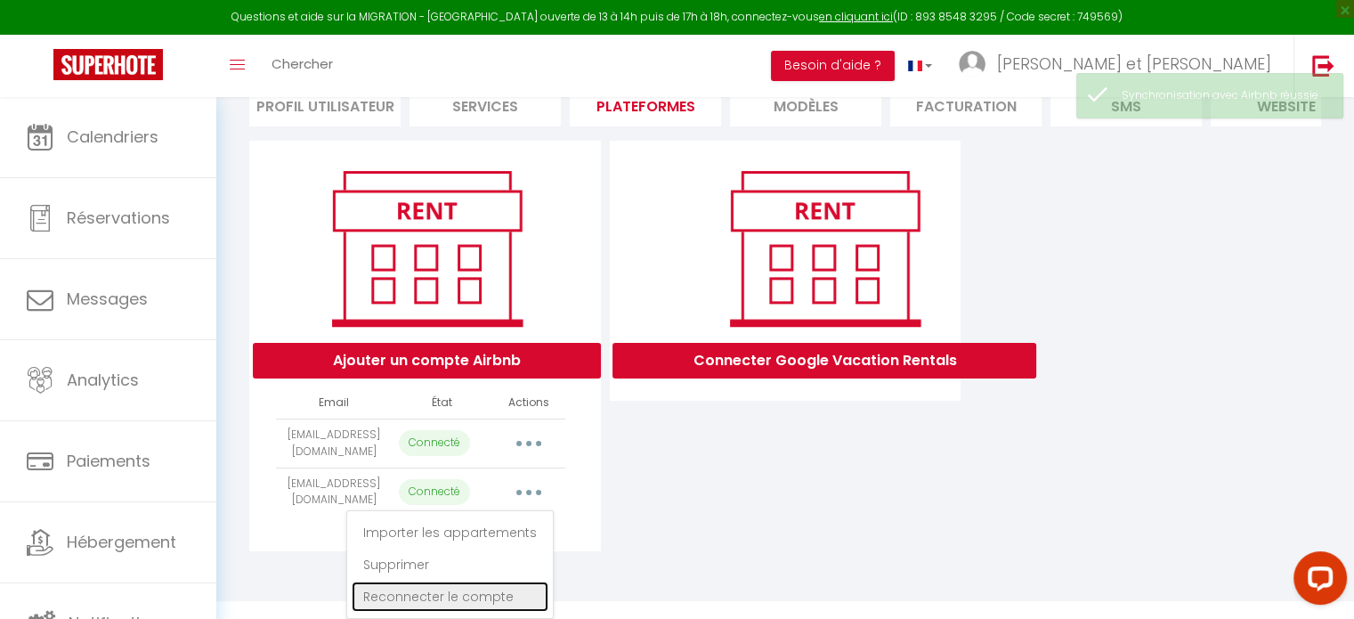
click at [458, 595] on link "Reconnecter le compte" at bounding box center [450, 596] width 197 height 30
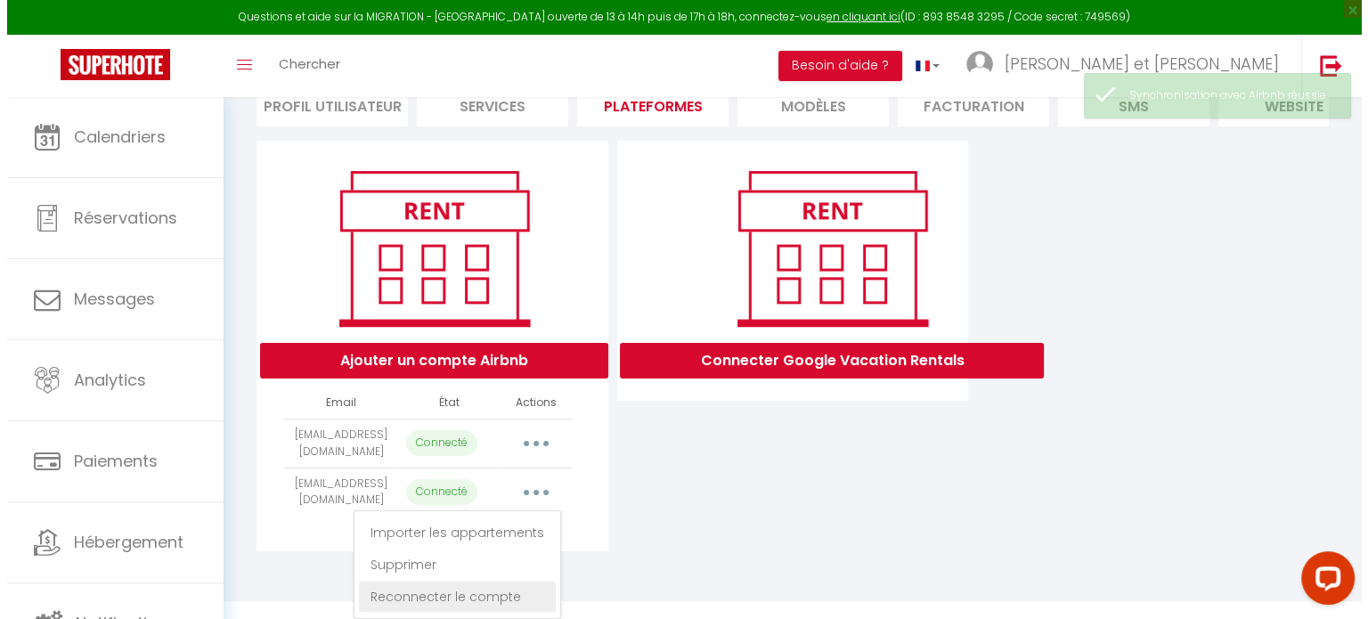
scroll to position [0, 0]
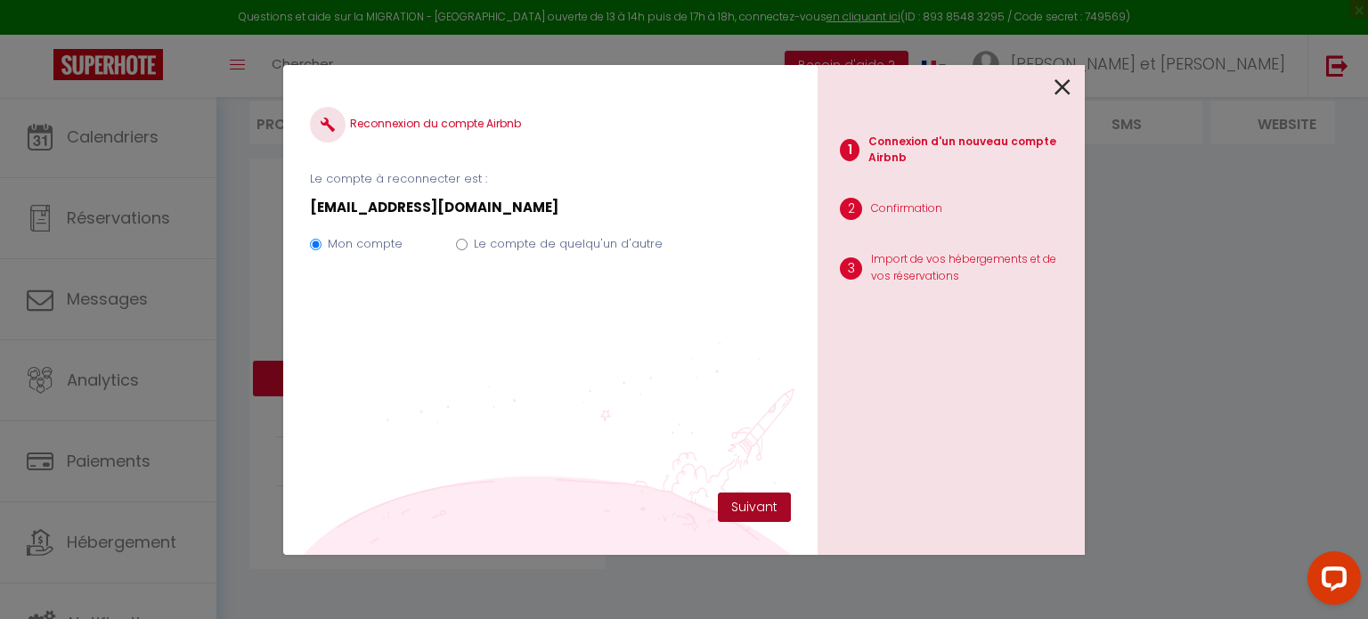
click at [755, 502] on button "Suivant" at bounding box center [754, 507] width 73 height 30
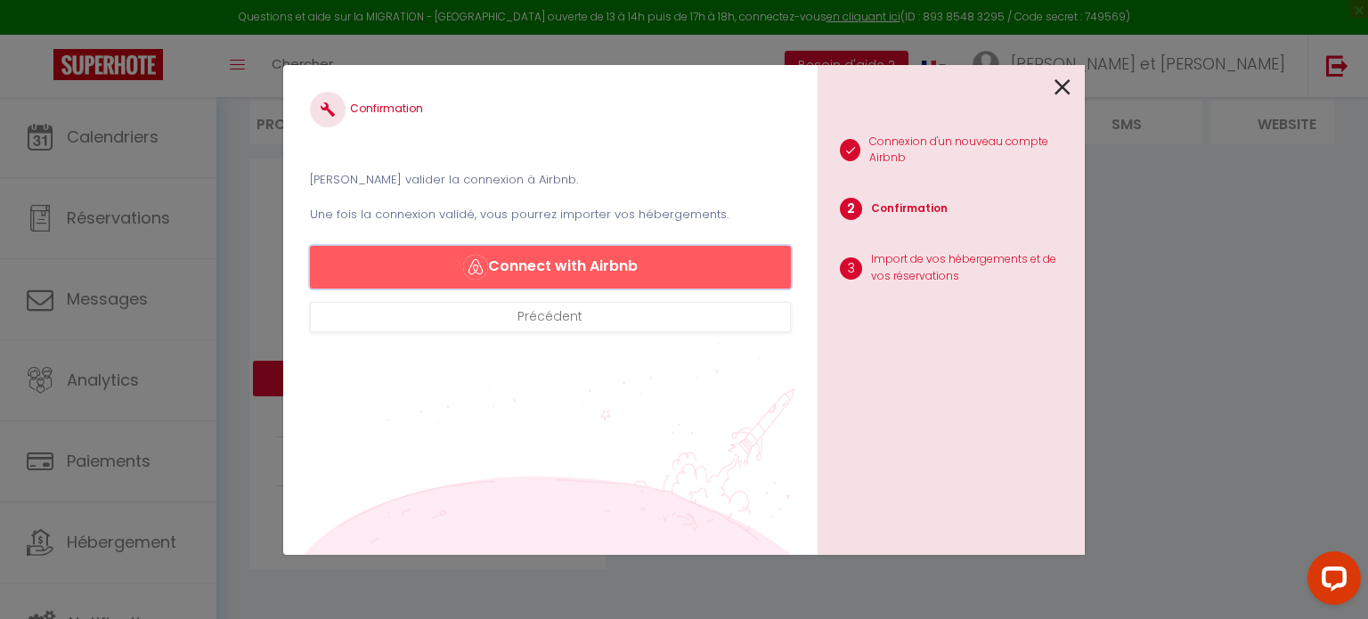
click at [616, 256] on button "Connect with Airbnb" at bounding box center [550, 267] width 481 height 43
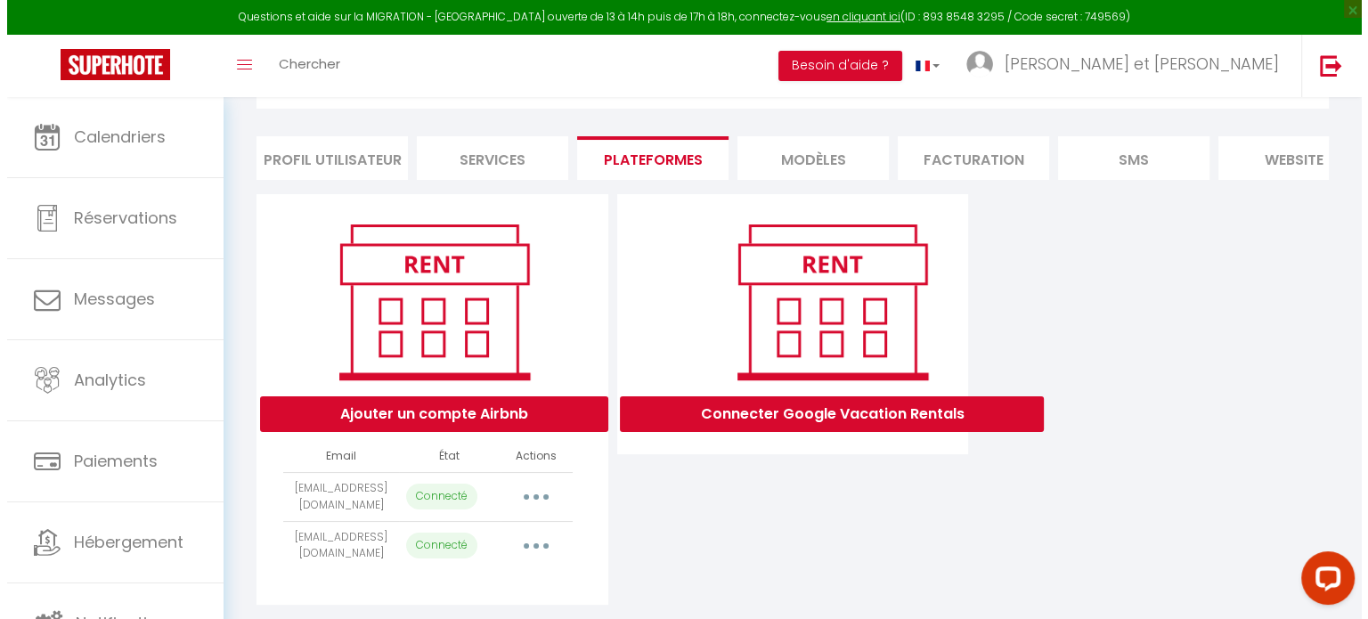
scroll to position [144, 0]
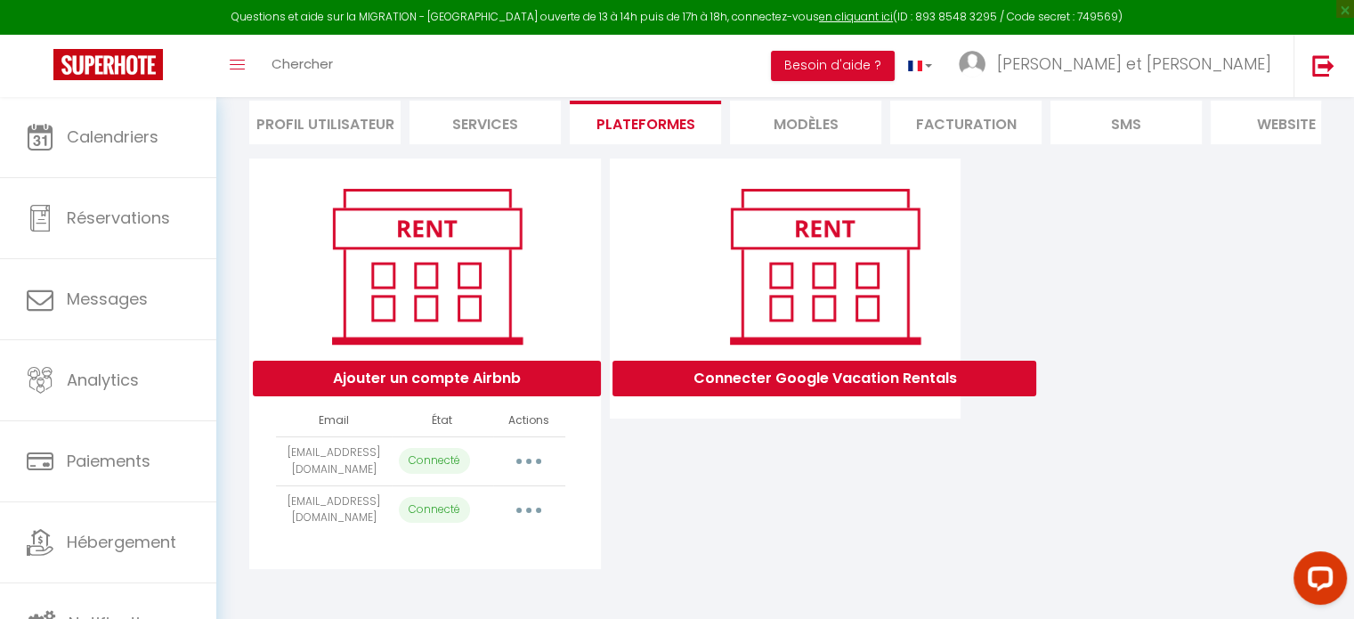
select select "18430"
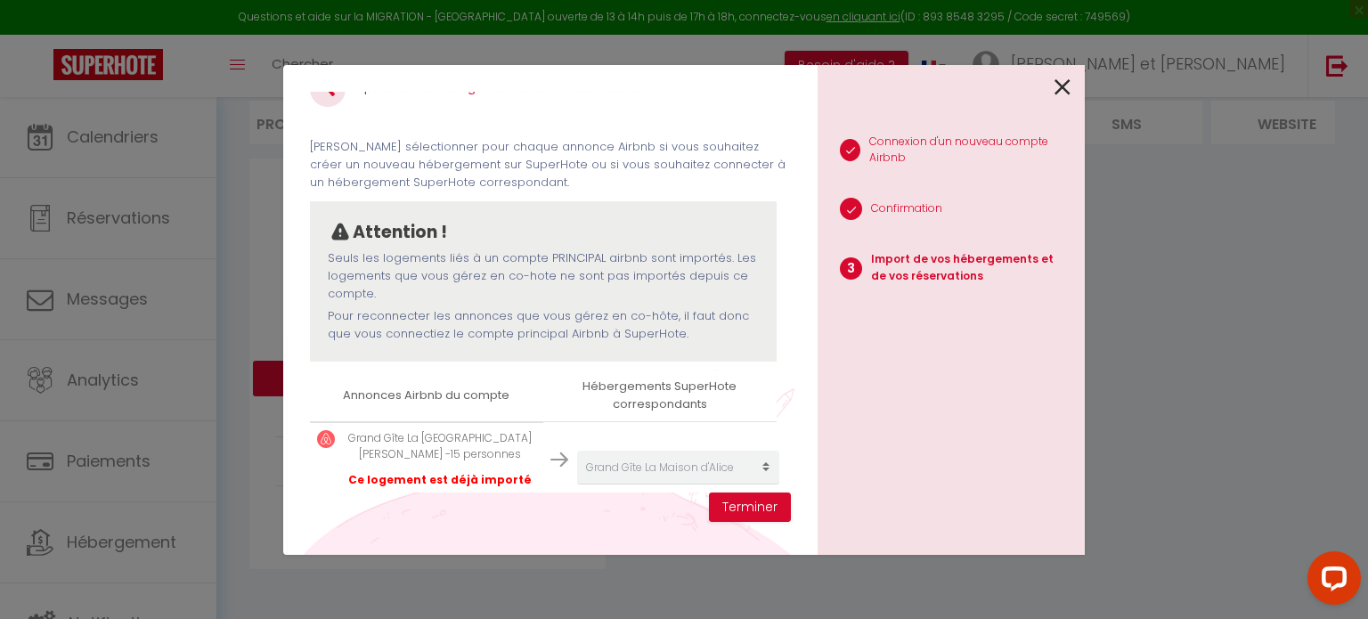
scroll to position [69, 0]
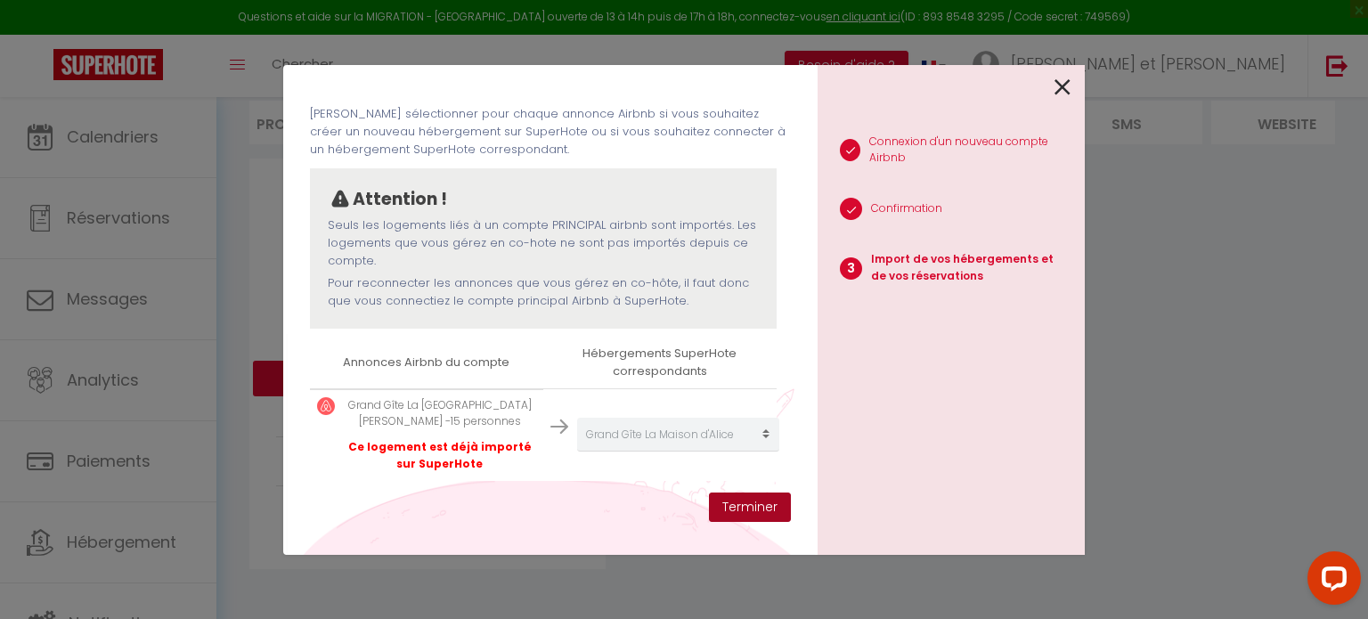
click at [754, 508] on button "Terminer" at bounding box center [750, 507] width 82 height 30
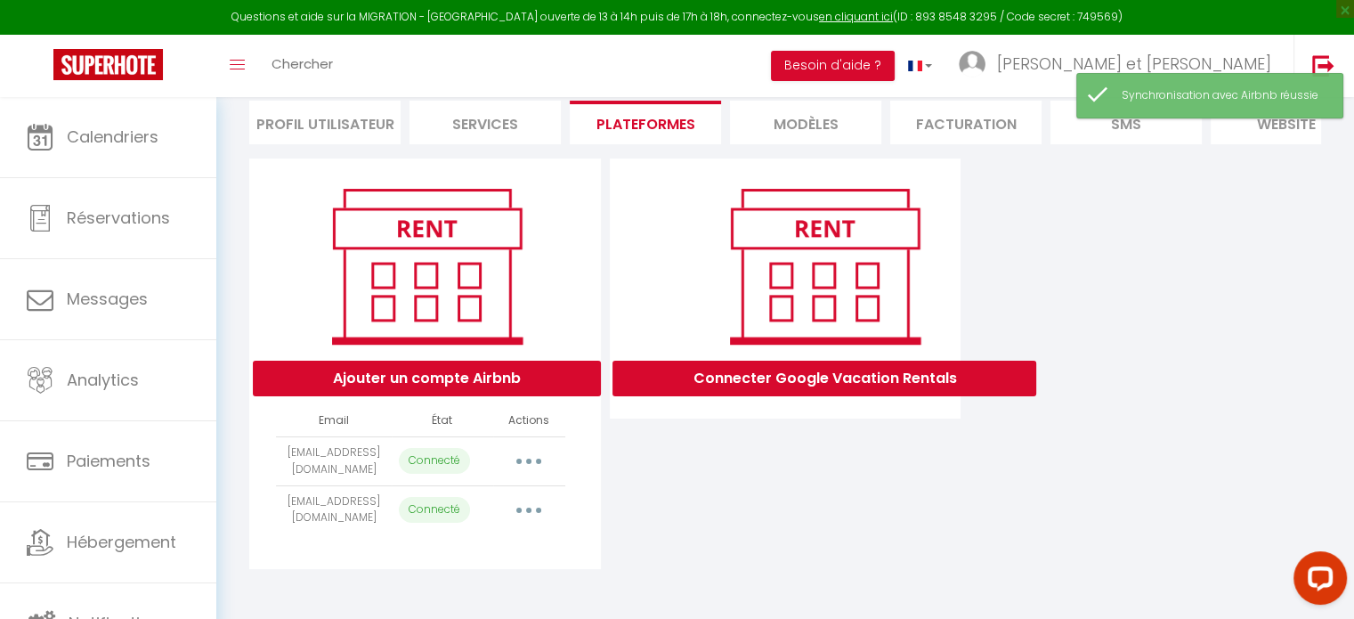
click at [539, 462] on button "button" at bounding box center [529, 461] width 50 height 28
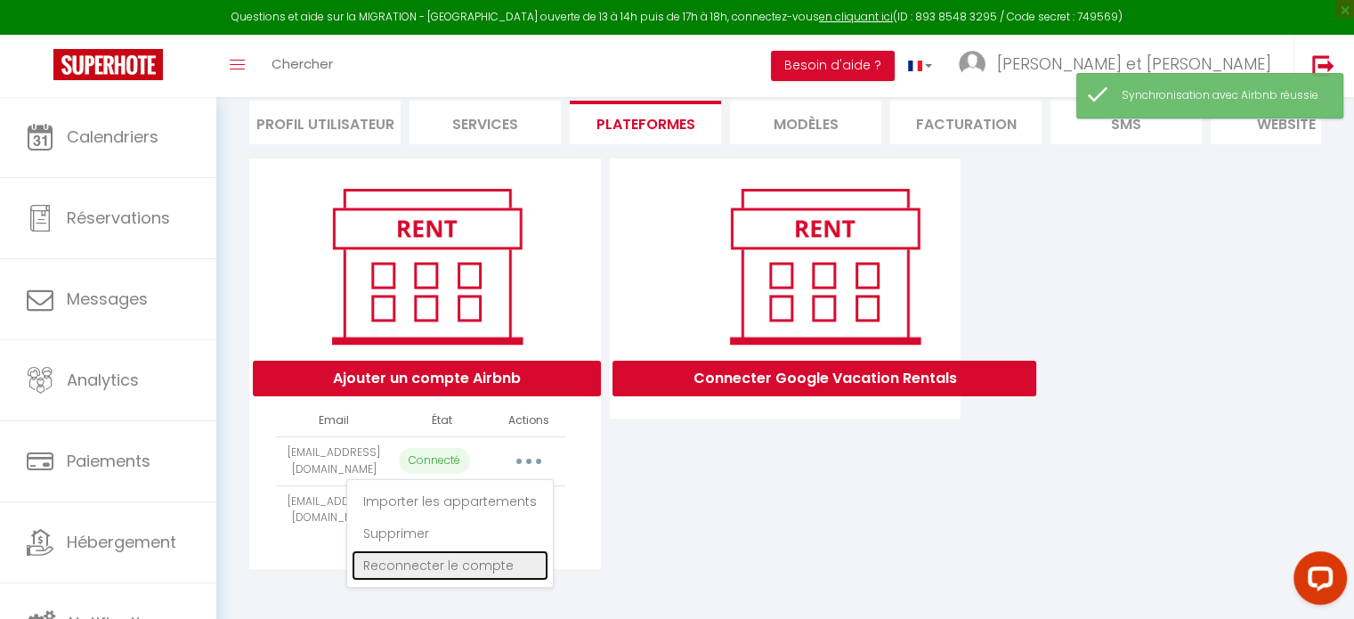
click at [468, 564] on link "Reconnecter le compte" at bounding box center [450, 565] width 197 height 30
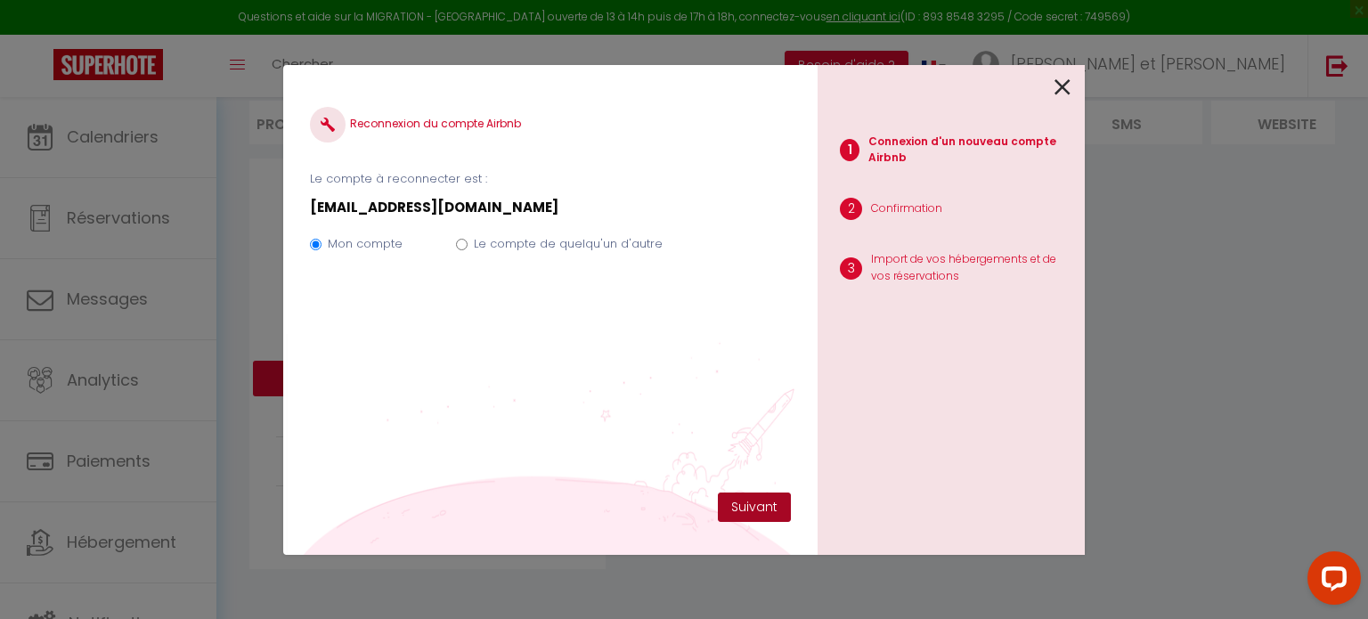
click at [754, 508] on button "Suivant" at bounding box center [754, 507] width 73 height 30
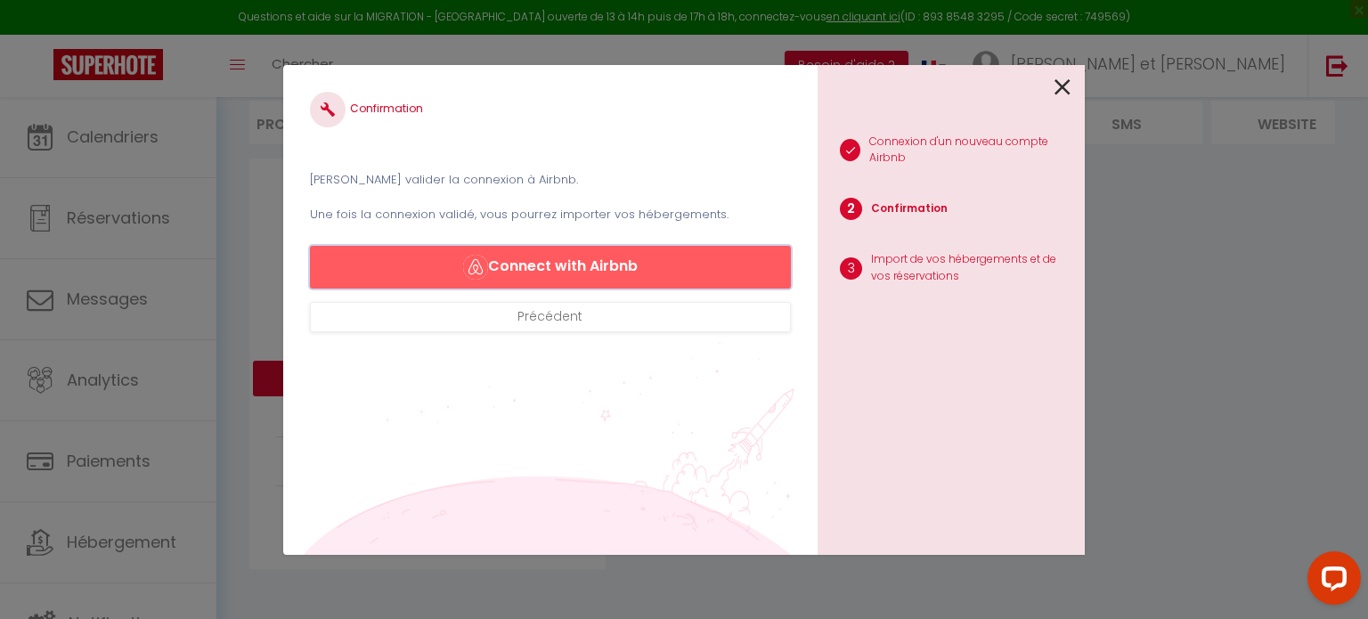
click at [632, 270] on button "Connect with Airbnb" at bounding box center [550, 267] width 481 height 43
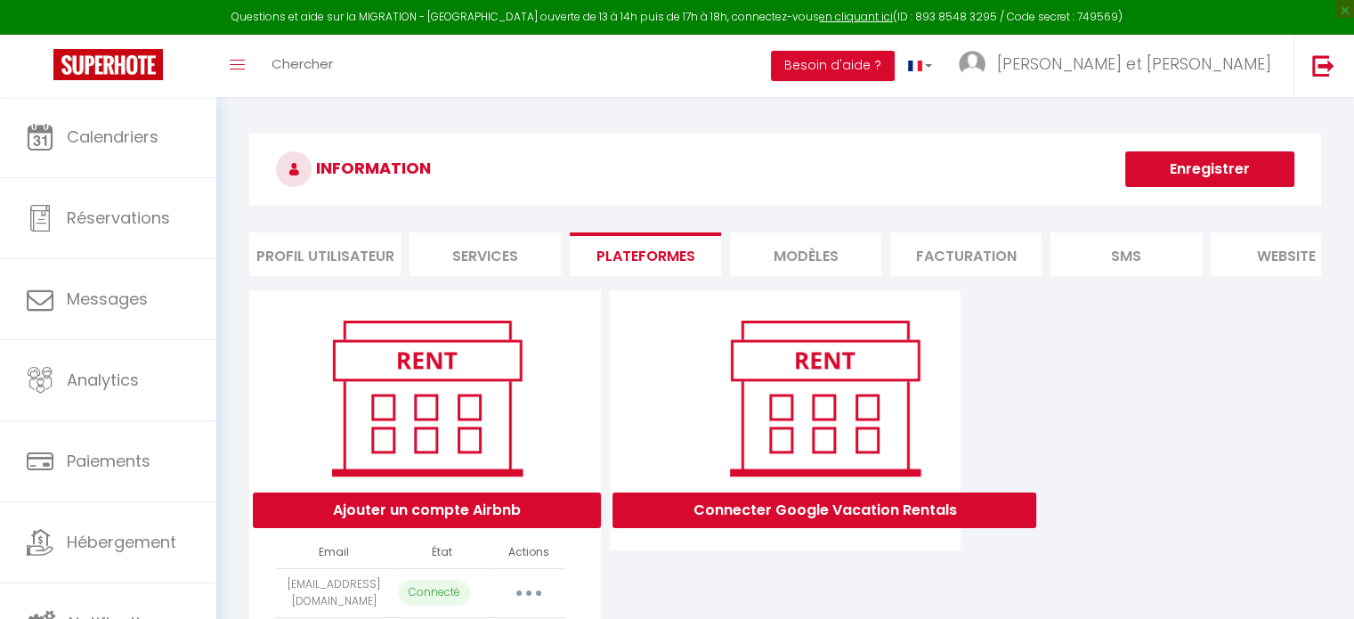
select select "18430"
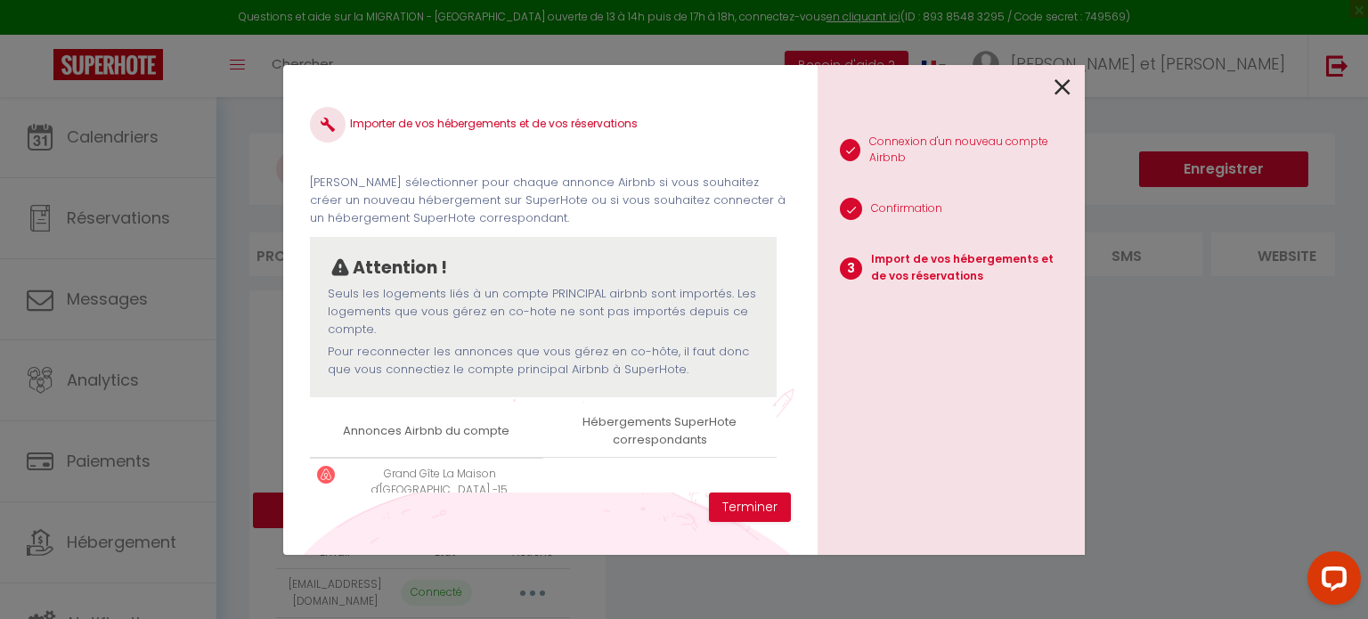
click at [1064, 86] on icon at bounding box center [1062, 87] width 16 height 27
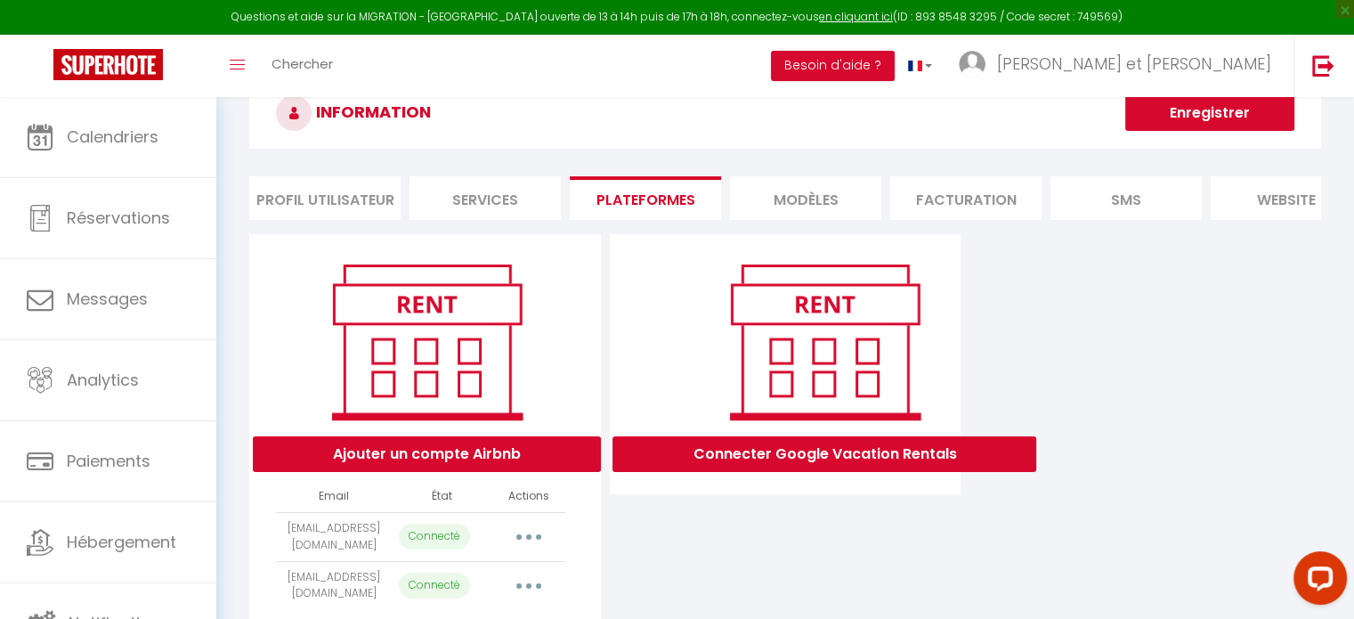
scroll to position [144, 0]
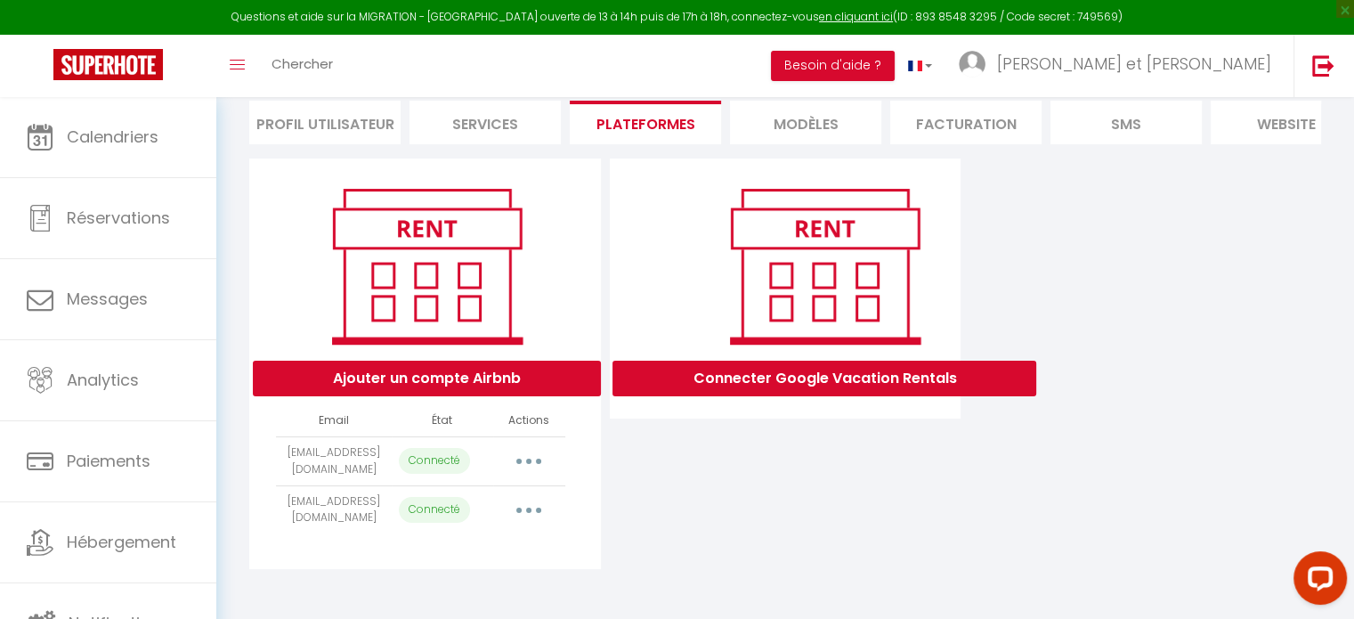
click at [529, 460] on icon "button" at bounding box center [528, 461] width 5 height 5
click at [653, 439] on div "Connecter Google Vacation Rentals" at bounding box center [785, 363] width 361 height 410
click at [531, 458] on button "button" at bounding box center [529, 461] width 50 height 28
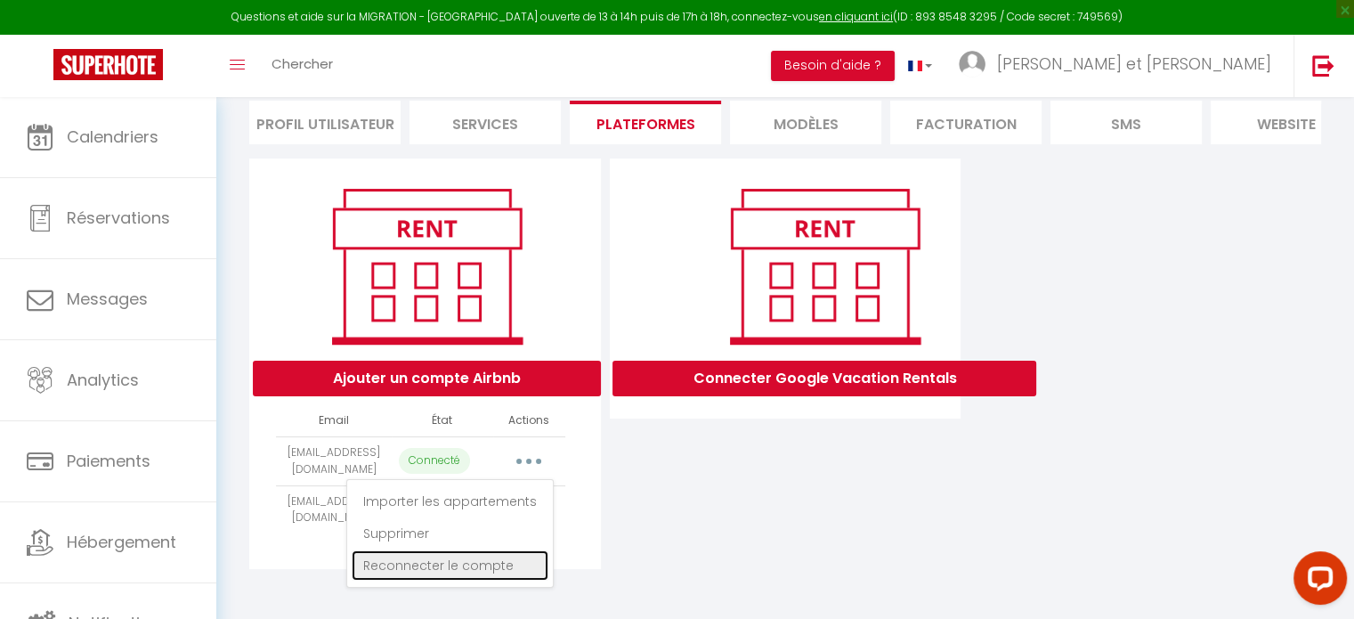
click at [455, 570] on link "Reconnecter le compte" at bounding box center [450, 565] width 197 height 30
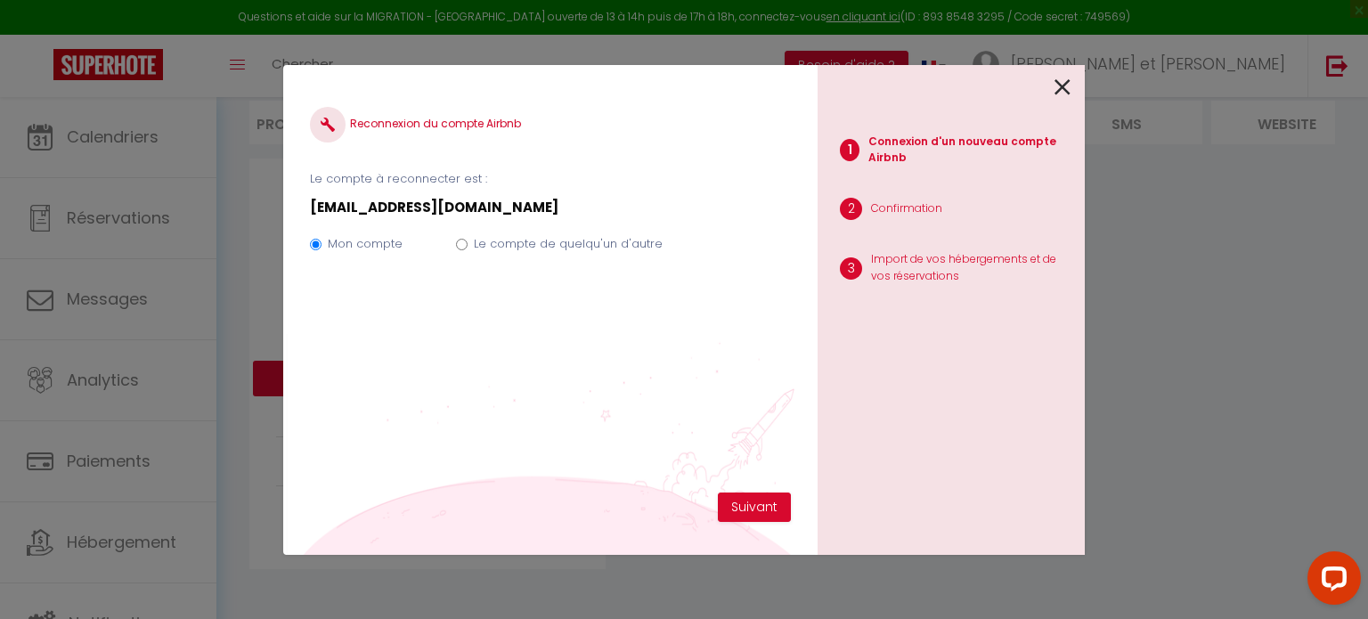
click at [467, 247] on div "Mon compte Le compte de quelqu'un d'autre" at bounding box center [550, 247] width 481 height 60
click at [462, 246] on input "Le compte de quelqu'un d'autre" at bounding box center [462, 245] width 12 height 12
radio input "true"
radio input "false"
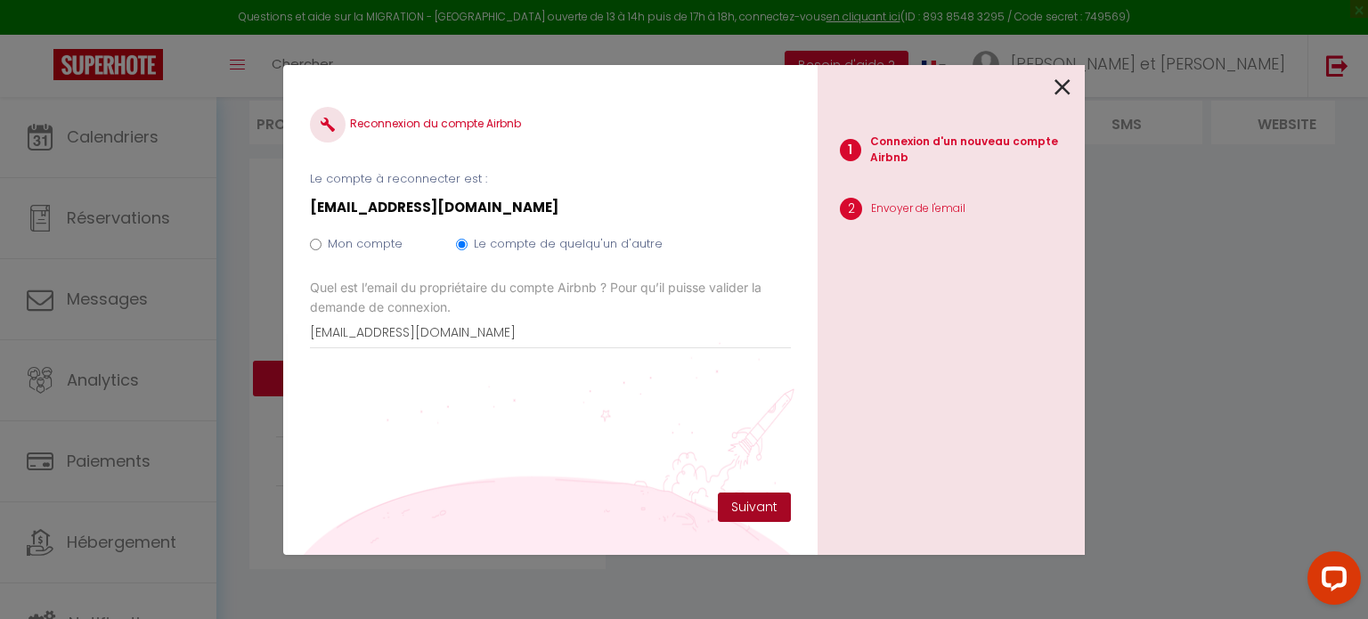
click at [758, 507] on button "Suivant" at bounding box center [754, 507] width 73 height 30
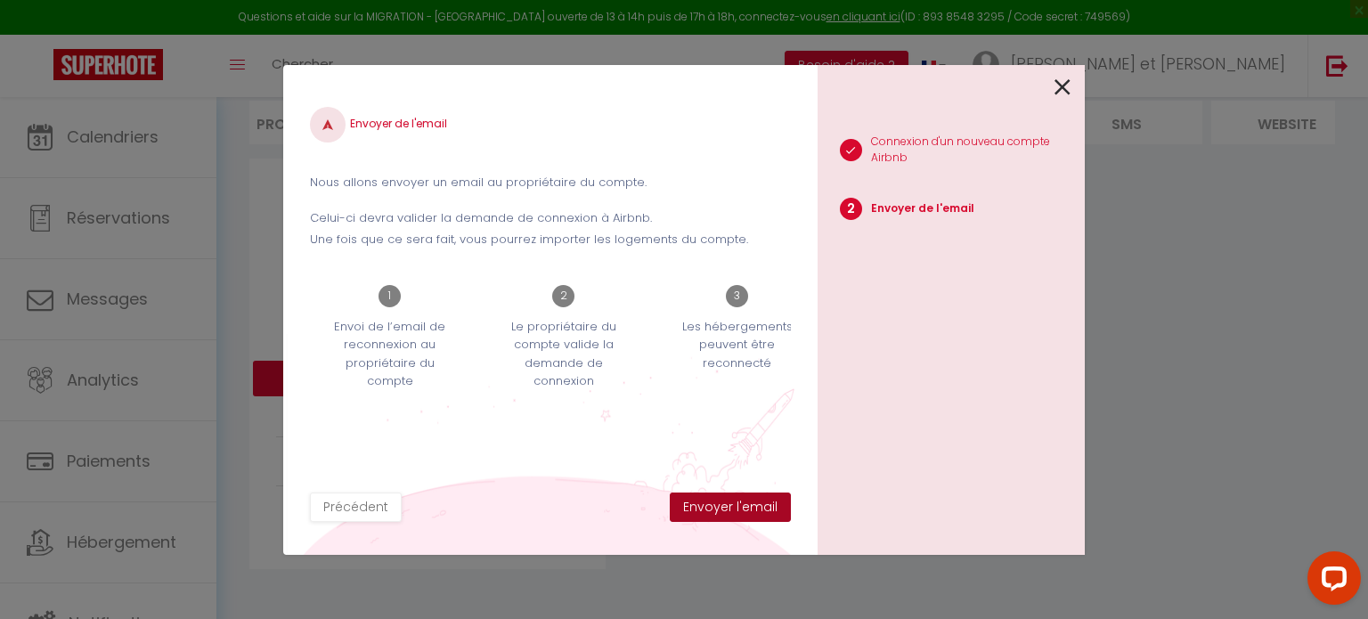
click at [749, 501] on button "Envoyer l'email" at bounding box center [730, 507] width 121 height 30
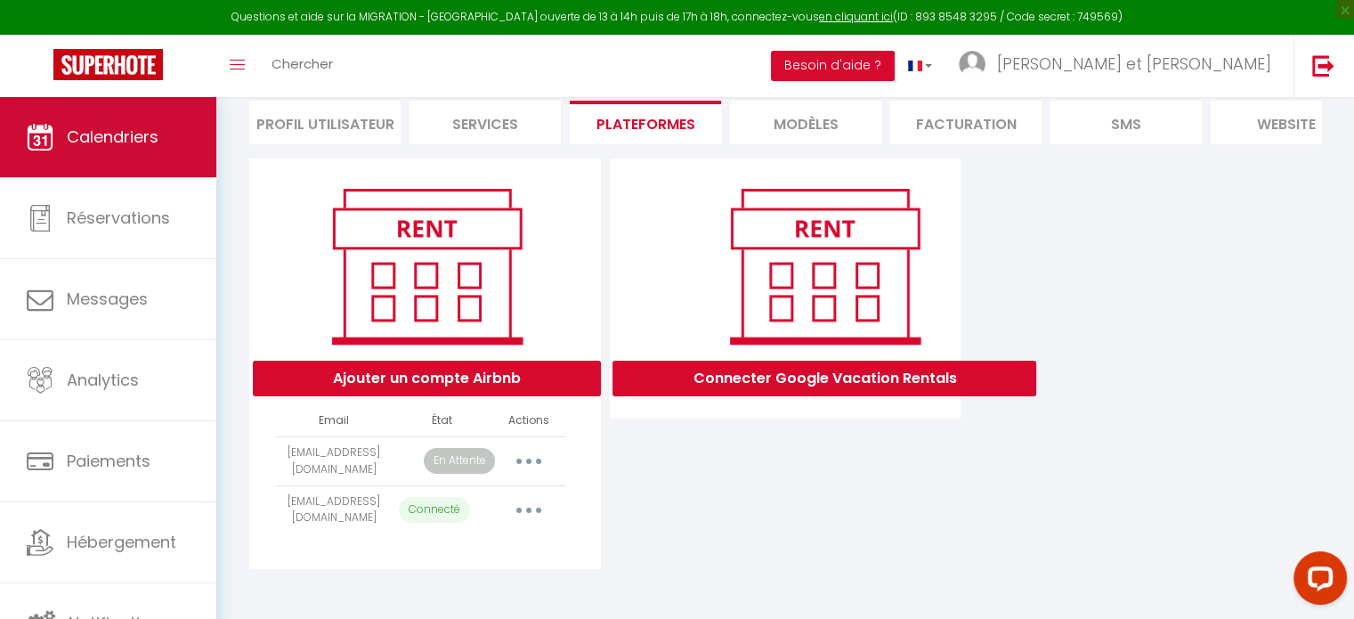
click at [83, 131] on span "Calendriers" at bounding box center [113, 137] width 92 height 22
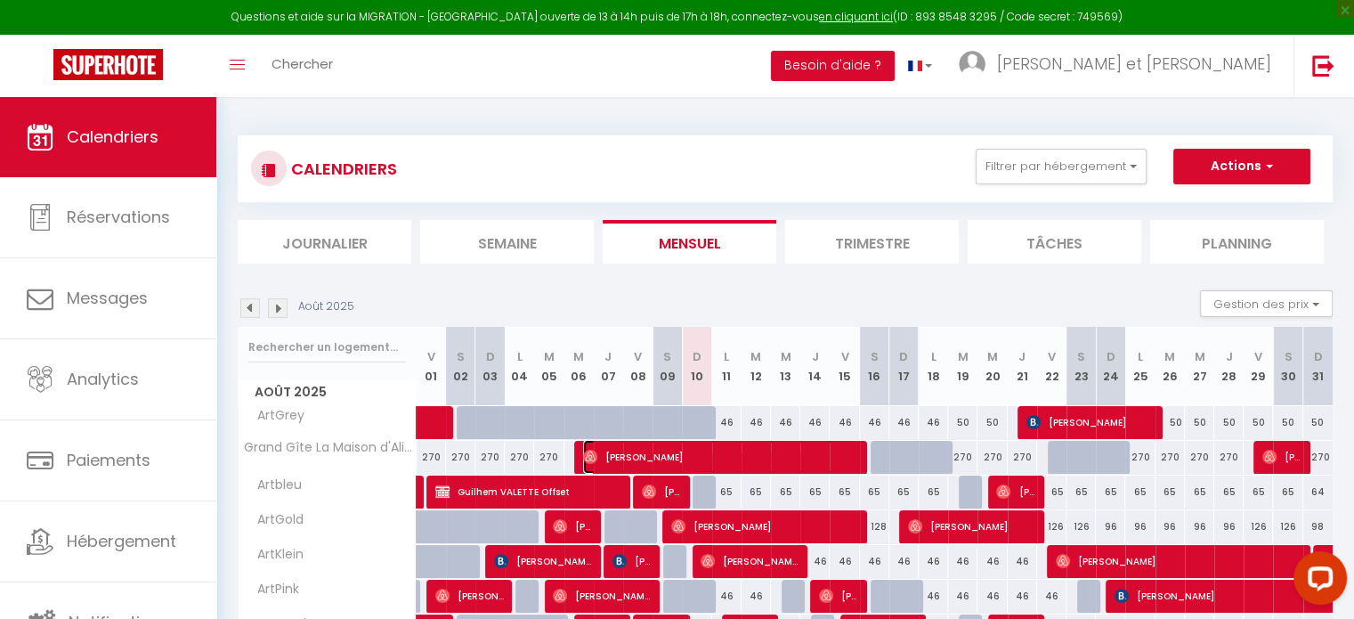
click at [647, 456] on span "[PERSON_NAME]" at bounding box center [720, 457] width 274 height 34
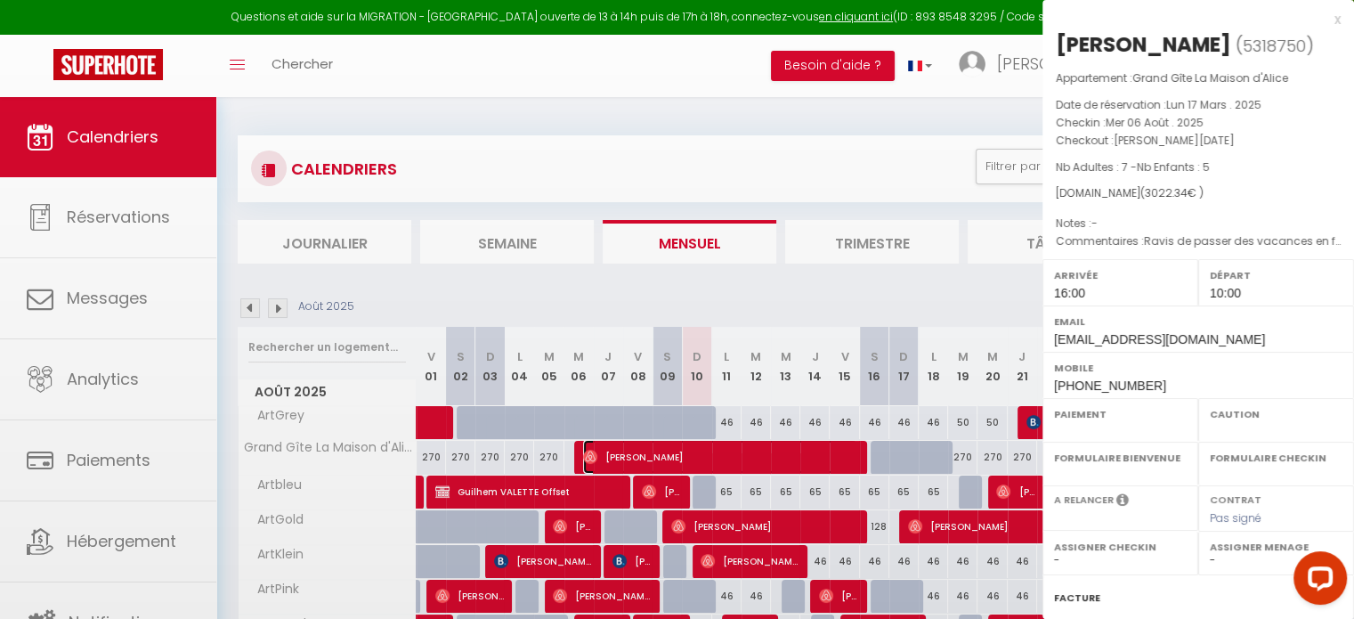
select select "OK"
select select "1"
select select "0"
select select "1"
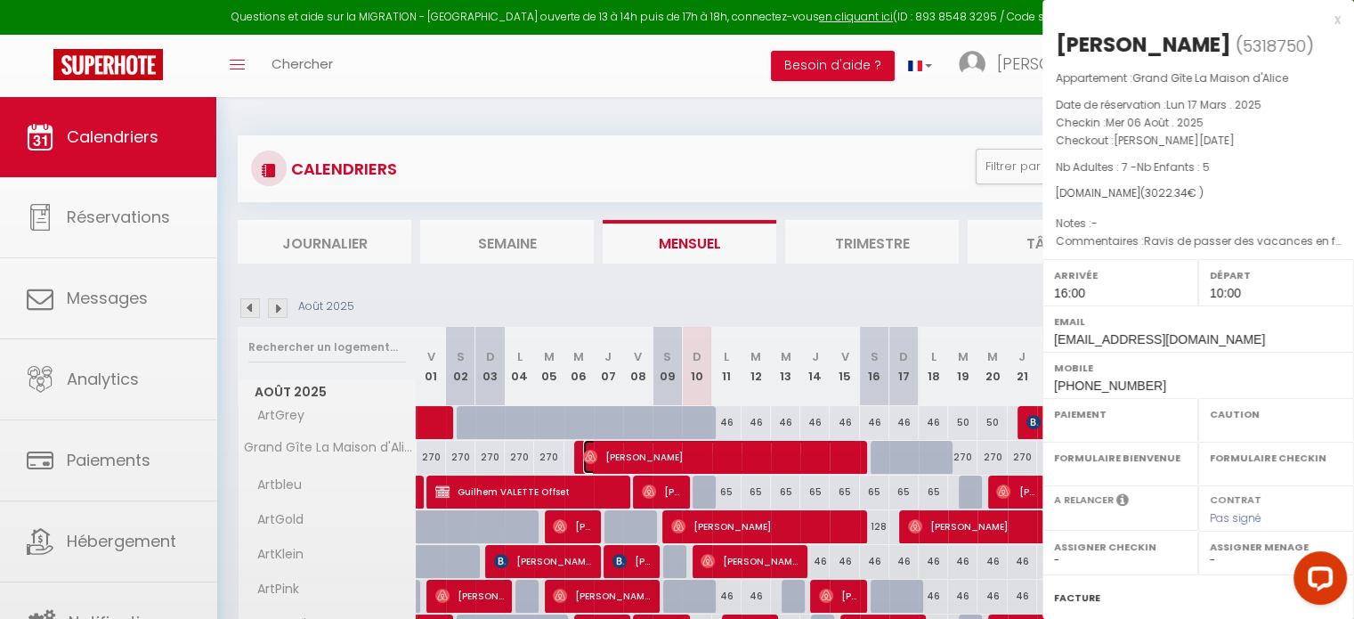
select select
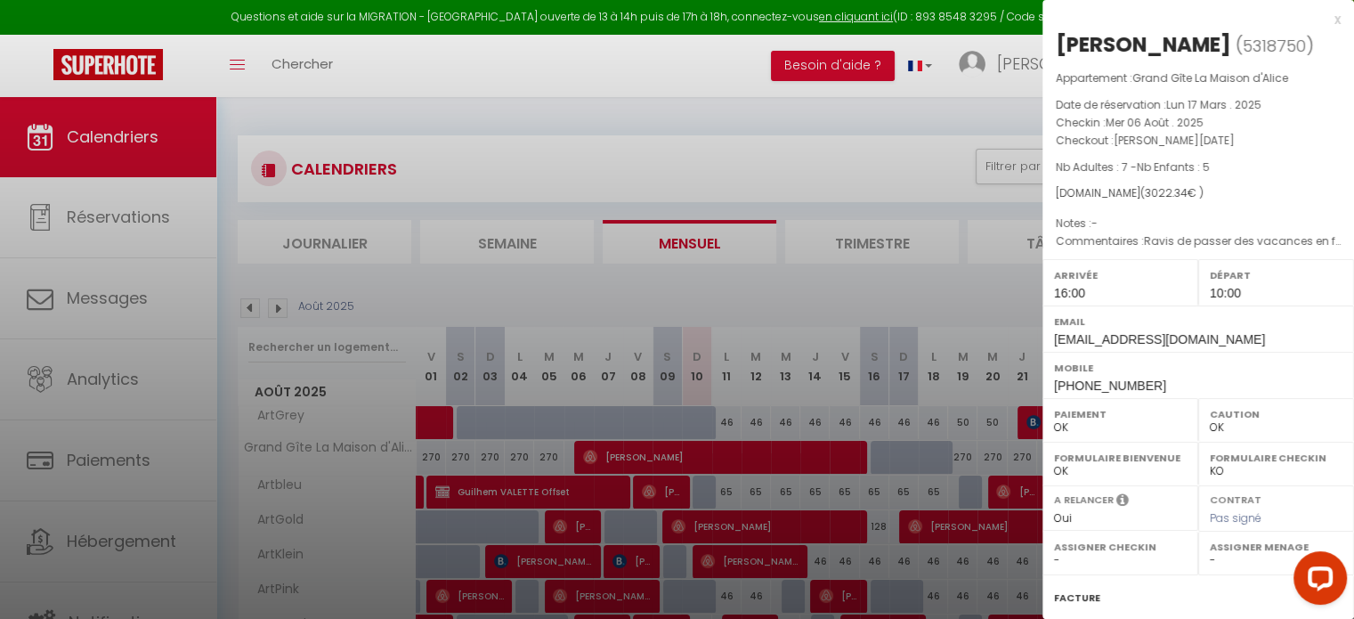
click at [798, 67] on div at bounding box center [677, 309] width 1354 height 619
